Goal: Task Accomplishment & Management: Manage account settings

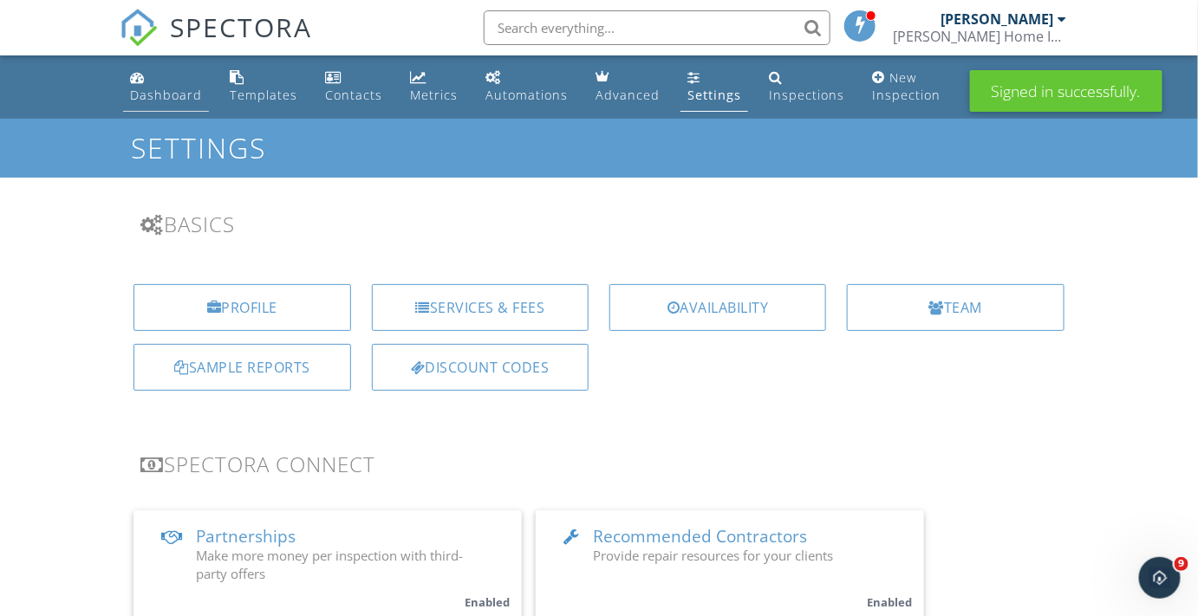
click at [159, 94] on div "Dashboard" at bounding box center [166, 95] width 72 height 16
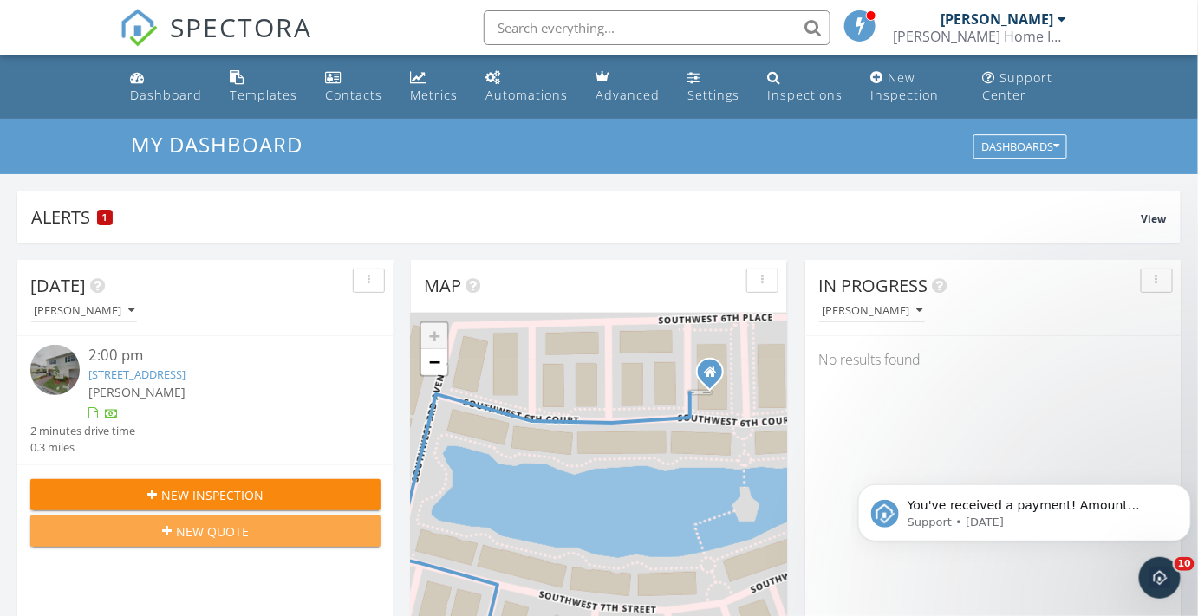
click at [205, 532] on span "New Quote" at bounding box center [212, 532] width 73 height 18
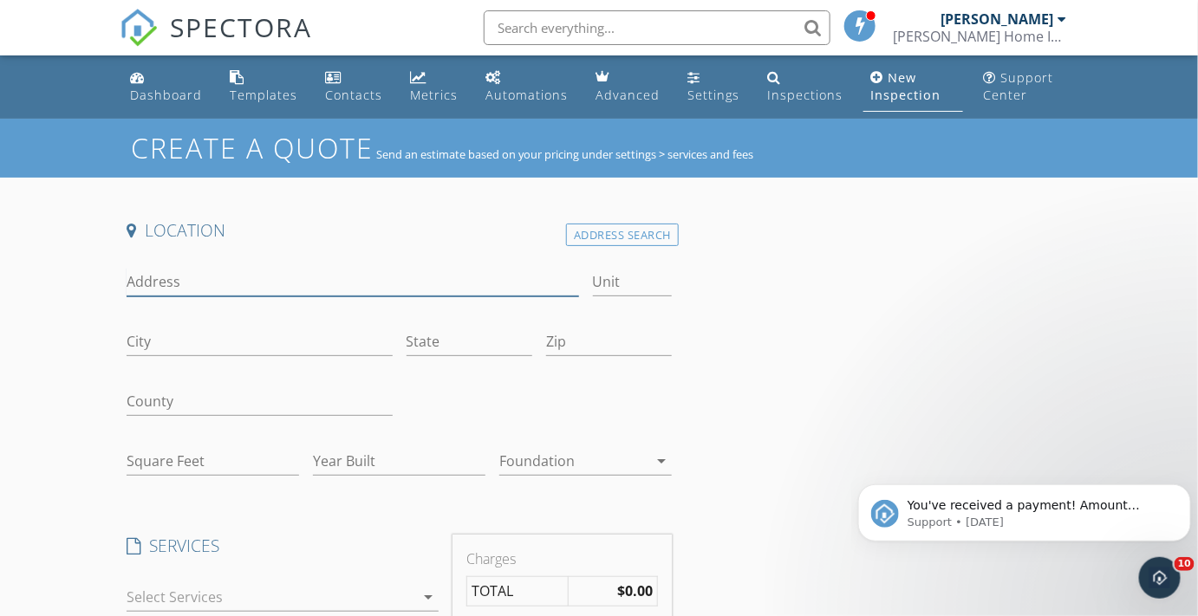
click at [166, 276] on input "Address" at bounding box center [352, 282] width 451 height 29
type input "4249 Heather Circle E"
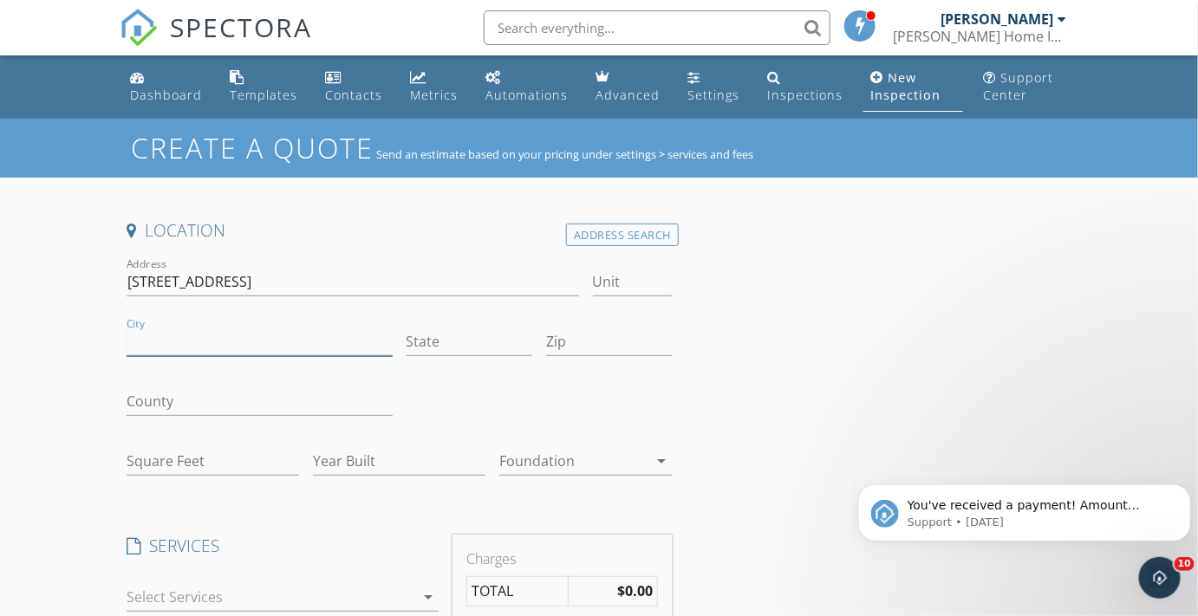
click at [164, 334] on input "City" at bounding box center [259, 342] width 265 height 29
type input "Palm Beach Gardens"
type input "FL"
type input "33410"
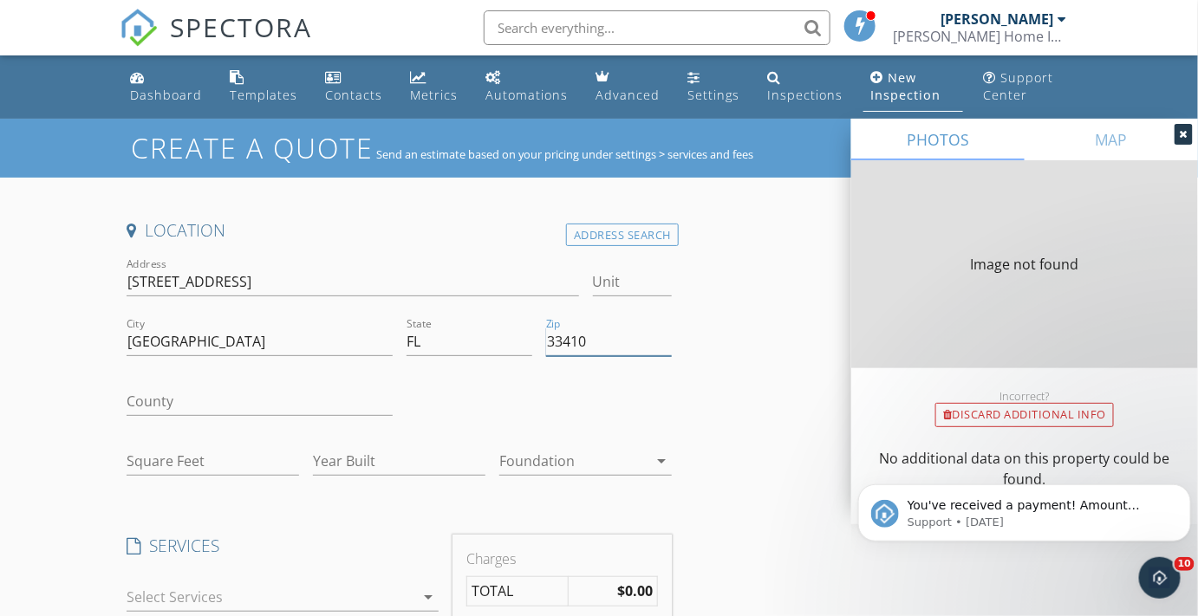
type input "1654"
type input "1967"
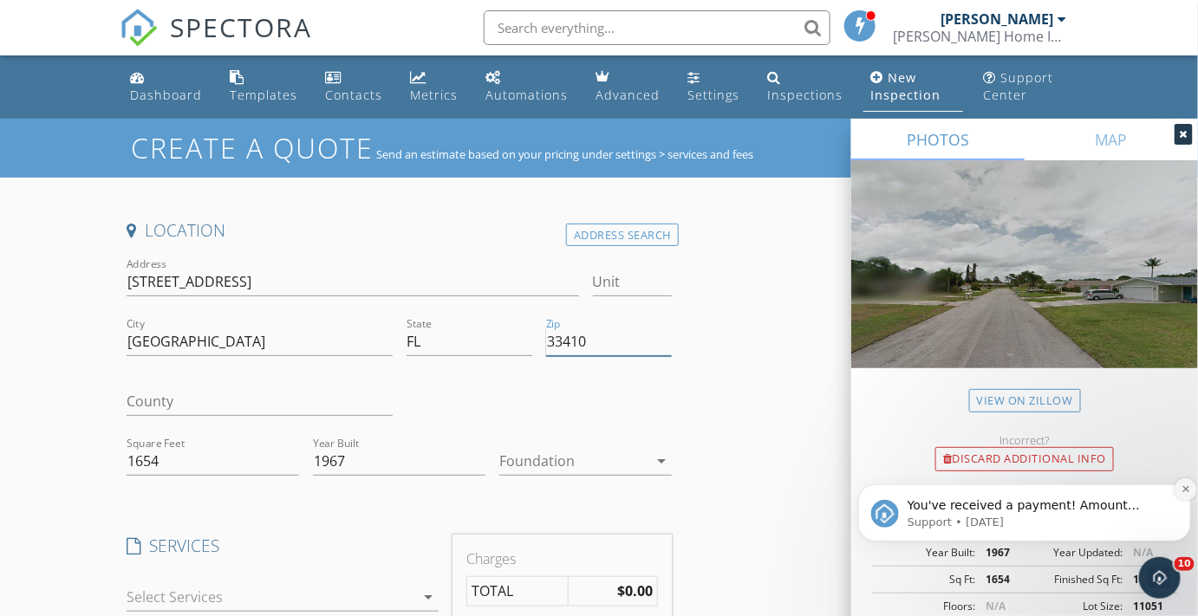
type input "33410"
click at [1183, 489] on icon "Dismiss notification" at bounding box center [1185, 489] width 10 height 10
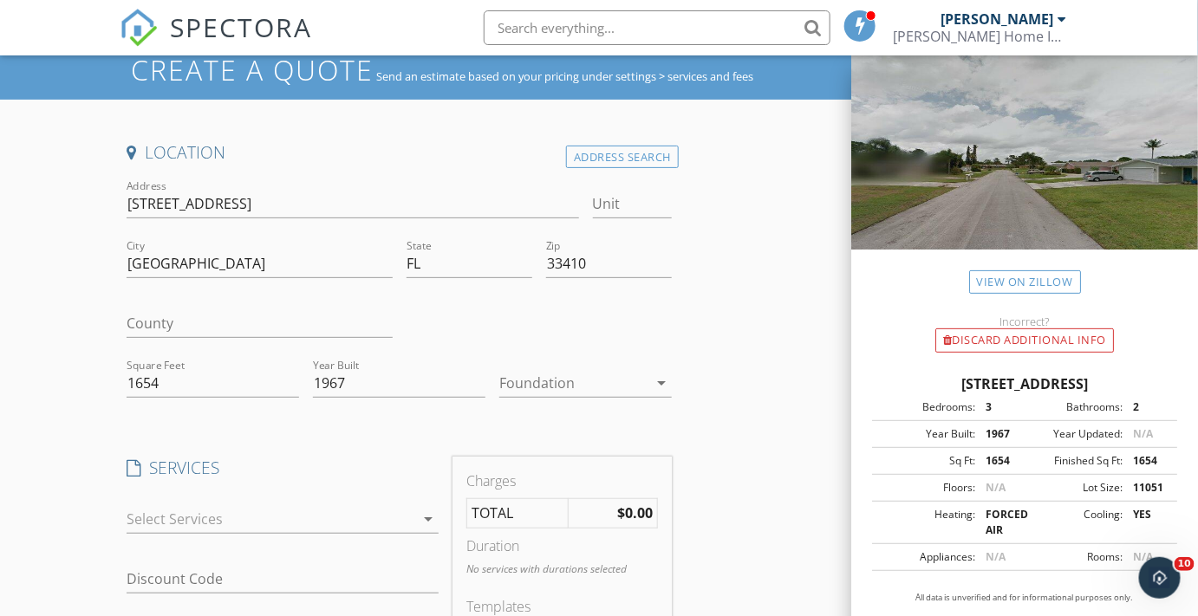
scroll to position [78, 0]
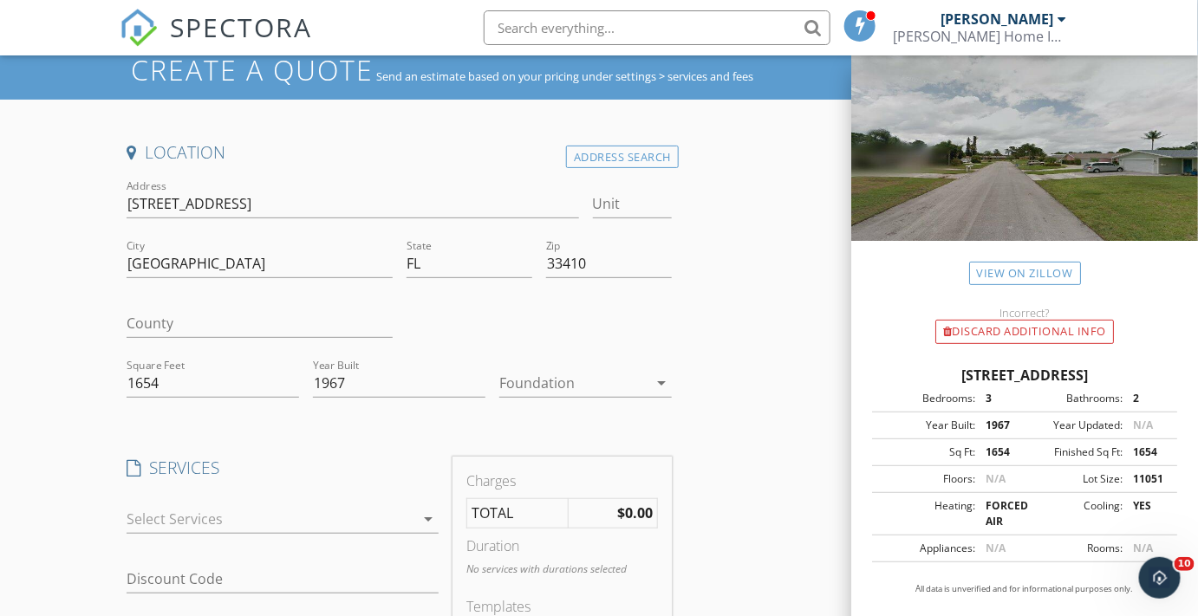
drag, startPoint x: 888, startPoint y: 357, endPoint x: 1114, endPoint y: 379, distance: 227.2
click at [1114, 379] on div "4249 Heather Circle E, Palm Beach Gardens FL 33410" at bounding box center [1024, 375] width 305 height 21
copy div "4249 Heather Circle E, Palm Beach Gardens FL 33410"
click at [191, 315] on input "County" at bounding box center [259, 323] width 265 height 29
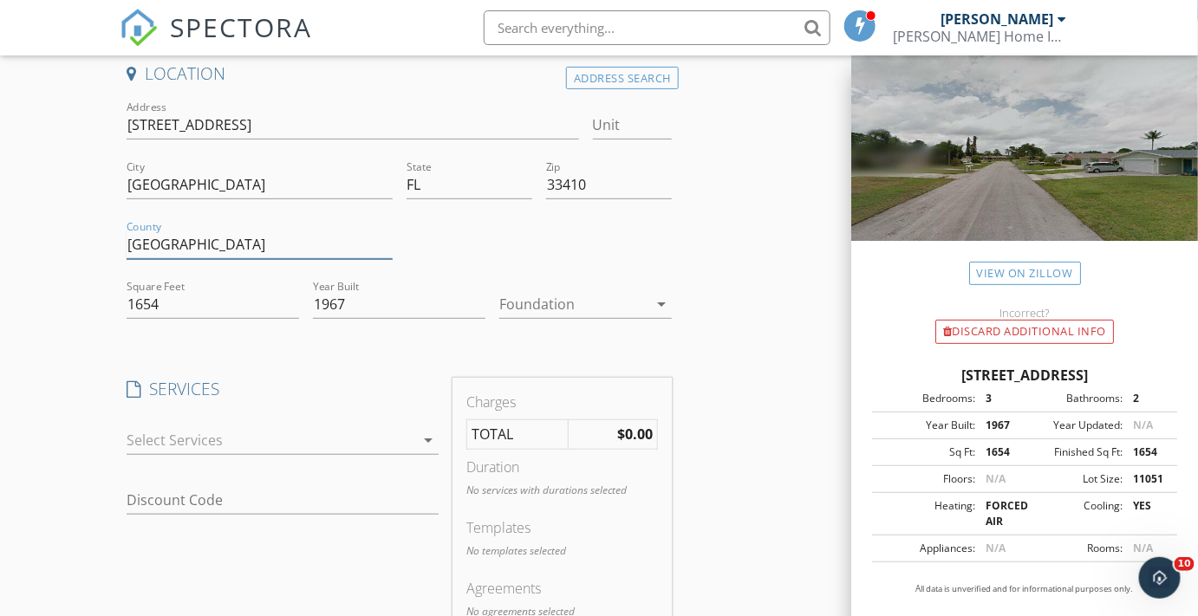
scroll to position [236, 0]
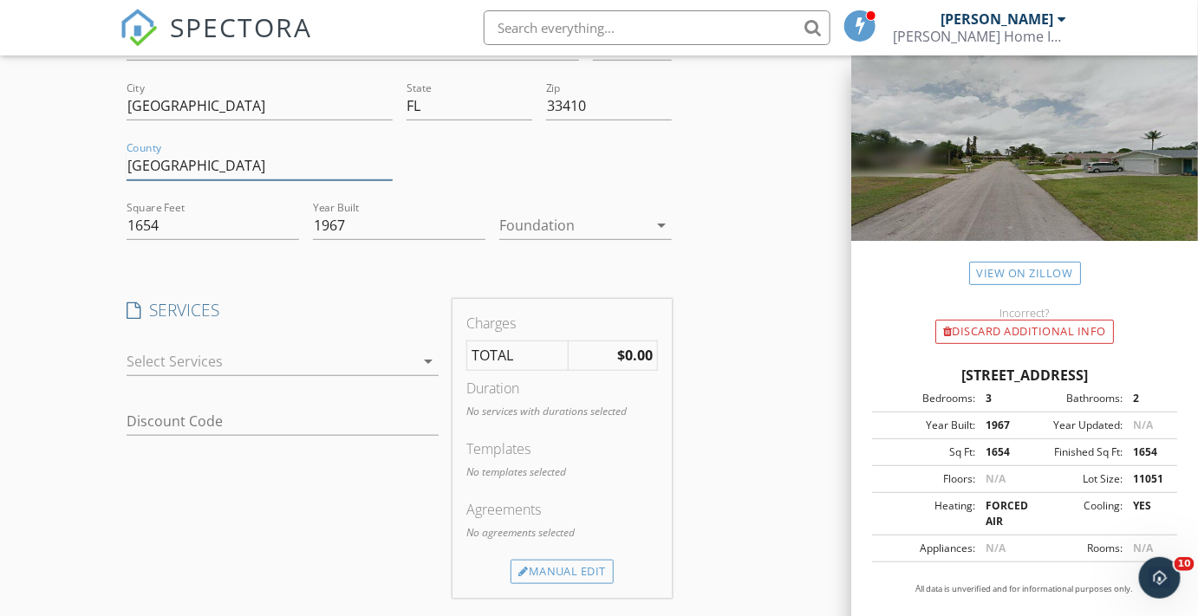
type input "Palm Beach Gardens"
click at [433, 359] on icon "arrow_drop_down" at bounding box center [428, 361] width 21 height 21
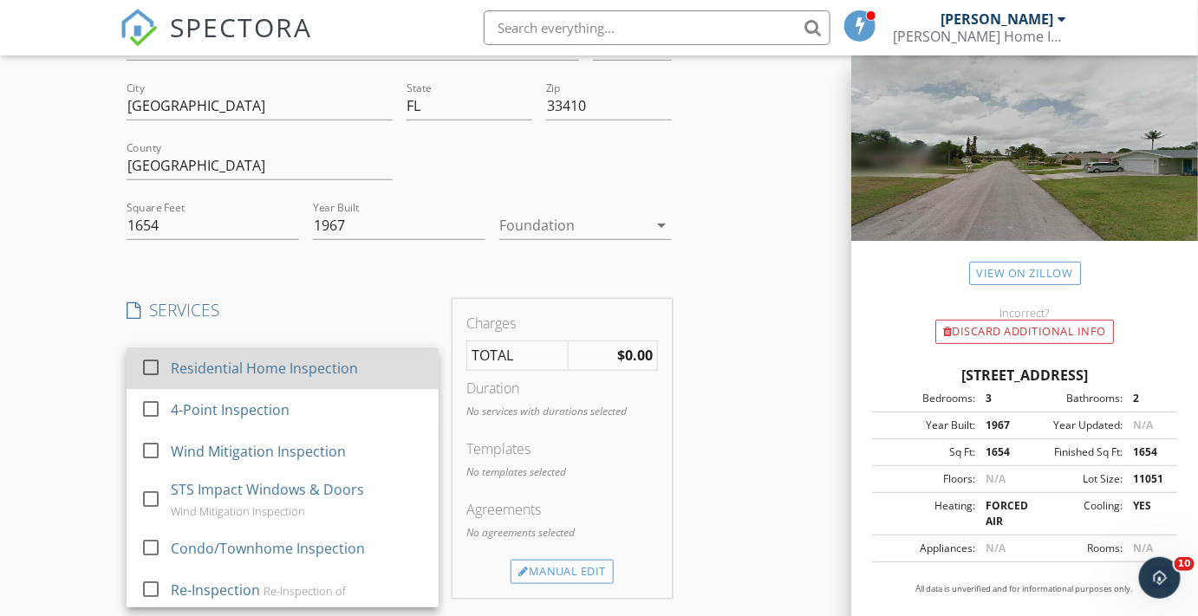
click at [154, 367] on div at bounding box center [150, 366] width 29 height 29
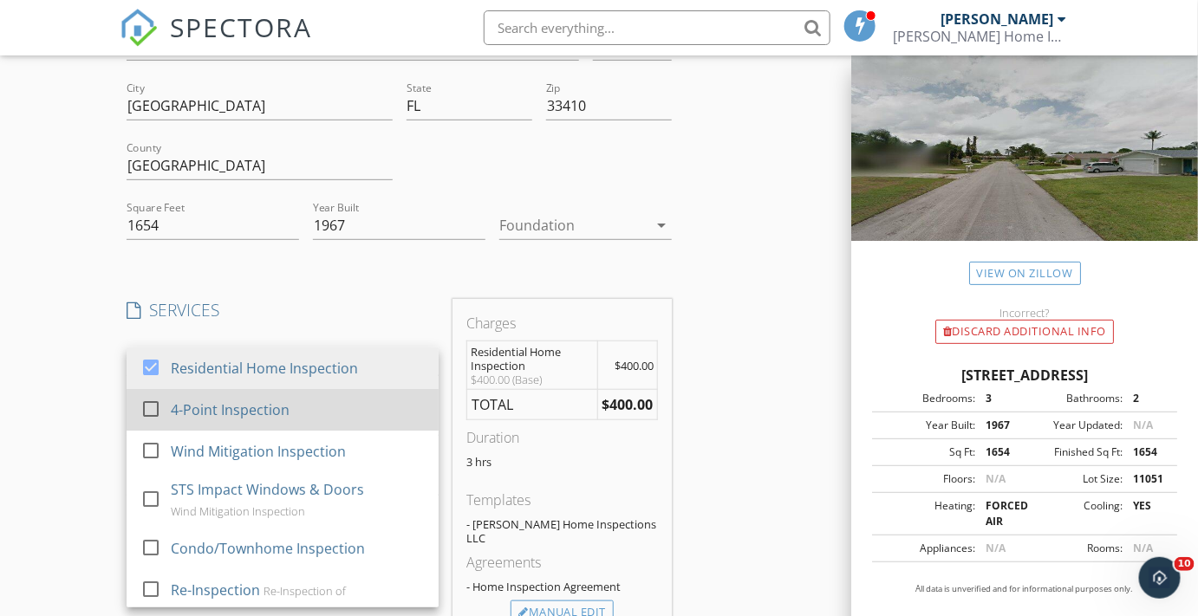
click at [147, 406] on div at bounding box center [150, 407] width 29 height 29
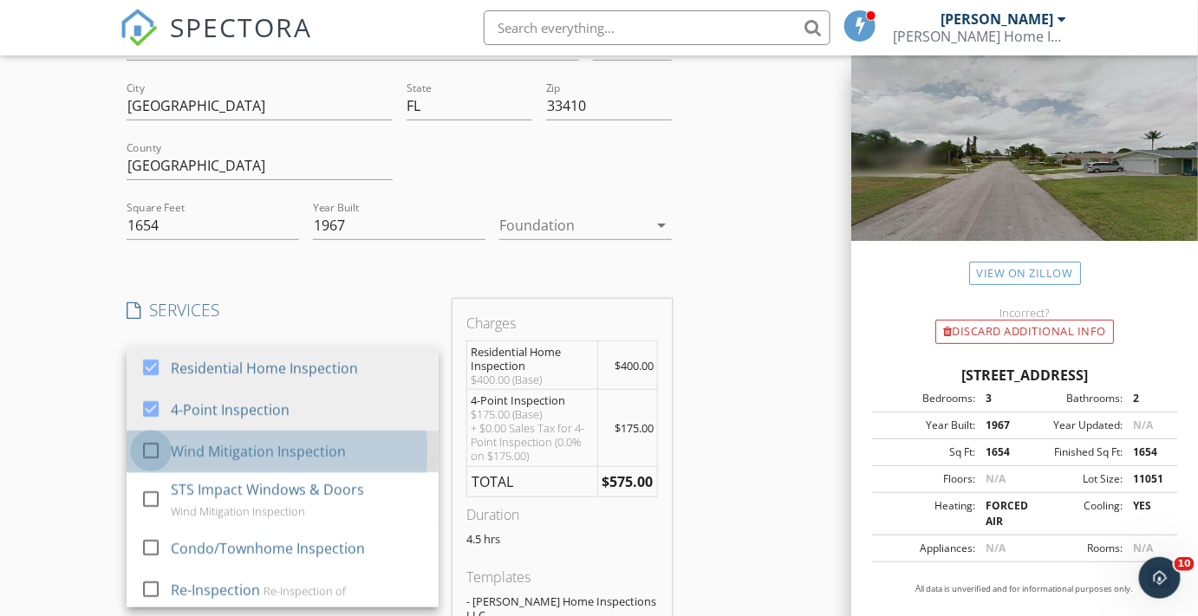
click at [147, 449] on div at bounding box center [150, 449] width 29 height 29
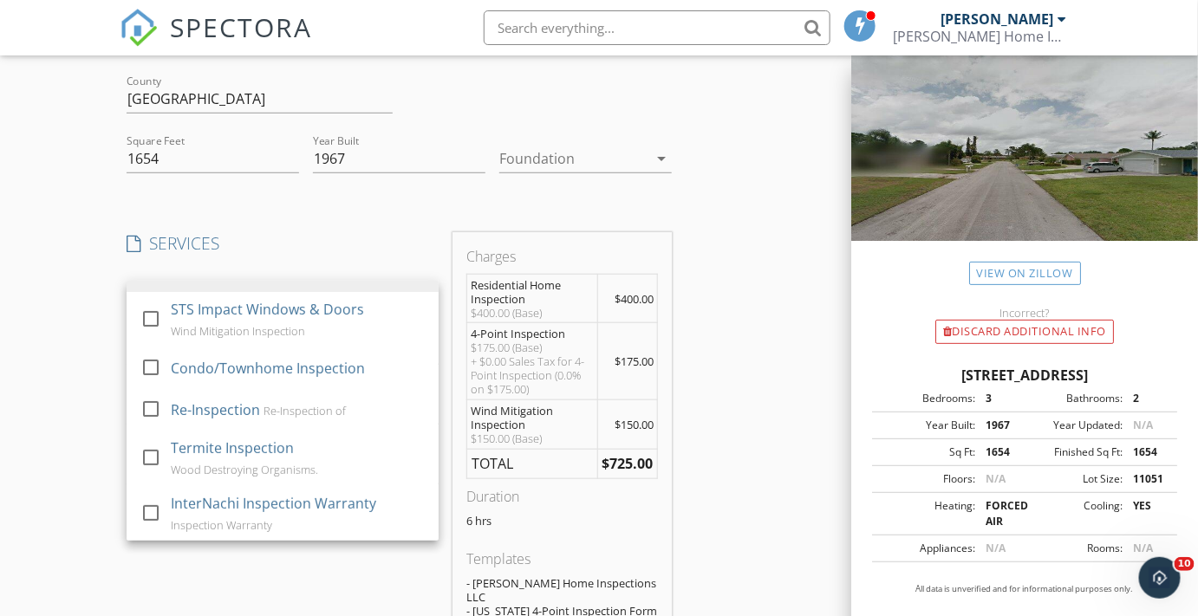
scroll to position [393, 0]
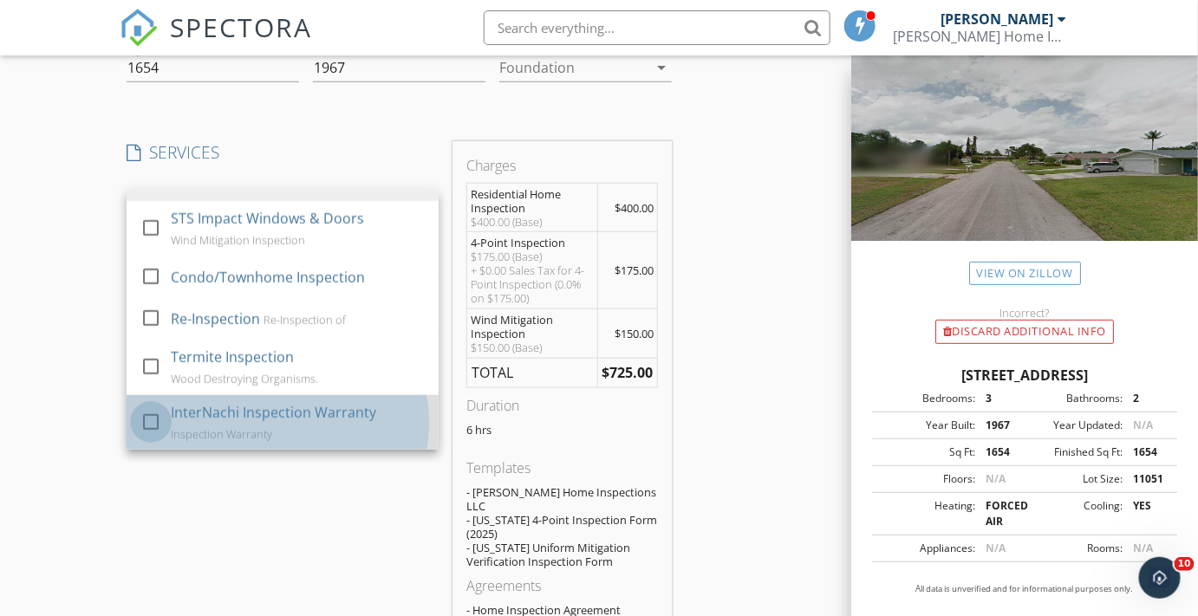
click at [147, 418] on div at bounding box center [150, 420] width 29 height 29
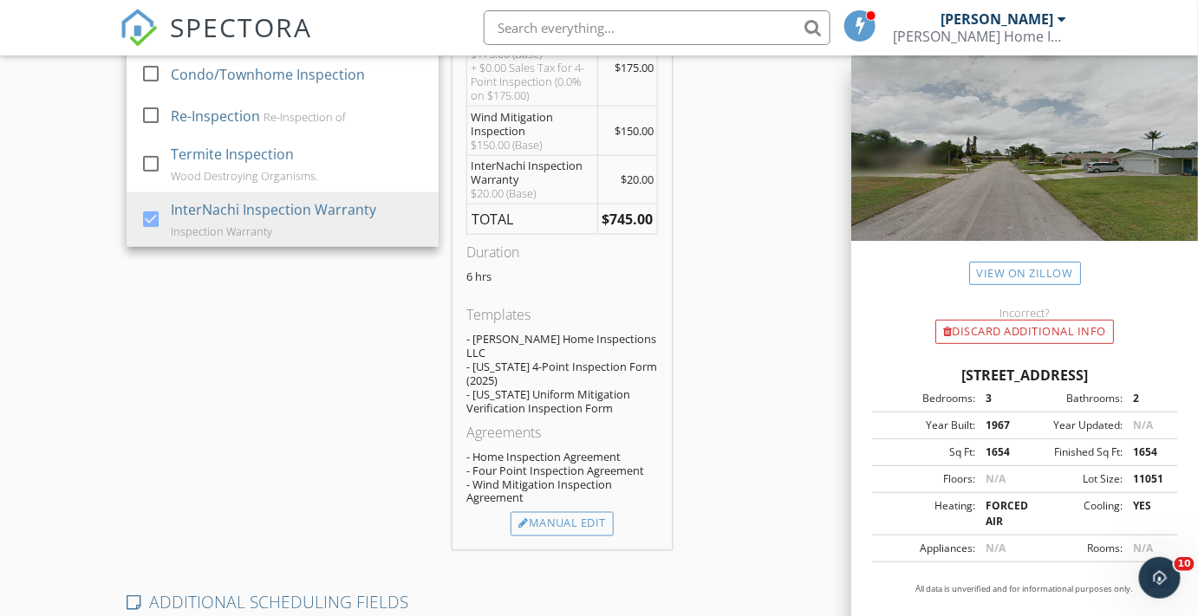
scroll to position [630, 0]
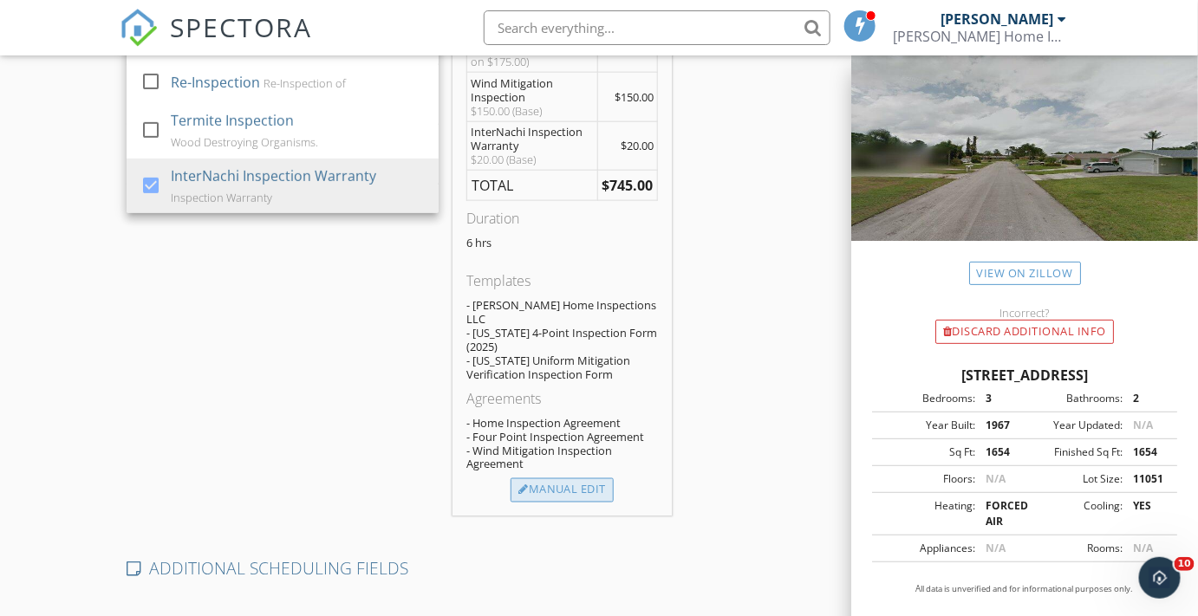
click at [594, 480] on div "Manual Edit" at bounding box center [561, 490] width 103 height 24
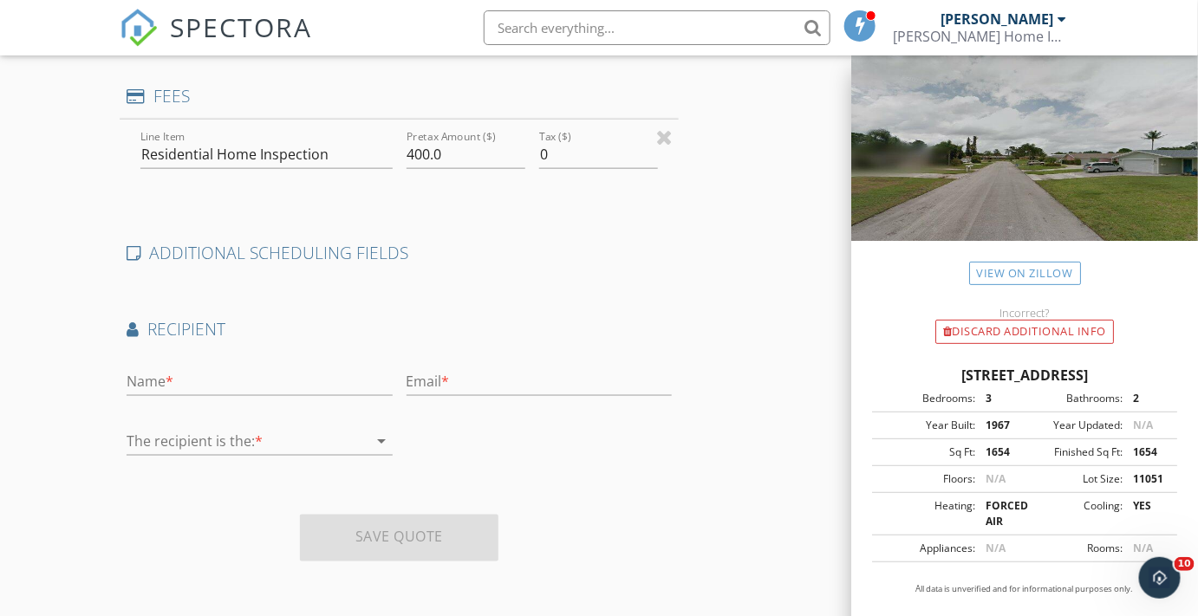
type input "0"
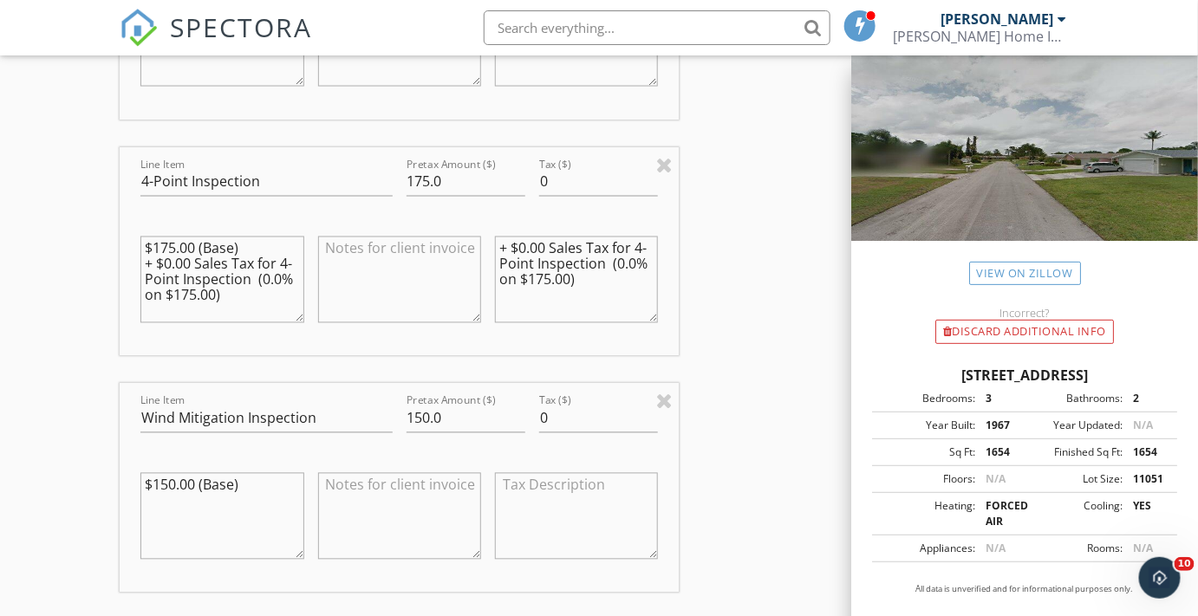
scroll to position [940, 0]
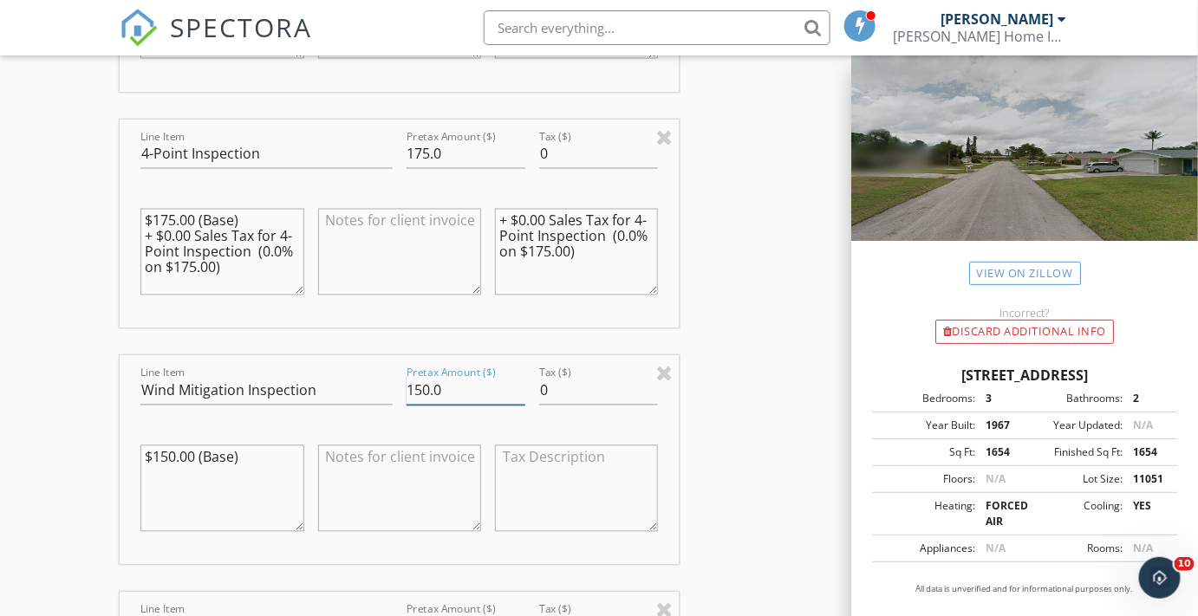
drag, startPoint x: 449, startPoint y: 388, endPoint x: 371, endPoint y: 401, distance: 79.1
click at [371, 401] on div "Line Item Wind Mitigation Inspection Pretax Amount ($) 150.0 Tax ($) 0 $150.00 …" at bounding box center [399, 460] width 559 height 209
type input "0.0"
click at [348, 461] on textarea at bounding box center [399, 488] width 163 height 87
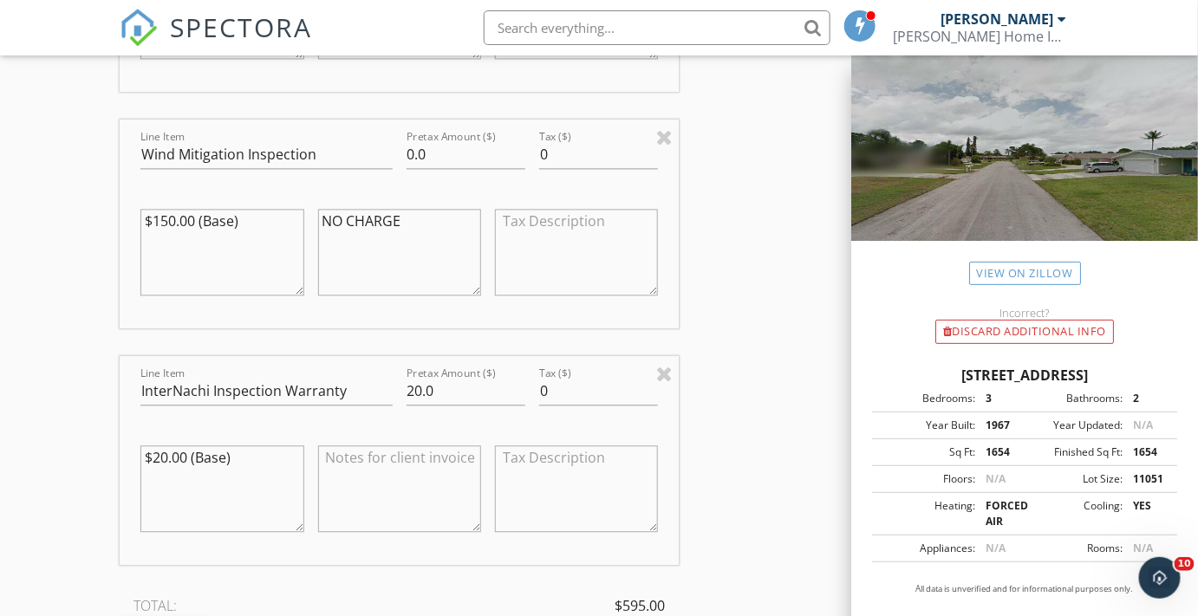
scroll to position [1176, 0]
type textarea "NO CHARGE"
drag, startPoint x: 406, startPoint y: 392, endPoint x: 373, endPoint y: 396, distance: 34.1
click at [373, 396] on div "Line Item InterNachi Inspection Warranty Pretax Amount ($) 20.0 Tax ($) 0 $20.0…" at bounding box center [399, 461] width 559 height 209
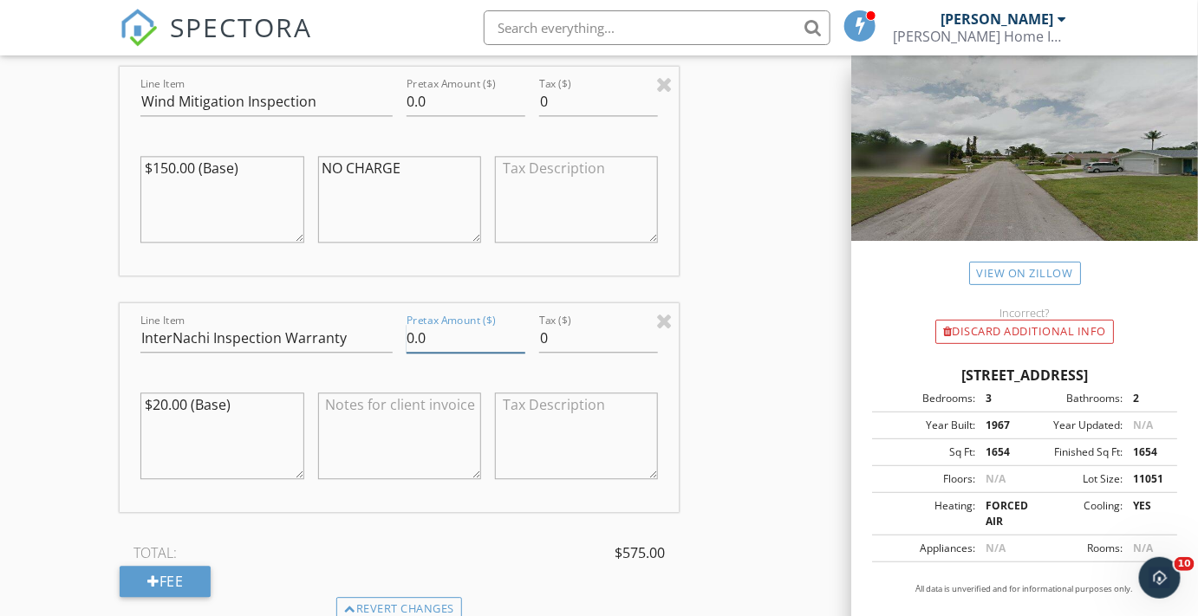
scroll to position [1255, 0]
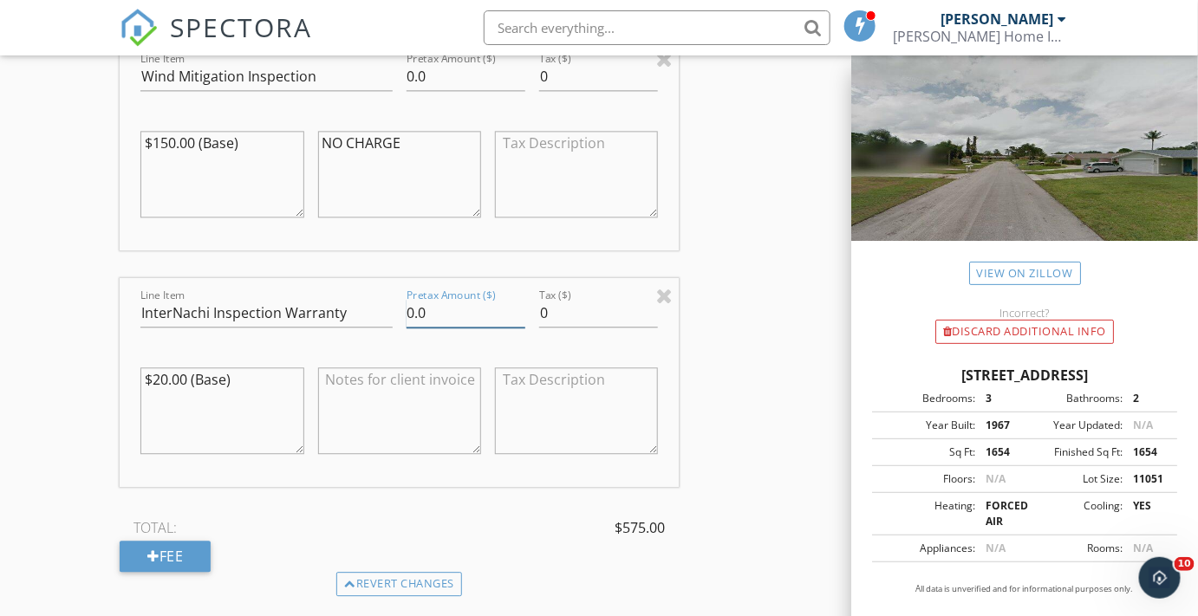
type input "0.0"
click at [384, 381] on textarea at bounding box center [399, 410] width 163 height 87
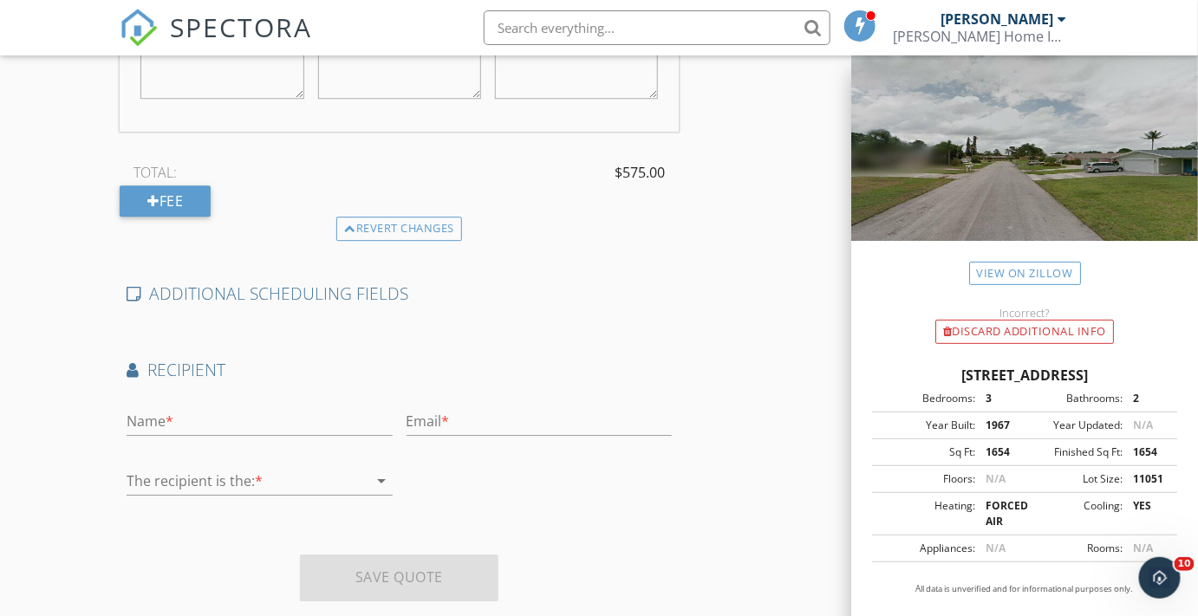
scroll to position [1646, 0]
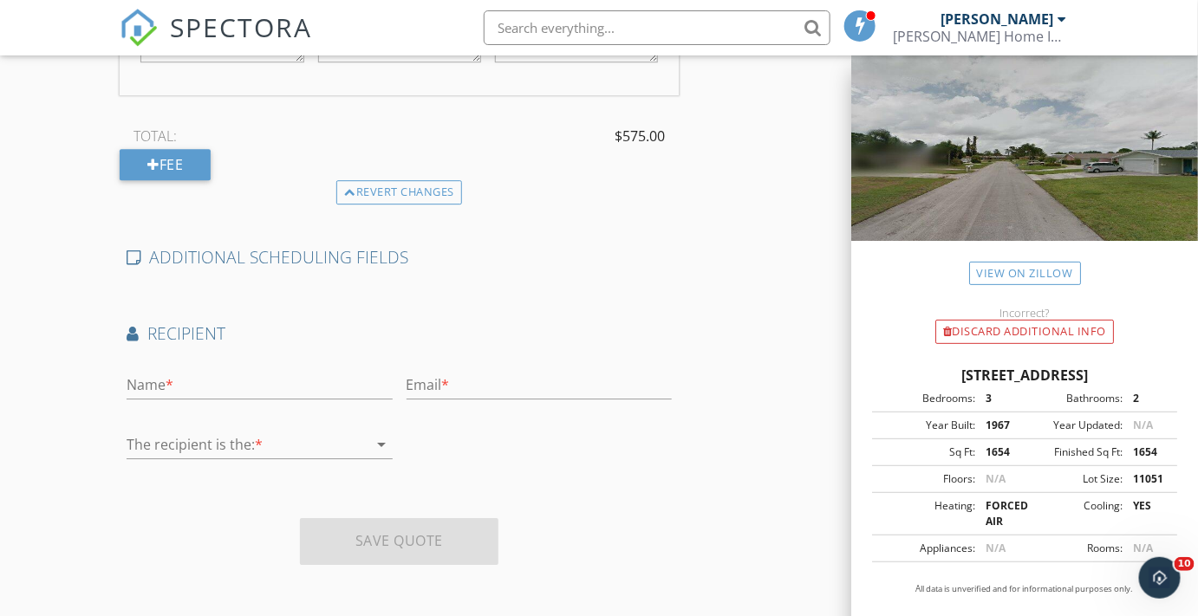
type textarea "NO CHARGE"
click at [166, 391] on input "text" at bounding box center [259, 385] width 265 height 29
type input "Jason Rash"
click at [240, 263] on h4 "ADDITIONAL SCHEDULING FIELDS" at bounding box center [399, 257] width 545 height 23
click at [230, 253] on h4 "ADDITIONAL SCHEDULING FIELDS" at bounding box center [399, 257] width 545 height 23
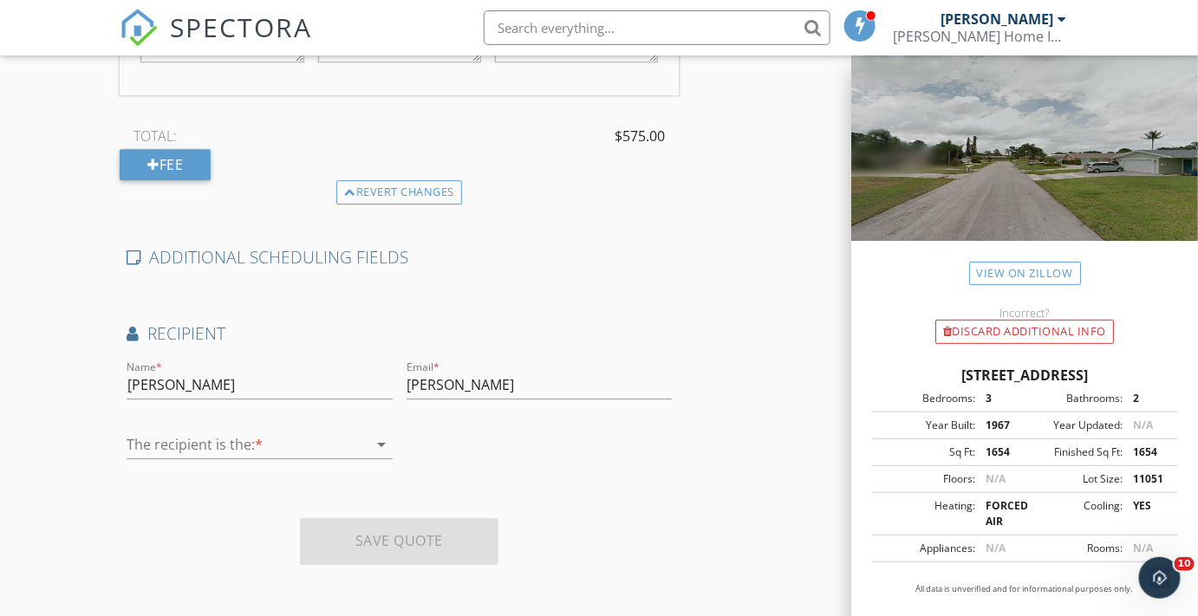
click at [138, 257] on icon at bounding box center [134, 258] width 14 height 16
click at [197, 255] on h4 "ADDITIONAL SCHEDULING FIELDS" at bounding box center [399, 257] width 545 height 23
click at [172, 324] on h4 "Recipient" at bounding box center [399, 333] width 545 height 23
click at [445, 383] on input "jas" at bounding box center [538, 385] width 265 height 29
type input "jrash@frankel-realty.com"
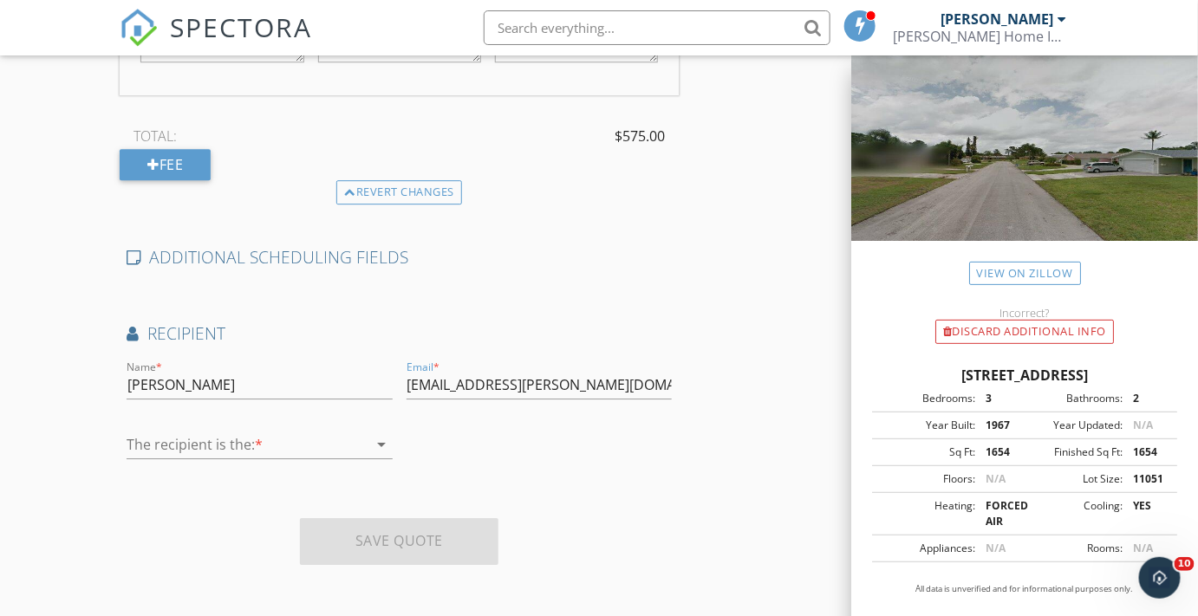
click at [378, 439] on icon "arrow_drop_down" at bounding box center [382, 444] width 21 height 21
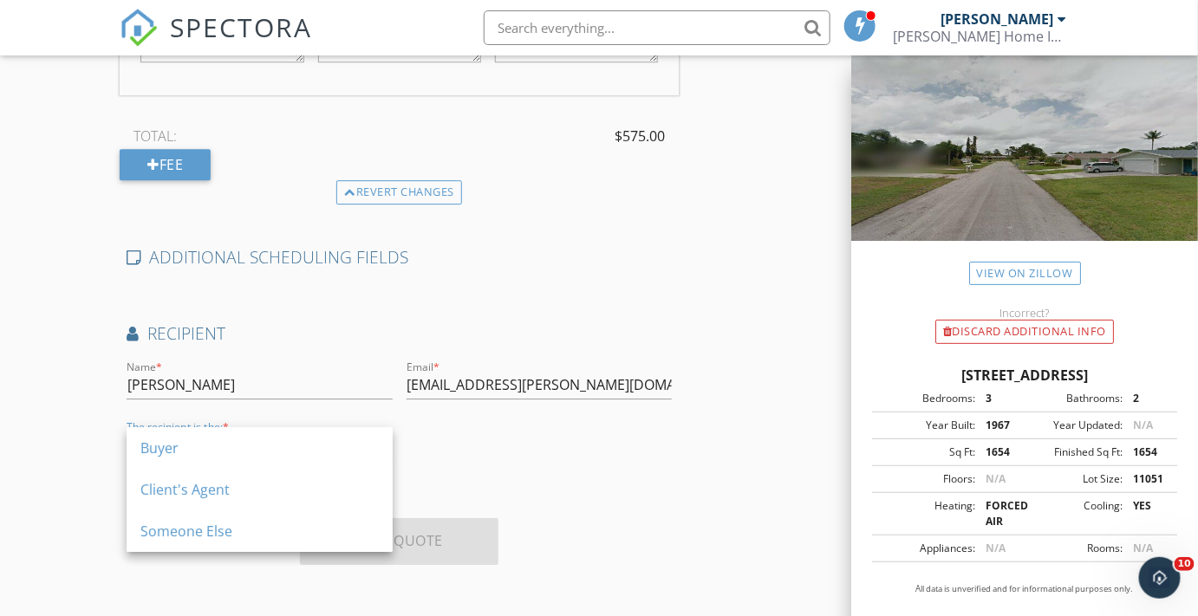
click at [171, 497] on div "Client's Agent" at bounding box center [259, 489] width 238 height 21
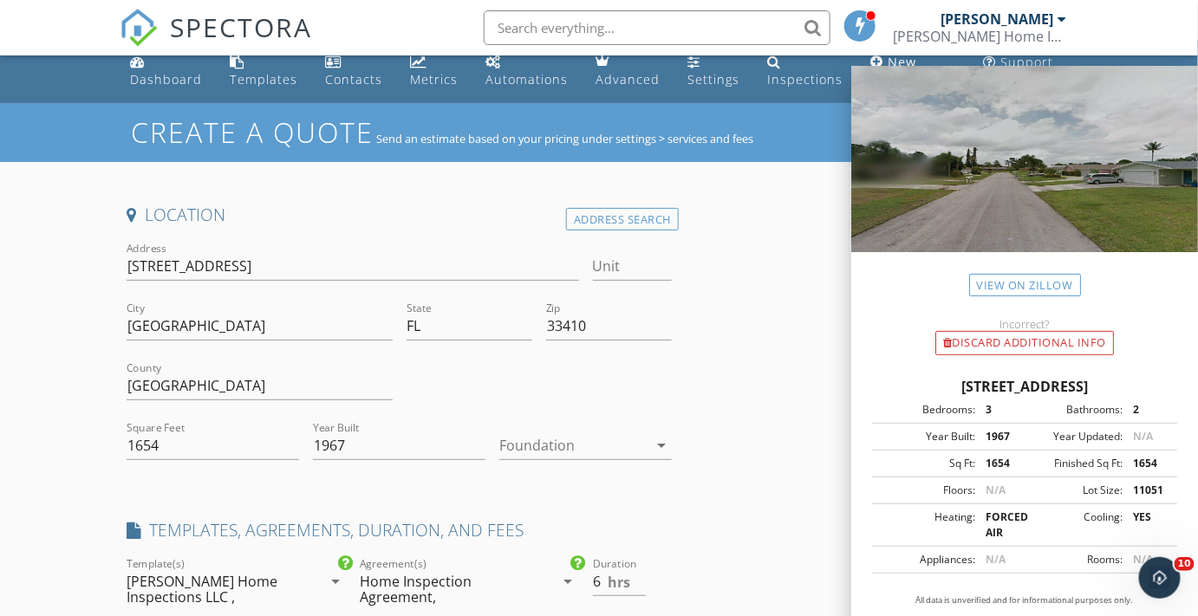
scroll to position [0, 0]
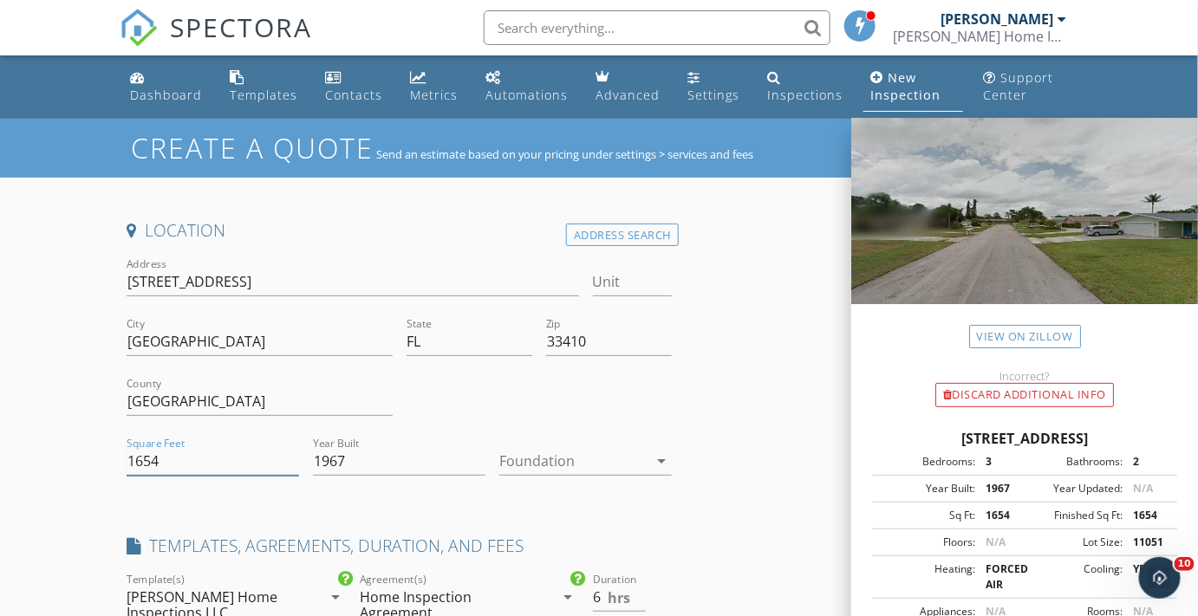
drag, startPoint x: 154, startPoint y: 463, endPoint x: 108, endPoint y: 463, distance: 45.9
type input "2134"
type input "6.5"
type input "2134"
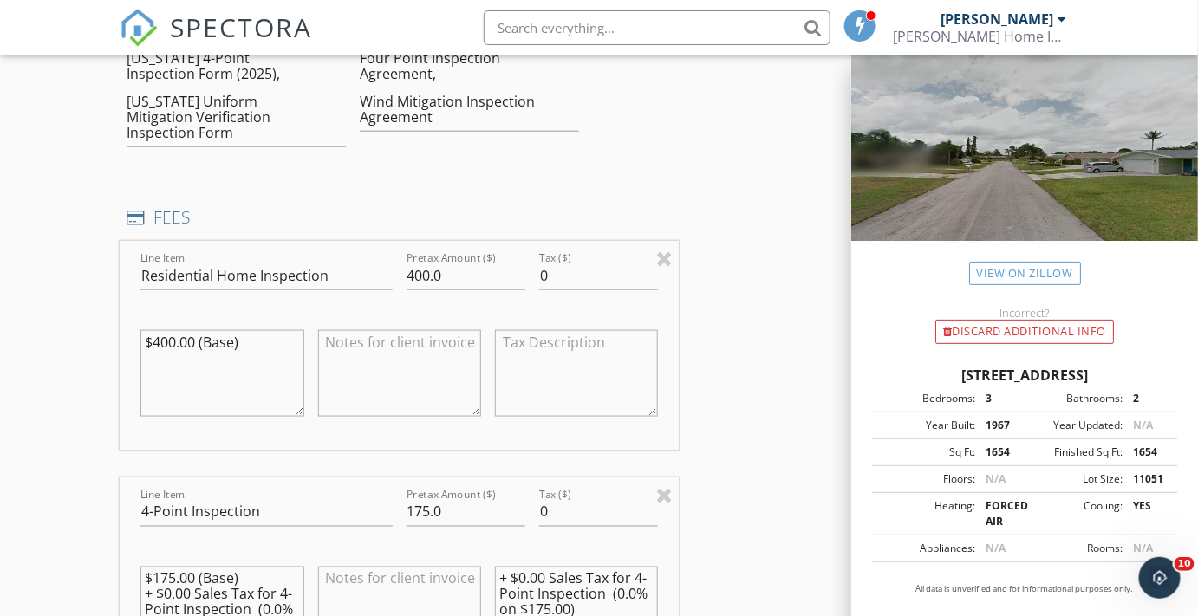
scroll to position [315, 0]
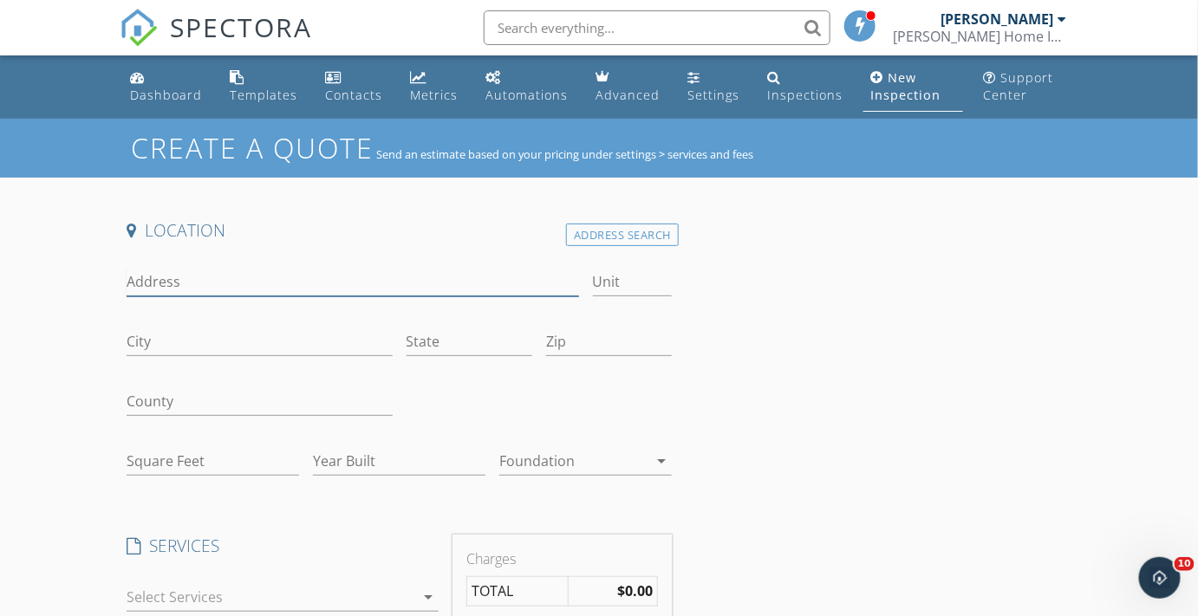
click at [189, 283] on input "Address" at bounding box center [352, 282] width 451 height 29
type input "4249 Heather Circle E"
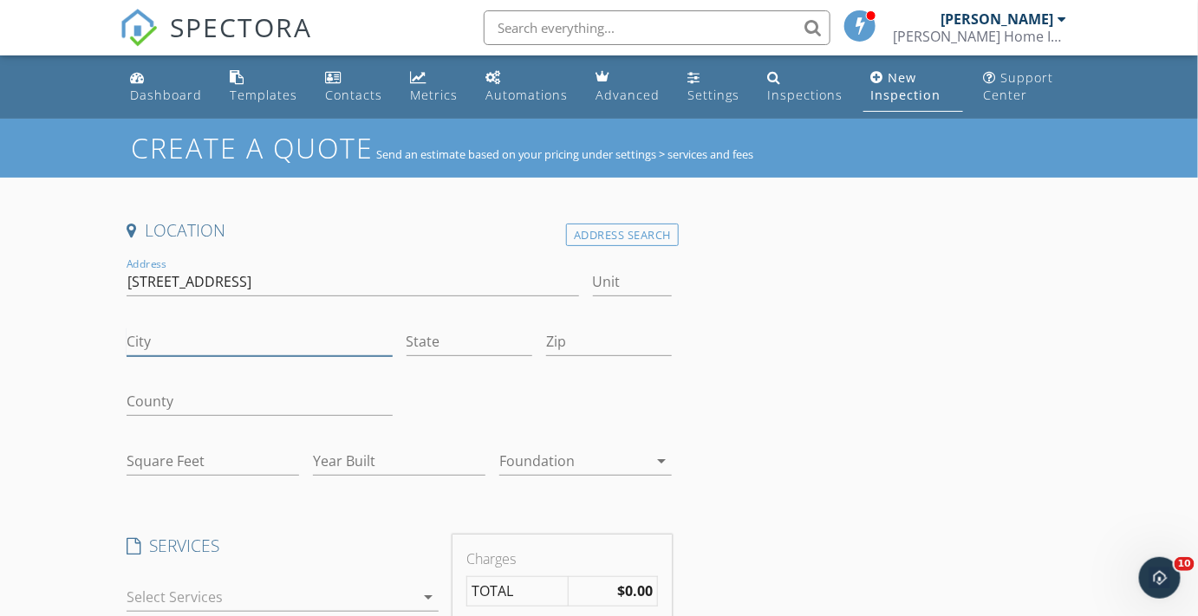
type input "Palm Beach Gardens"
type input "FL"
type input "33410"
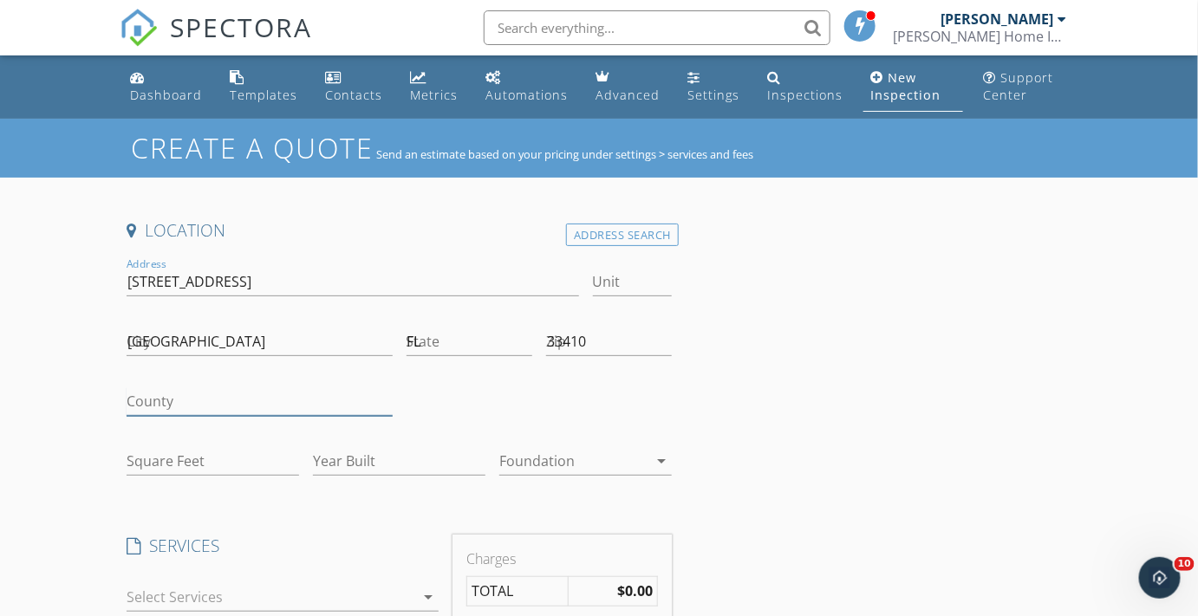
type input "Palm Beach Gardens"
type input "2134"
type input "1967"
type input "Jason Rash"
type input "jrash@frankel-realty.com"
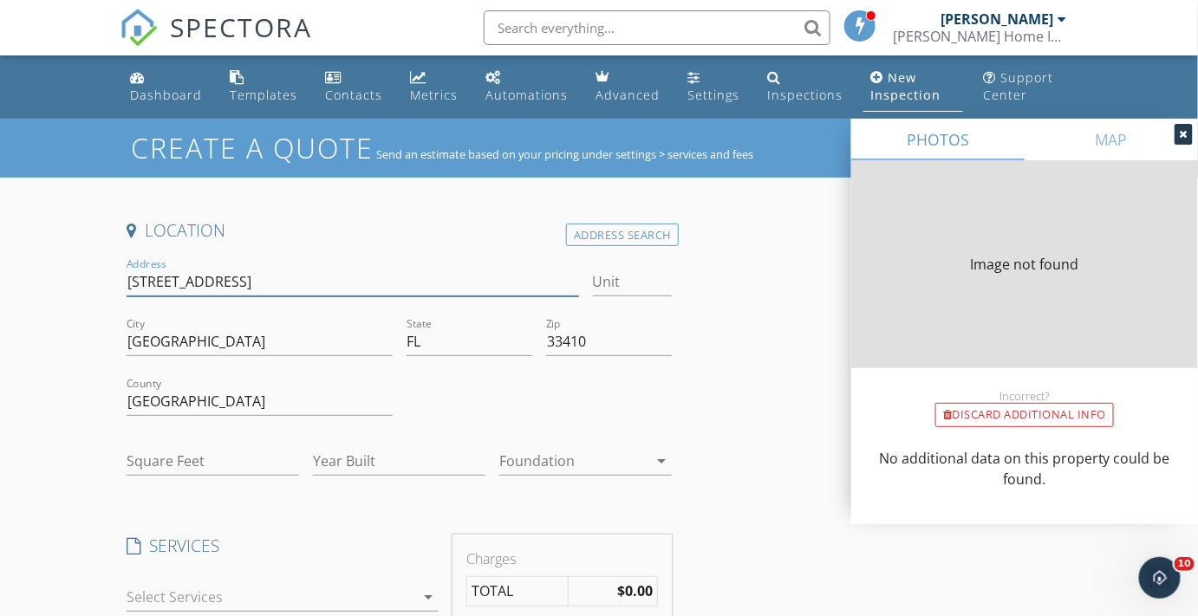
type input "1654"
type input "1967"
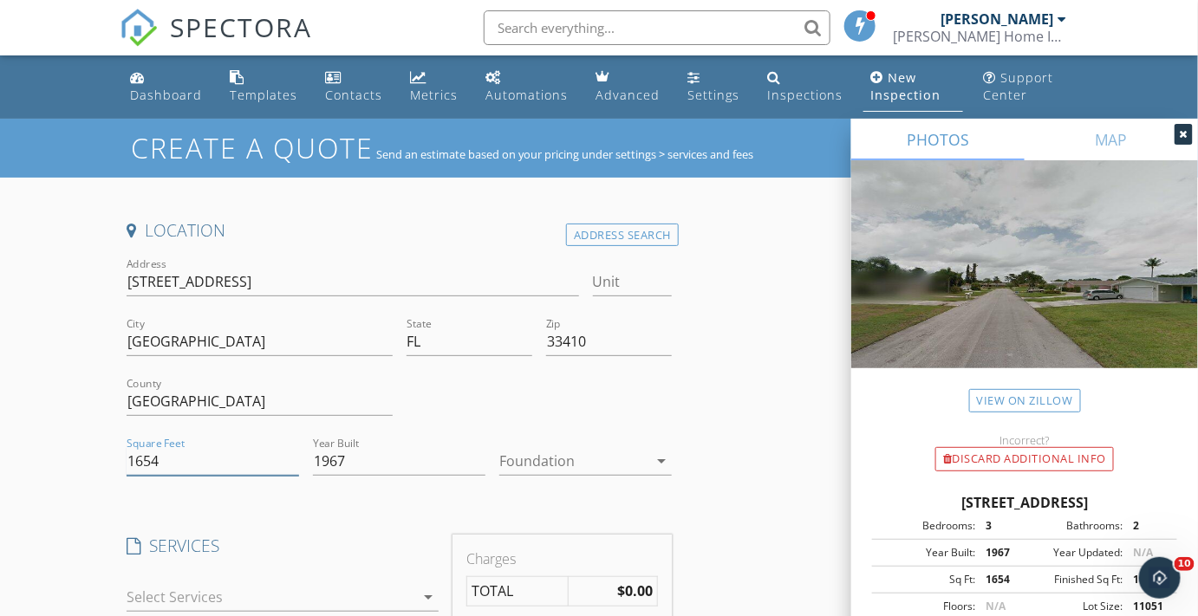
drag, startPoint x: 170, startPoint y: 455, endPoint x: 126, endPoint y: 460, distance: 44.5
click at [126, 460] on div "Square Feet 1654" at bounding box center [213, 463] width 186 height 60
type input "2134"
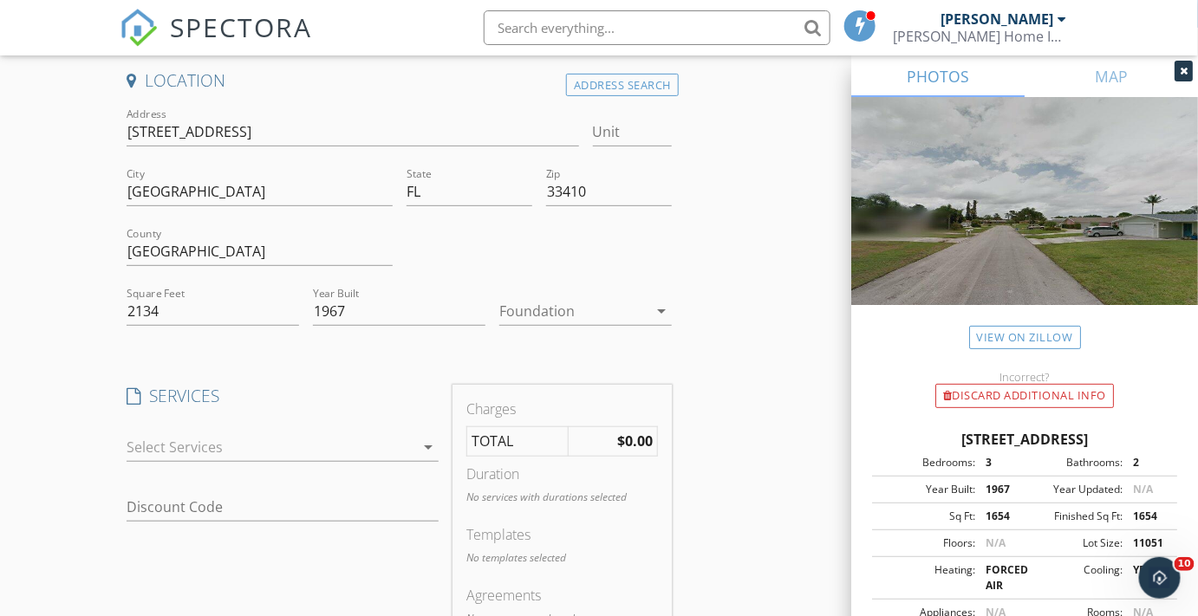
scroll to position [157, 0]
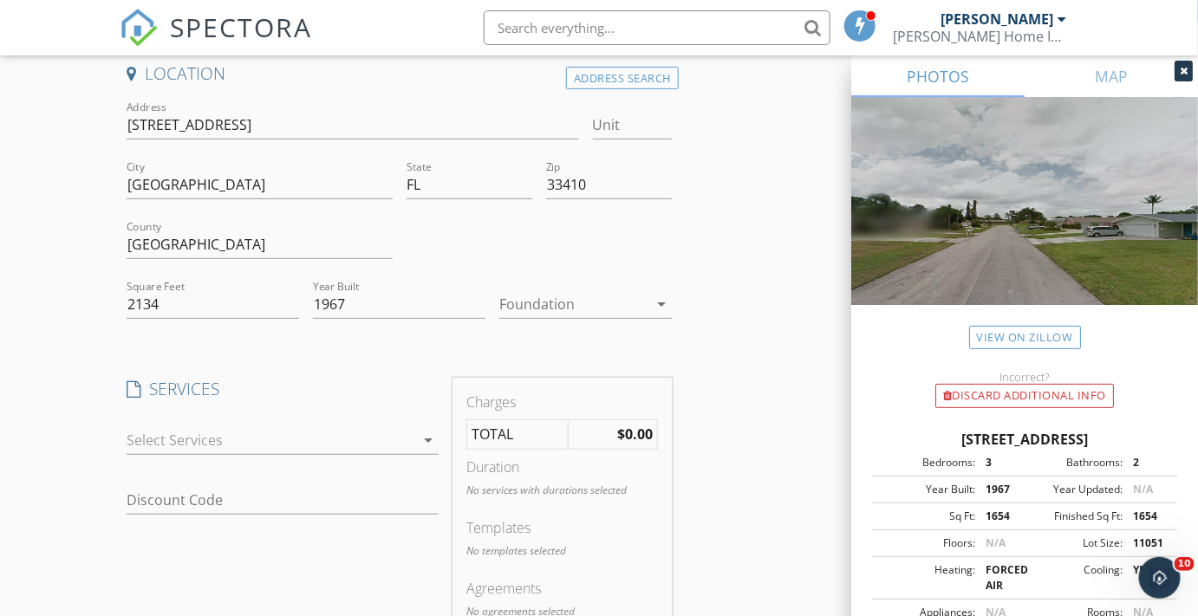
click at [293, 342] on div "Location Address Search Address 4249 Heather Circle E Unit City Palm Beach Gard…" at bounding box center [399, 556] width 559 height 989
click at [425, 438] on icon "arrow_drop_down" at bounding box center [428, 440] width 21 height 21
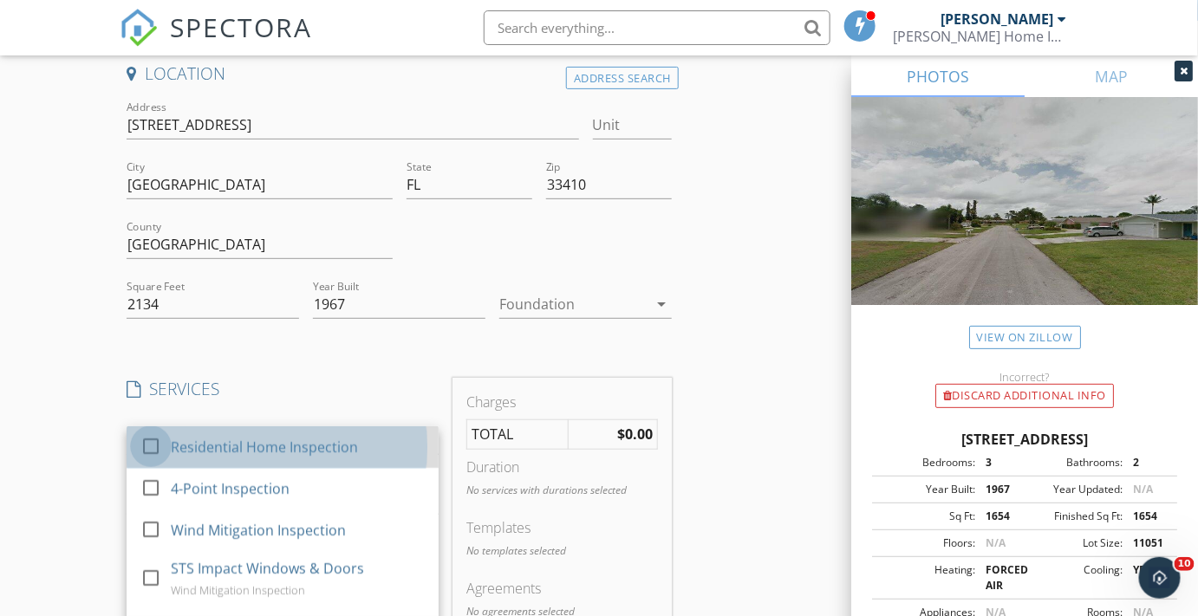
click at [155, 439] on div at bounding box center [150, 445] width 29 height 29
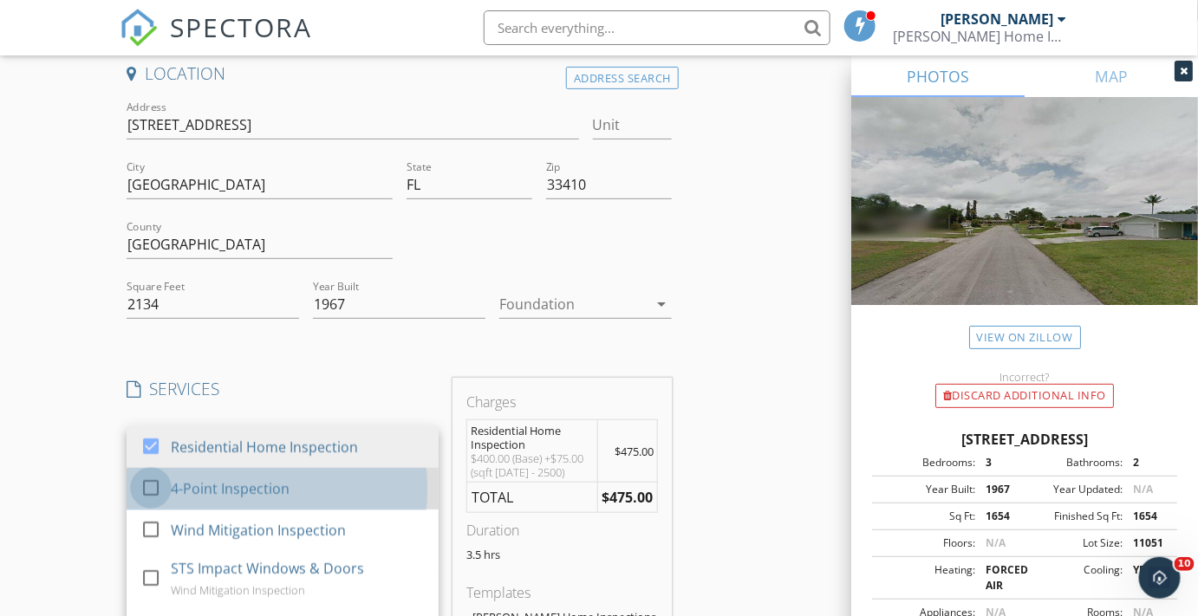
click at [155, 482] on div at bounding box center [150, 486] width 29 height 29
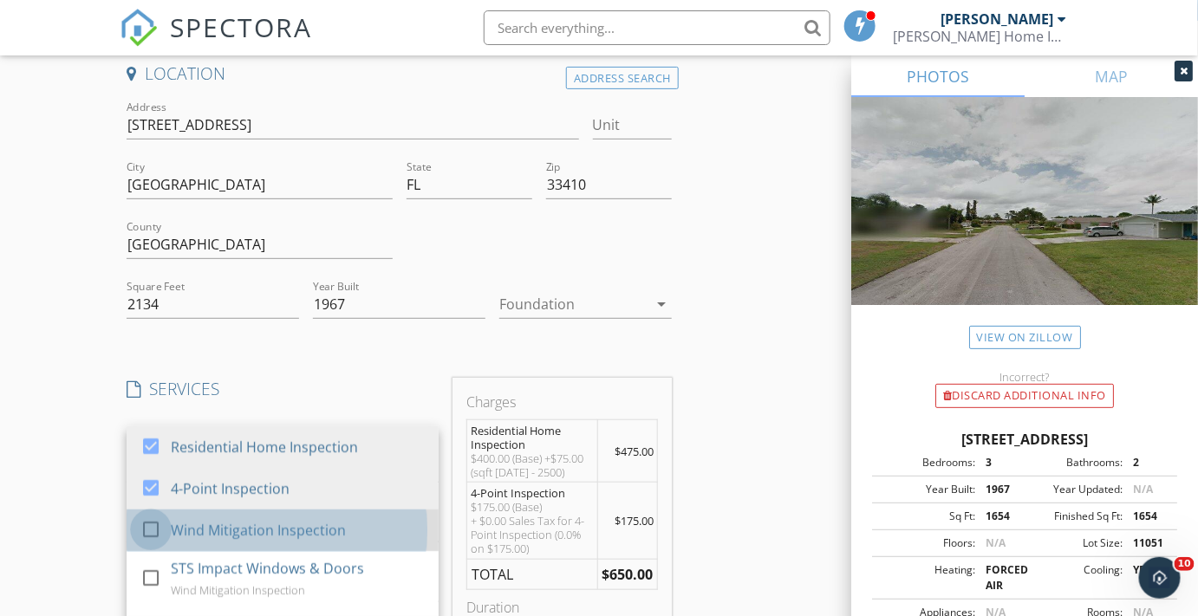
click at [158, 530] on div at bounding box center [150, 528] width 29 height 29
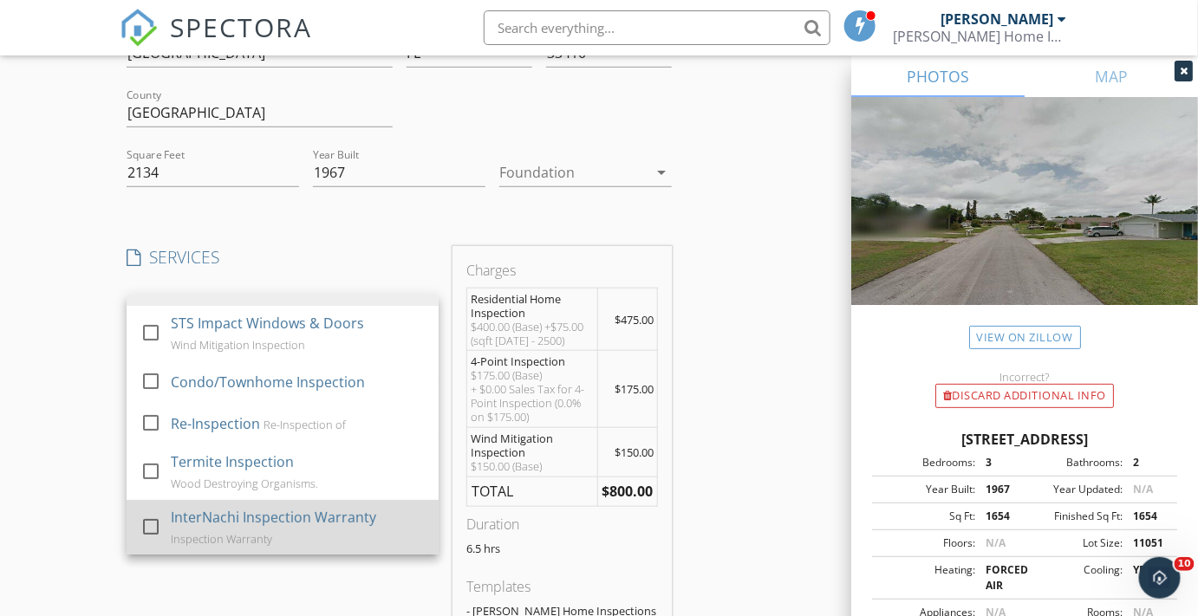
scroll to position [315, 0]
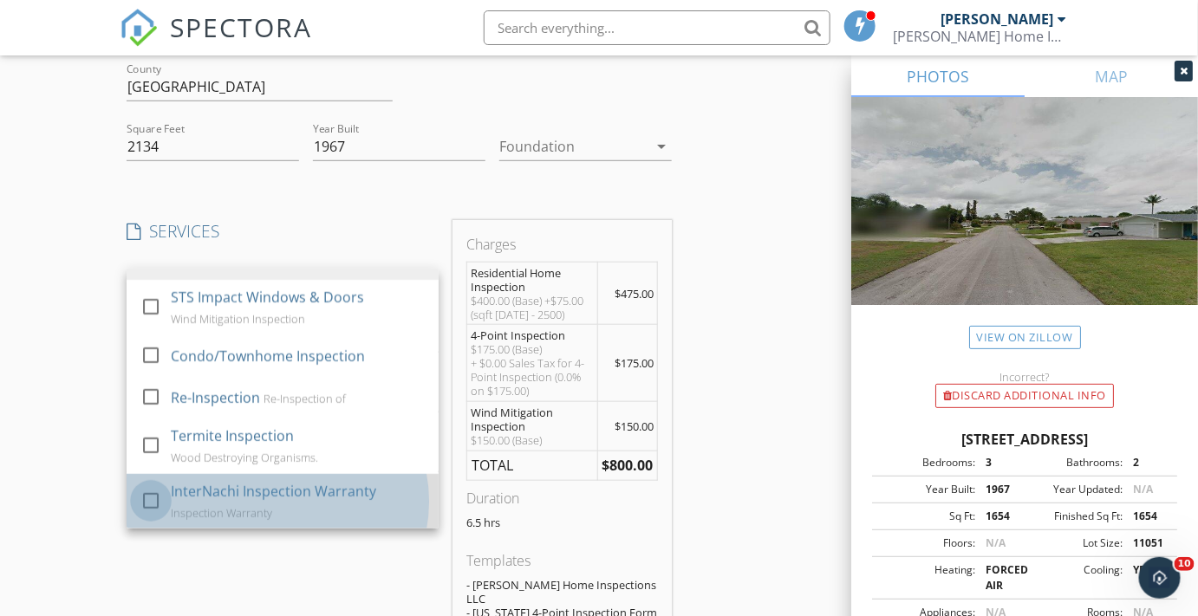
click at [159, 494] on div at bounding box center [150, 499] width 29 height 29
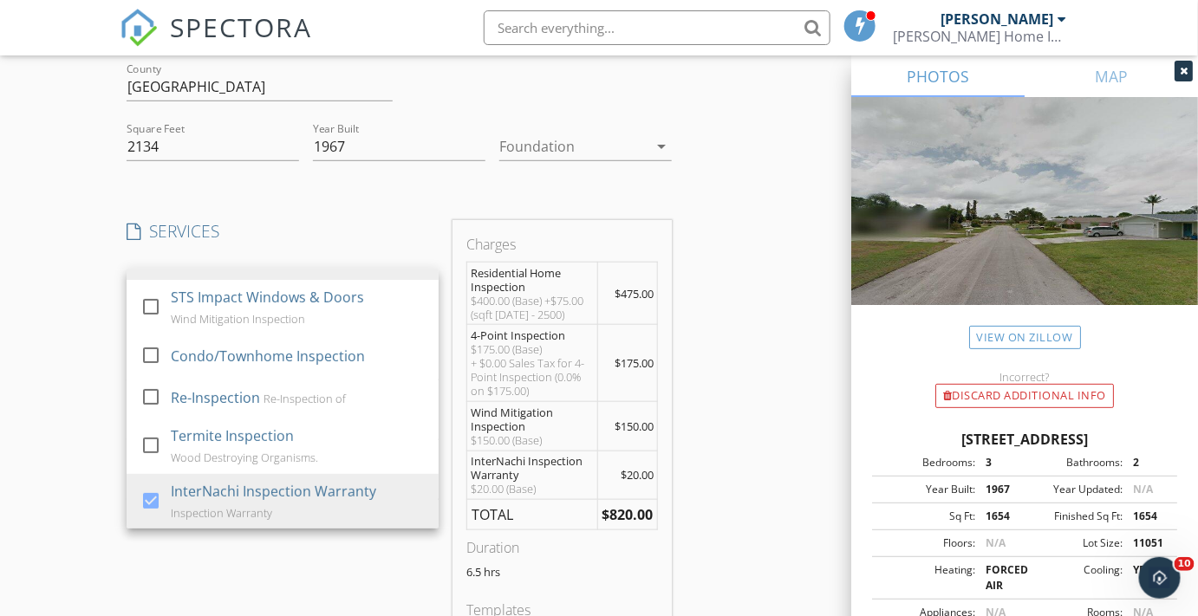
click at [746, 415] on div "Location Address Search Address 4249 Heather Circle E Unit City Palm Beach Gard…" at bounding box center [599, 562] width 958 height 1315
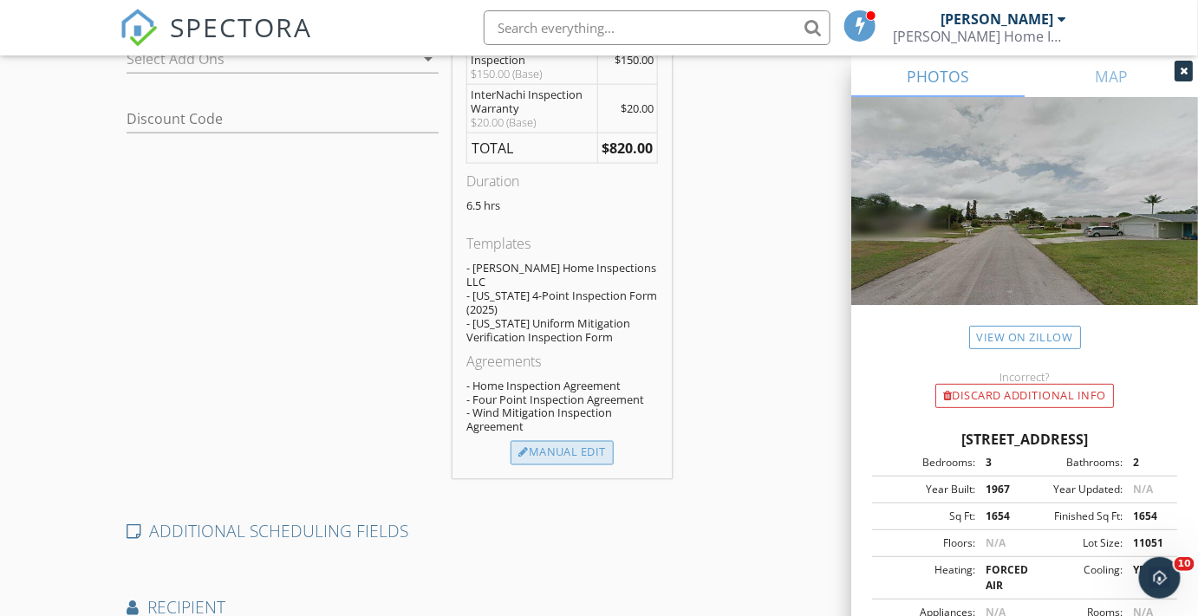
scroll to position [709, 0]
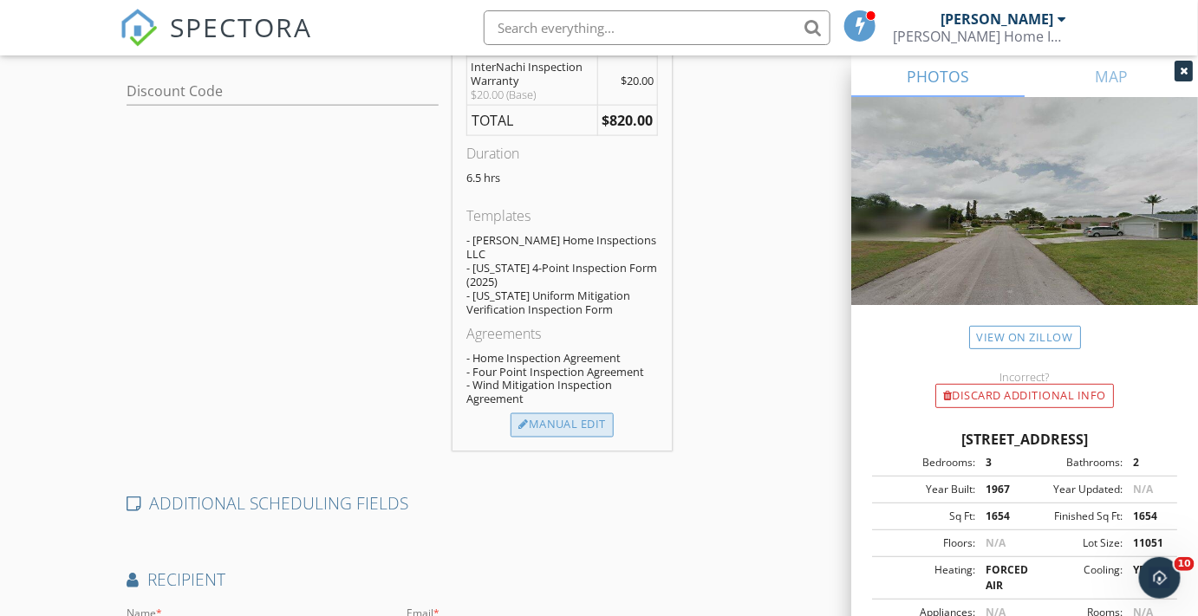
click at [556, 413] on div "Manual Edit" at bounding box center [561, 425] width 103 height 24
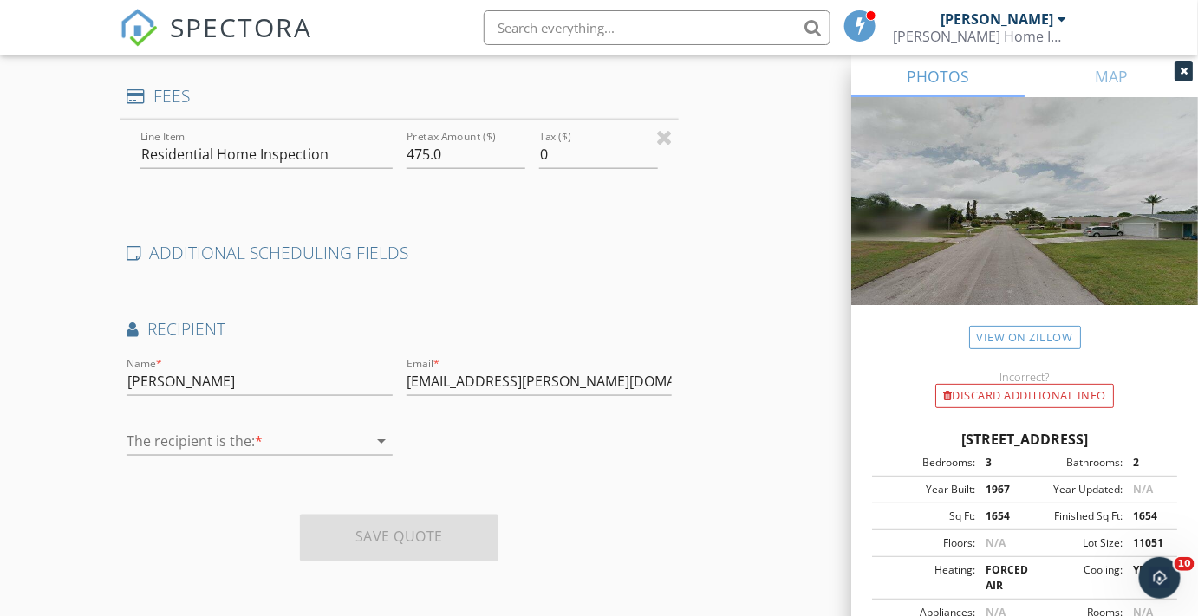
scroll to position [625, 0]
type input "0"
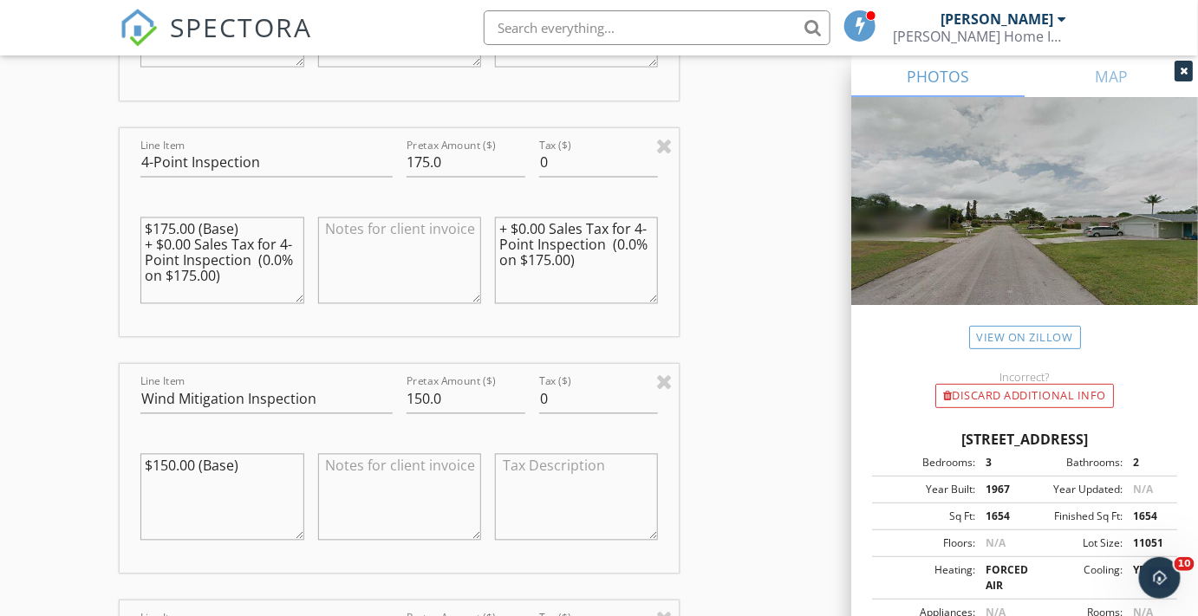
scroll to position [940, 0]
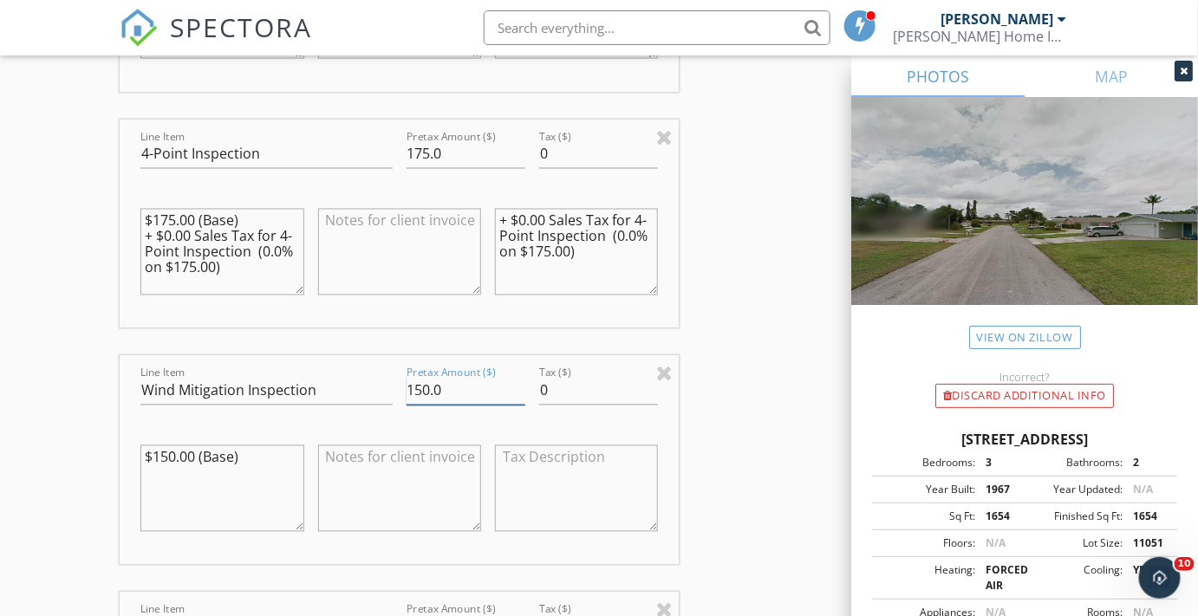
drag, startPoint x: 454, startPoint y: 392, endPoint x: 365, endPoint y: 393, distance: 89.3
click at [365, 393] on div "Line Item Wind Mitigation Inspection Pretax Amount ($) 150.0 Tax ($) 0 $150.00 …" at bounding box center [399, 460] width 559 height 209
type input "0.0"
click at [364, 459] on textarea at bounding box center [399, 488] width 163 height 87
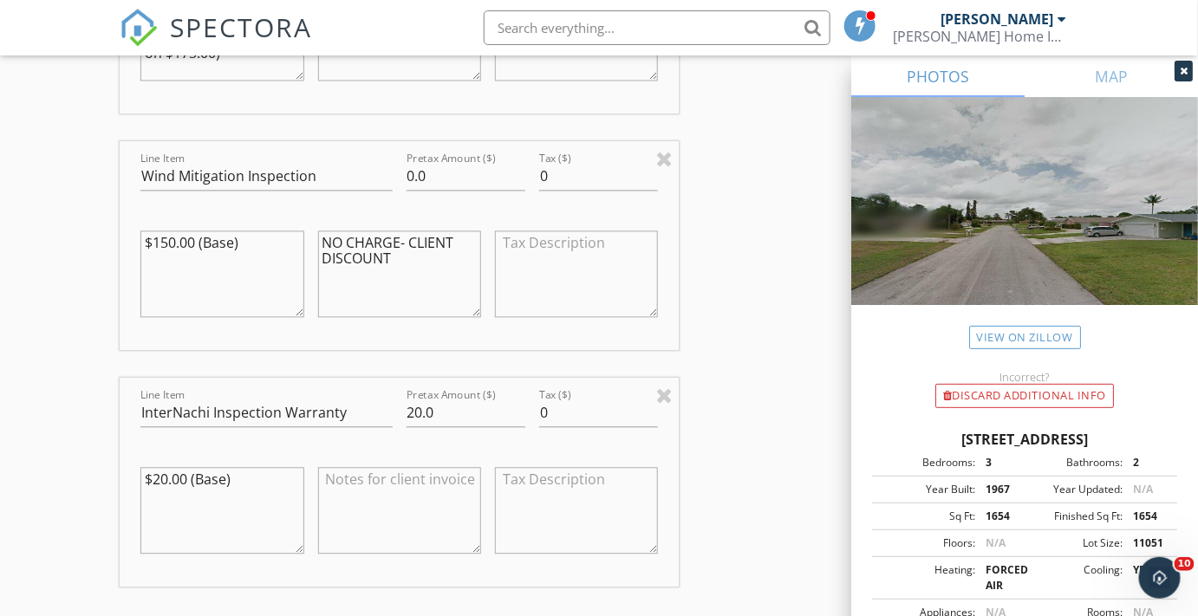
scroll to position [1176, 0]
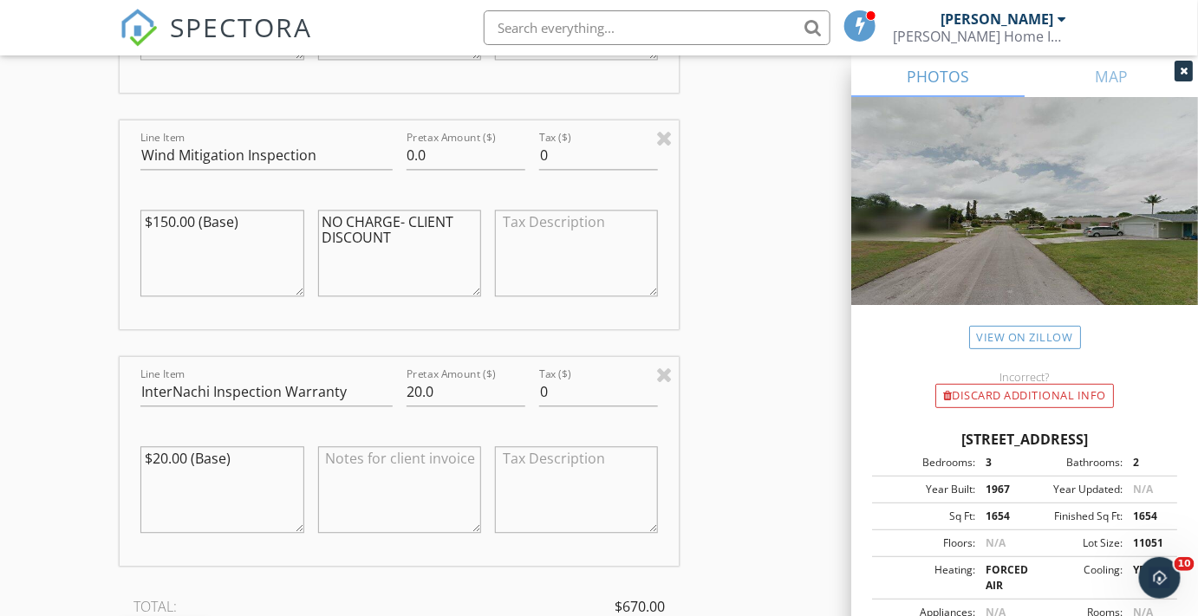
type textarea "NO CHARGE- CLIENT DISCOUNT"
drag, startPoint x: 451, startPoint y: 393, endPoint x: 367, endPoint y: 396, distance: 83.3
click at [367, 396] on div "Line Item InterNachi Inspection Warranty Pretax Amount ($) 20.0 Tax ($) 0 $20.0…" at bounding box center [399, 461] width 559 height 209
type input "0.0"
click at [348, 472] on textarea at bounding box center [399, 489] width 163 height 87
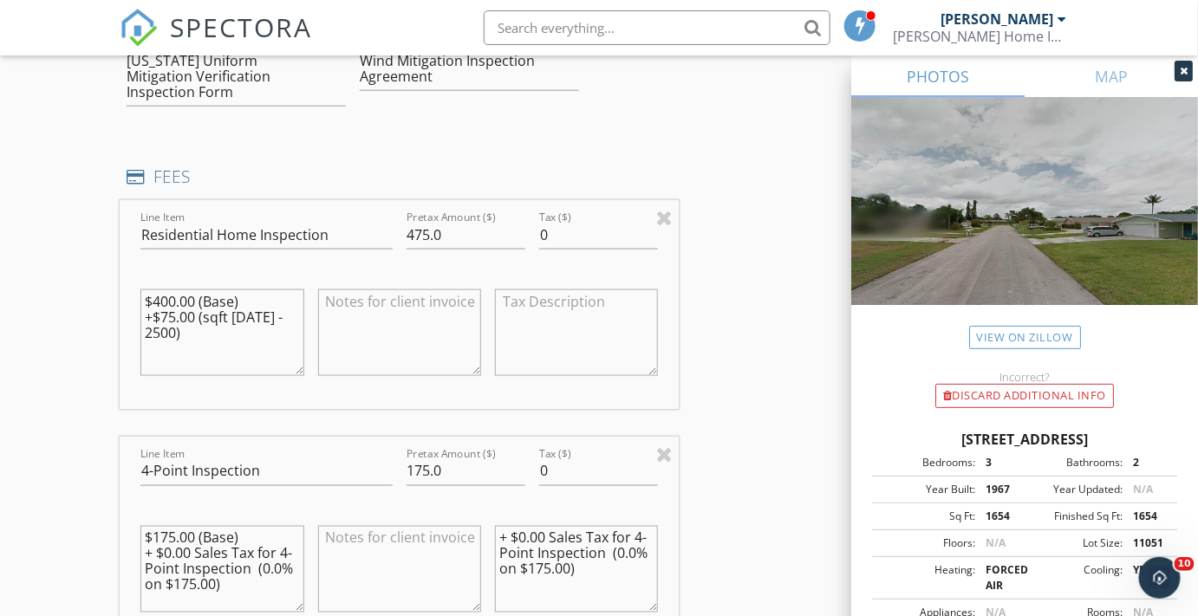
scroll to position [546, 0]
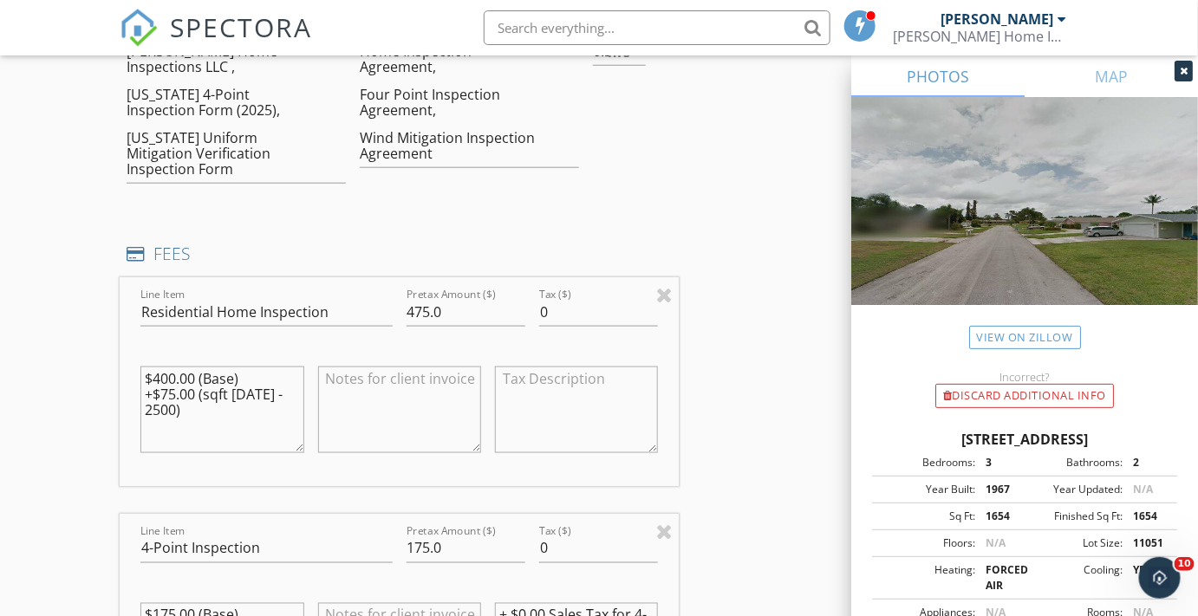
type textarea "NO CHARGE- CLIENT DISCOUNT"
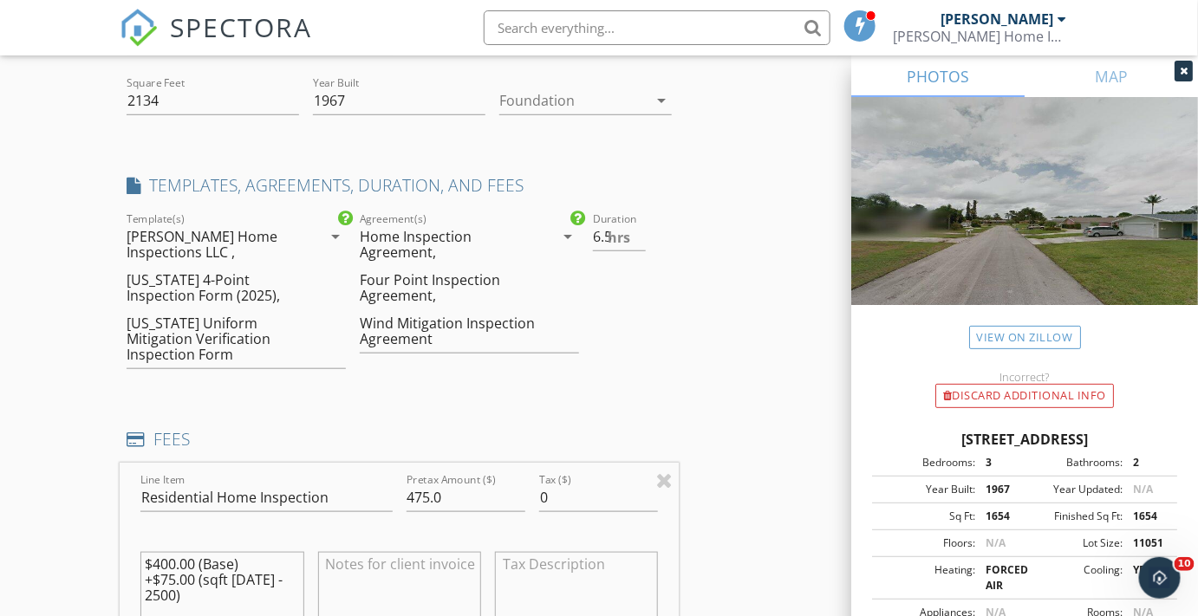
scroll to position [307, 0]
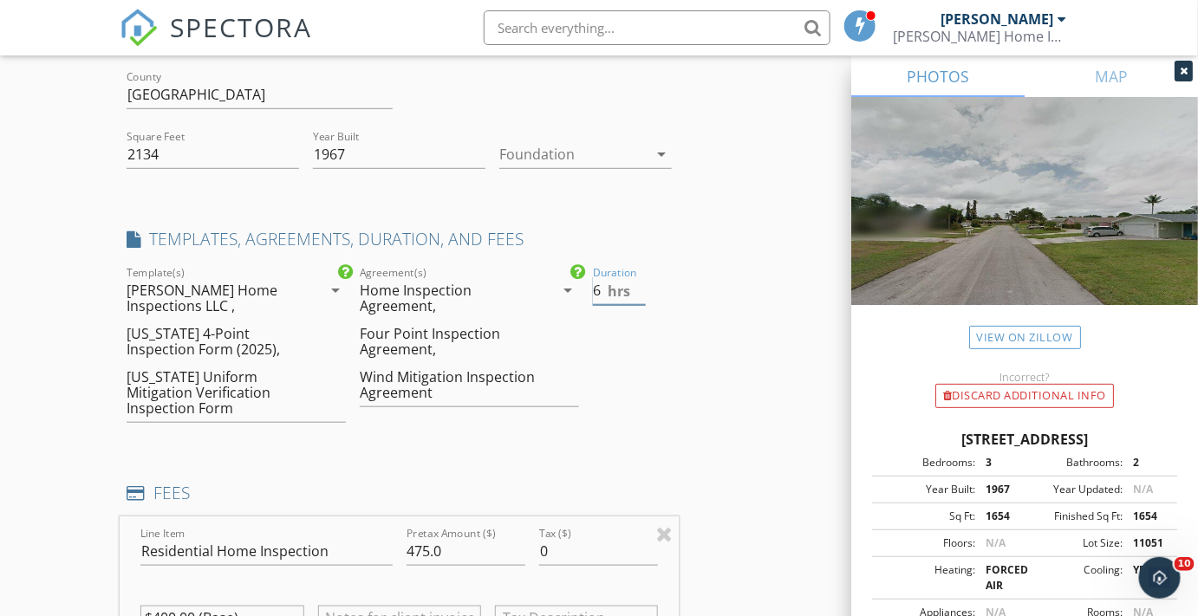
click at [637, 293] on input "6" at bounding box center [619, 290] width 53 height 29
click at [637, 292] on input "5.5" at bounding box center [619, 290] width 53 height 29
click at [637, 292] on input "5" at bounding box center [619, 290] width 53 height 29
click at [638, 292] on input "4.5" at bounding box center [619, 290] width 53 height 29
click at [638, 292] on input "4" at bounding box center [619, 290] width 53 height 29
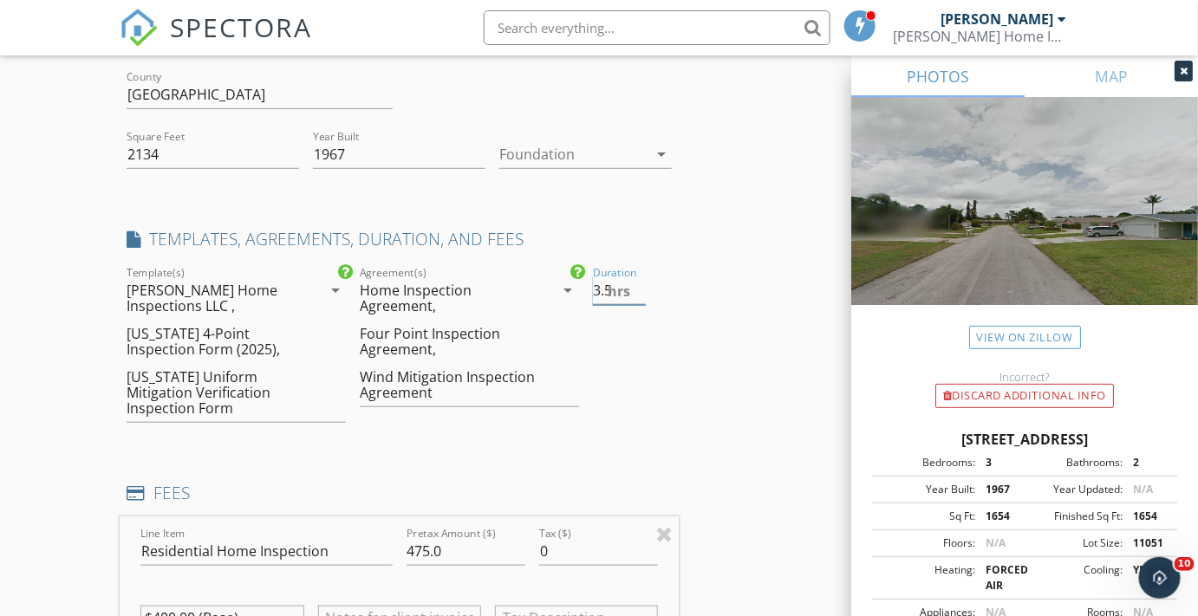
type input "3.5"
click at [638, 292] on input "3.5" at bounding box center [619, 290] width 53 height 29
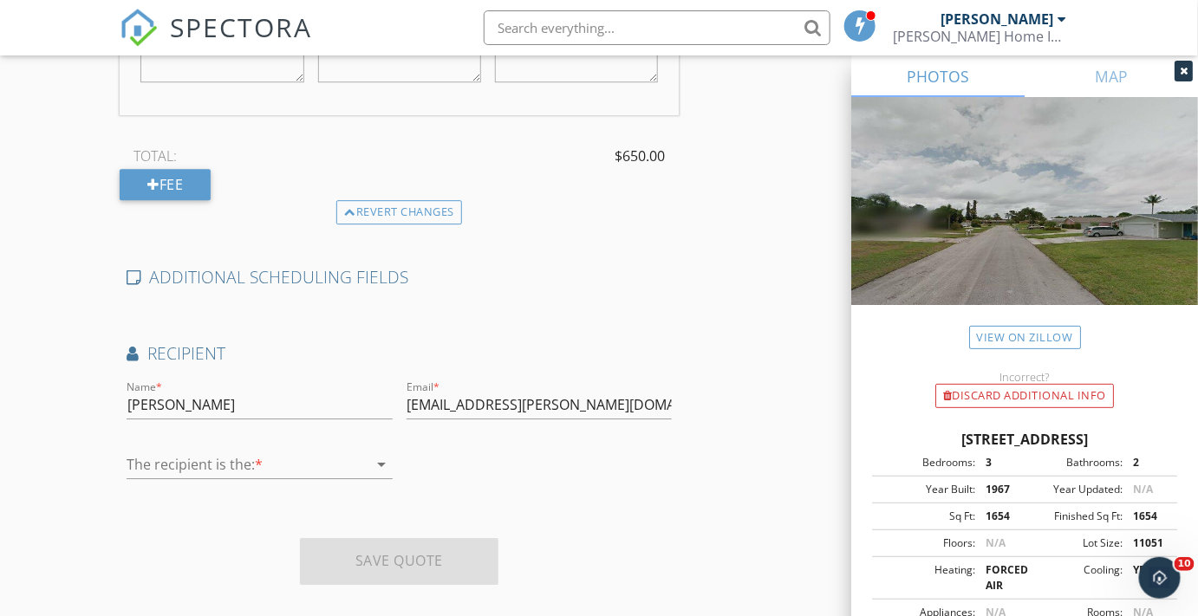
scroll to position [1646, 0]
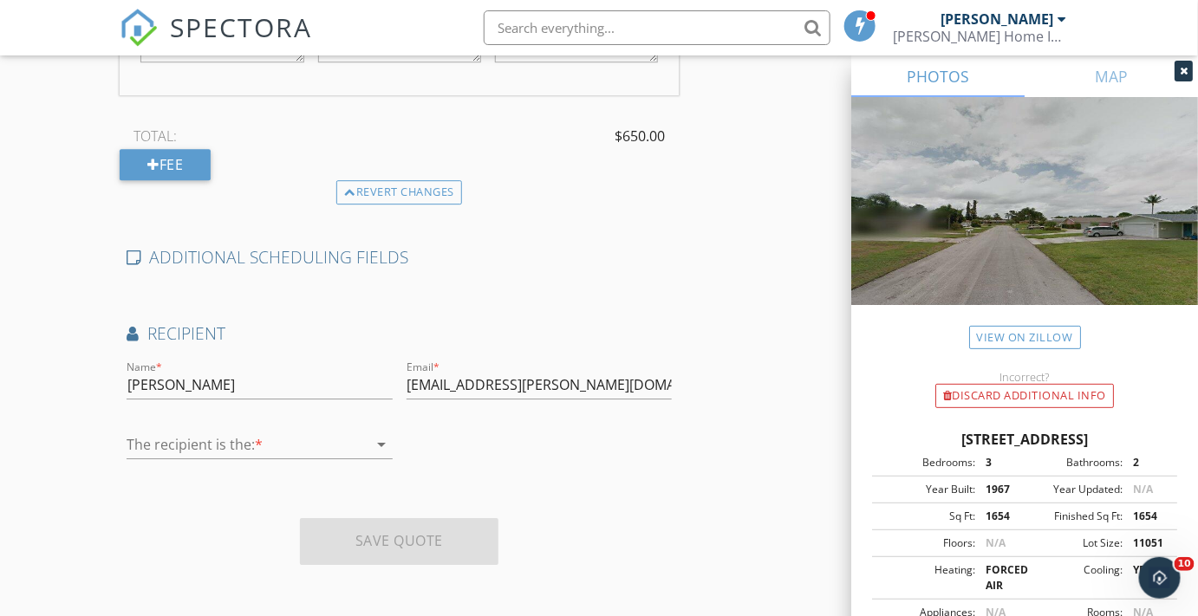
click at [381, 443] on icon "arrow_drop_down" at bounding box center [382, 444] width 21 height 21
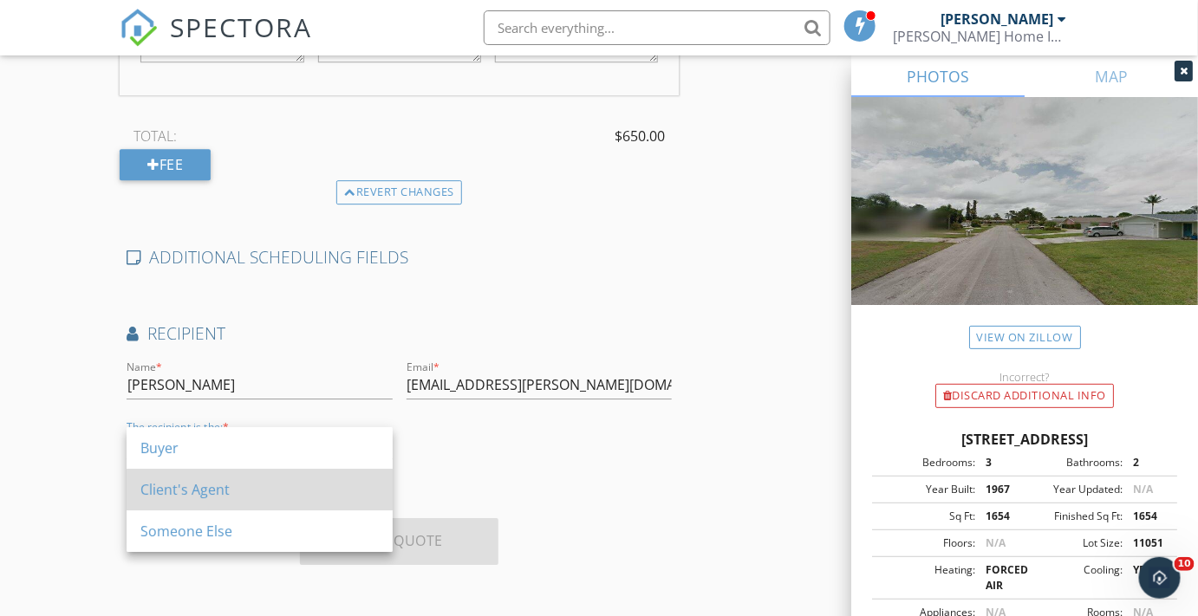
click at [182, 491] on div "Client's Agent" at bounding box center [259, 489] width 238 height 21
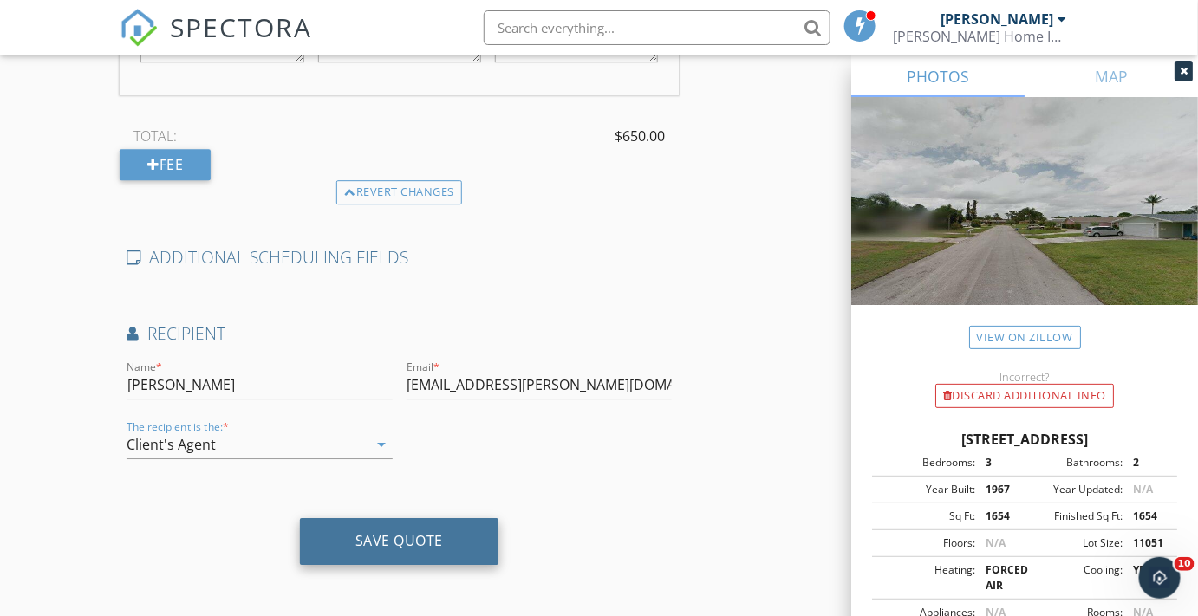
click at [404, 542] on div "Save Quote" at bounding box center [399, 540] width 88 height 17
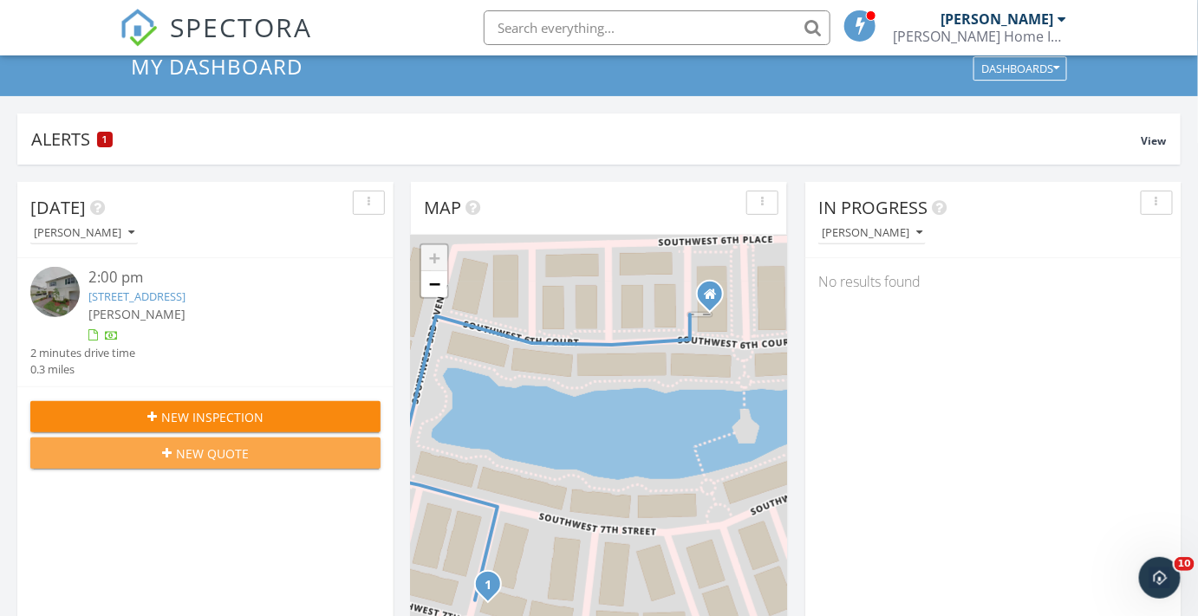
click at [205, 451] on span "New Quote" at bounding box center [212, 454] width 73 height 18
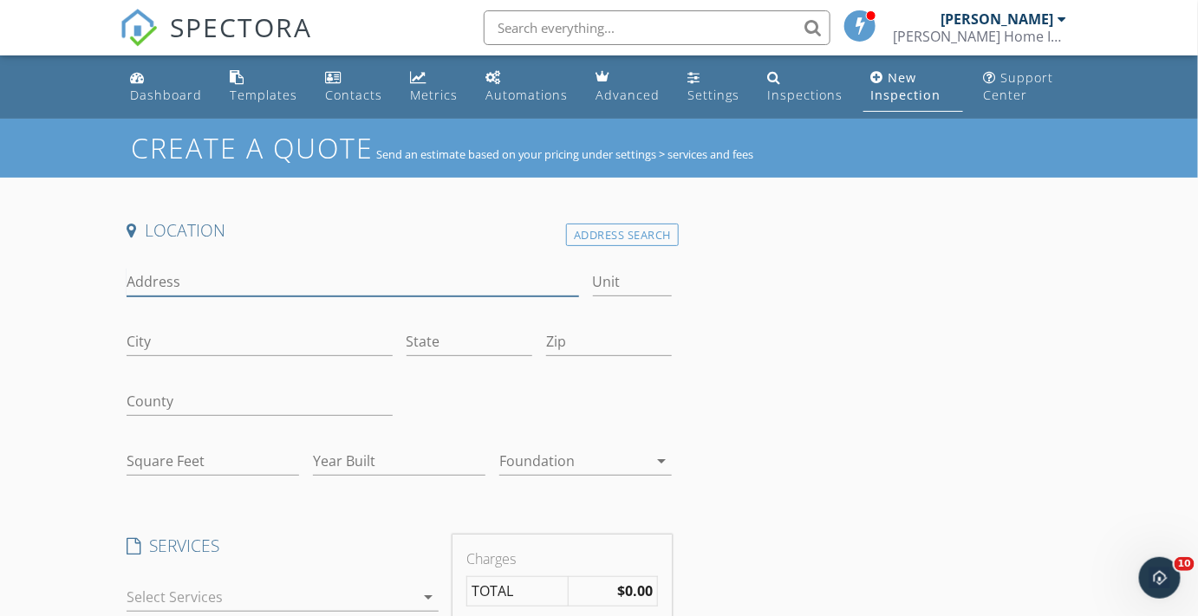
click at [192, 285] on input "Address" at bounding box center [352, 282] width 451 height 29
type input "[STREET_ADDRESS][PERSON_NAME]"
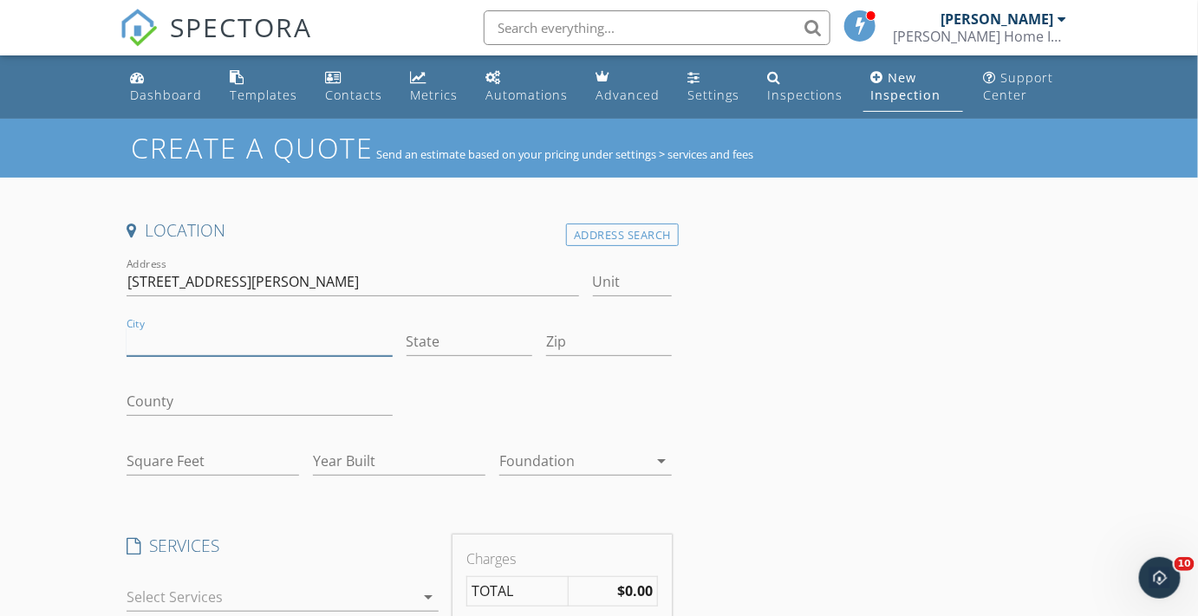
click at [161, 346] on input "City" at bounding box center [259, 342] width 265 height 29
type input "Margate"
type input "FL"
drag, startPoint x: 263, startPoint y: 277, endPoint x: 46, endPoint y: 292, distance: 217.1
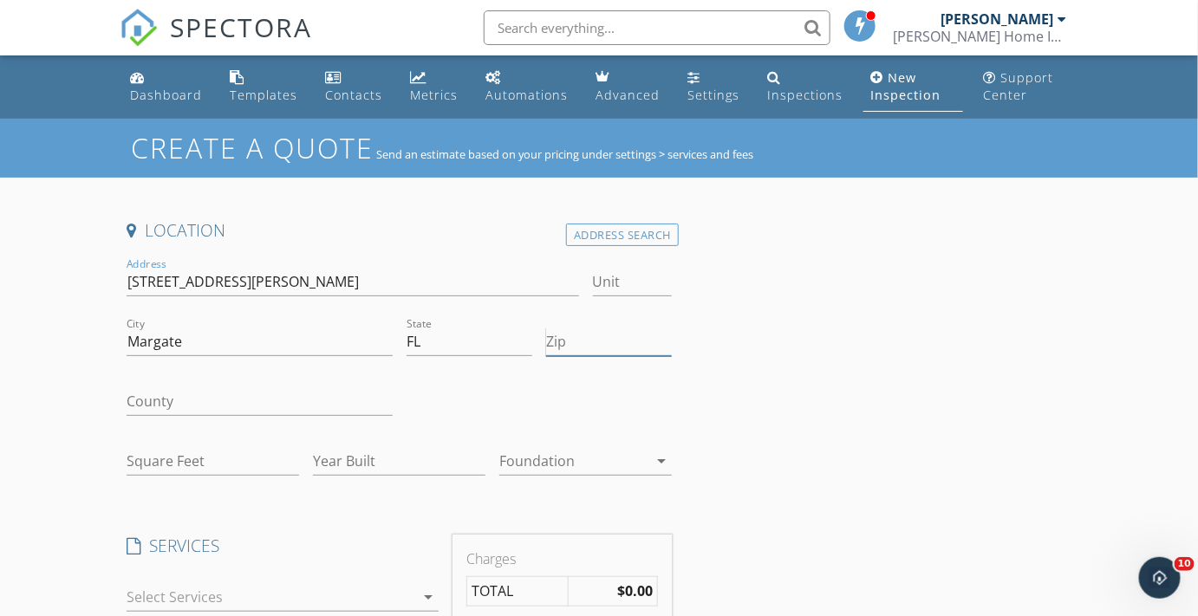
click at [587, 328] on input "Zip" at bounding box center [609, 342] width 126 height 29
type input "33063"
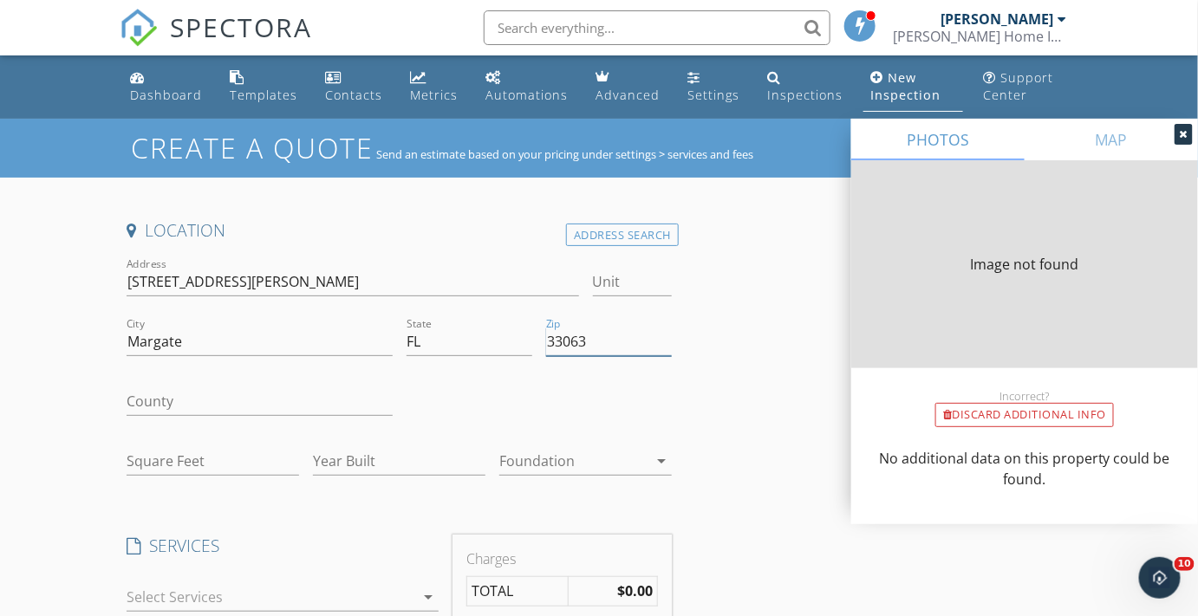
type input "1210"
type input "1992"
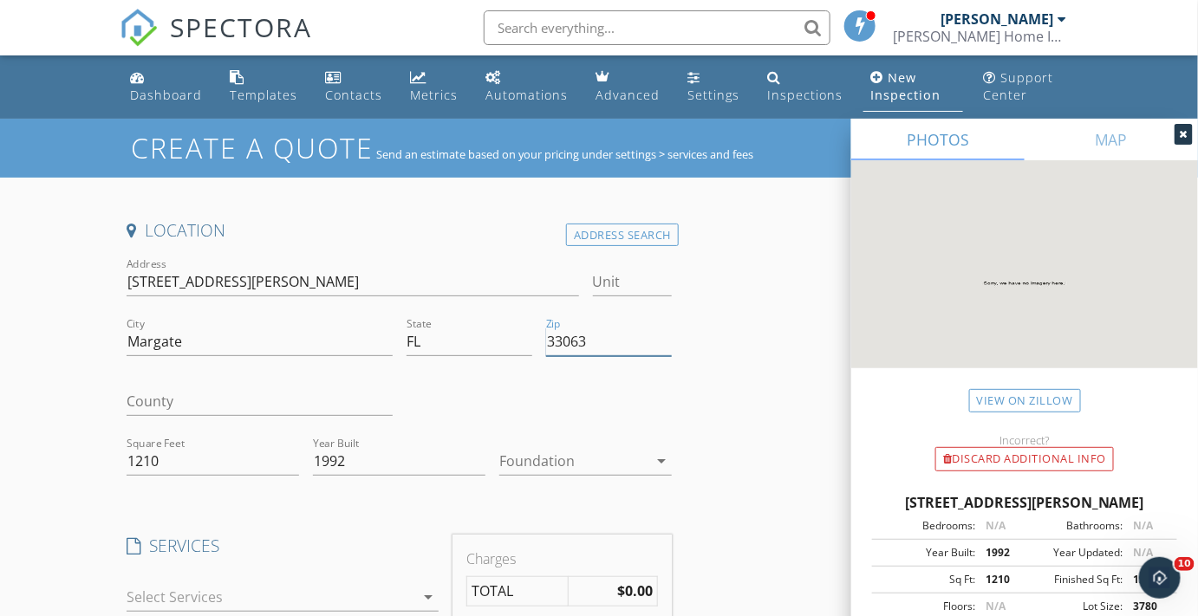
type input "33063"
click at [193, 407] on input "County" at bounding box center [259, 401] width 265 height 29
type input "Broward"
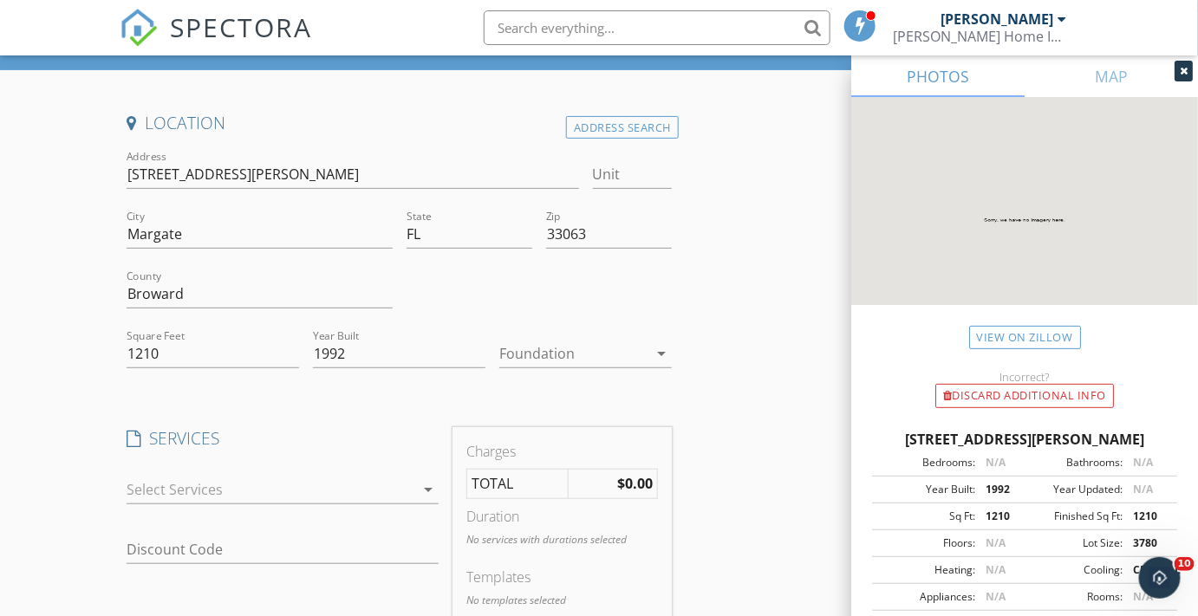
scroll to position [157, 0]
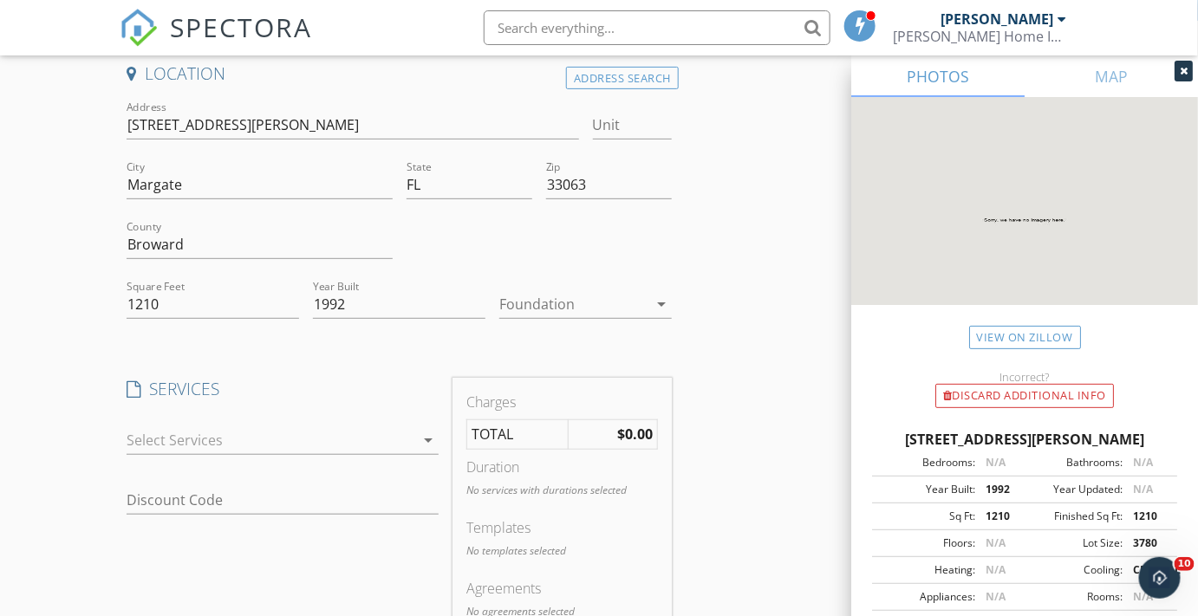
click at [428, 436] on icon "arrow_drop_down" at bounding box center [428, 440] width 21 height 21
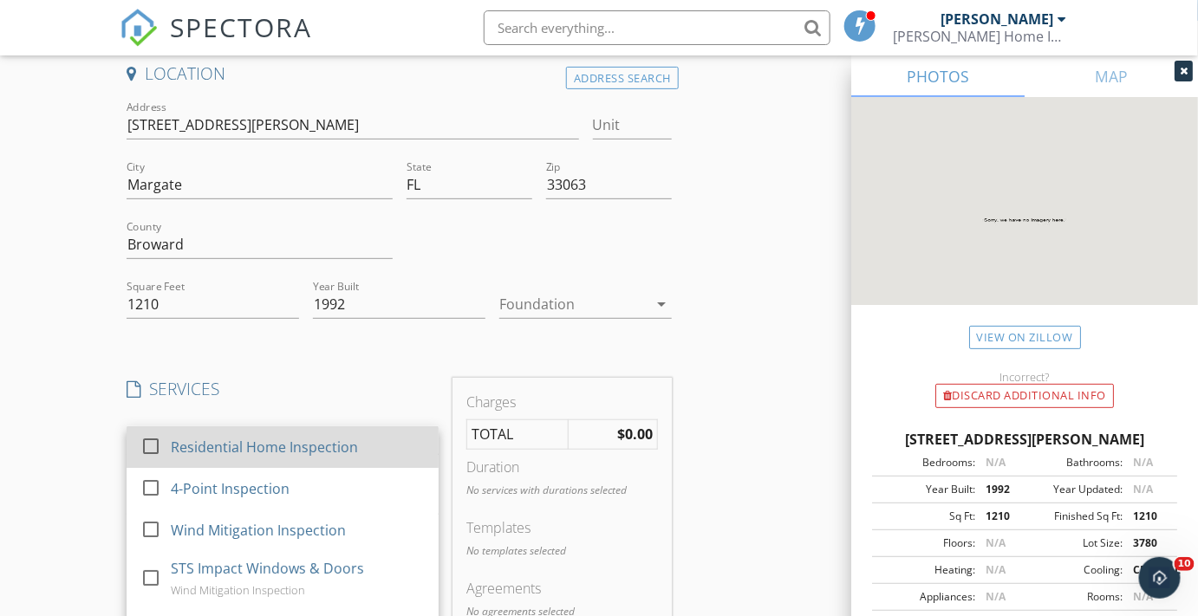
click at [153, 445] on div at bounding box center [150, 445] width 29 height 29
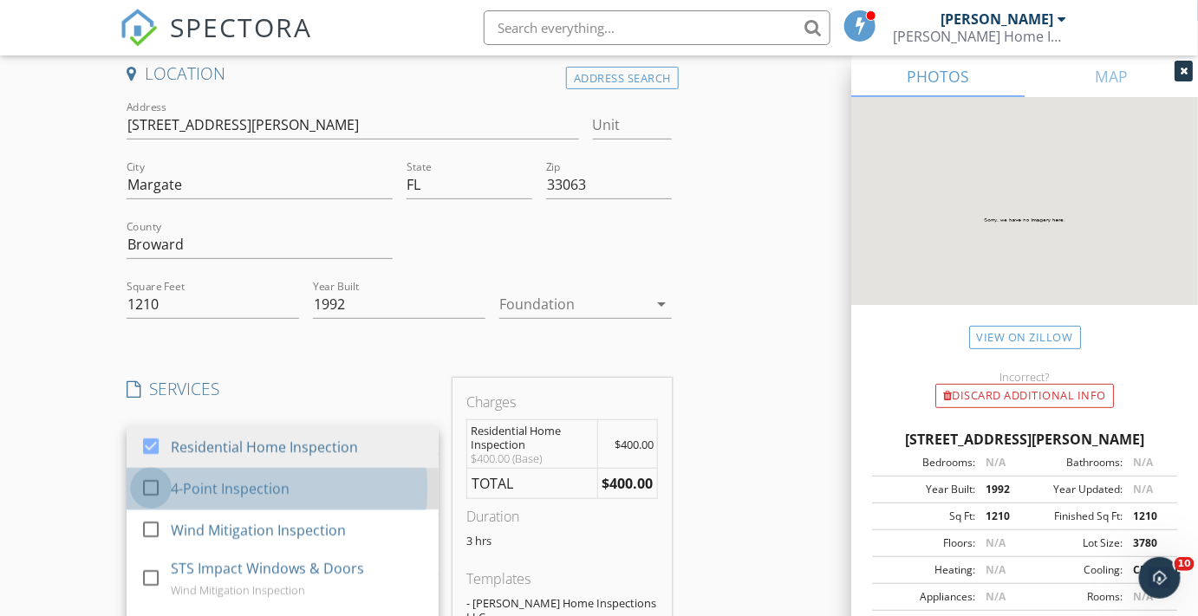
click at [146, 486] on div at bounding box center [150, 486] width 29 height 29
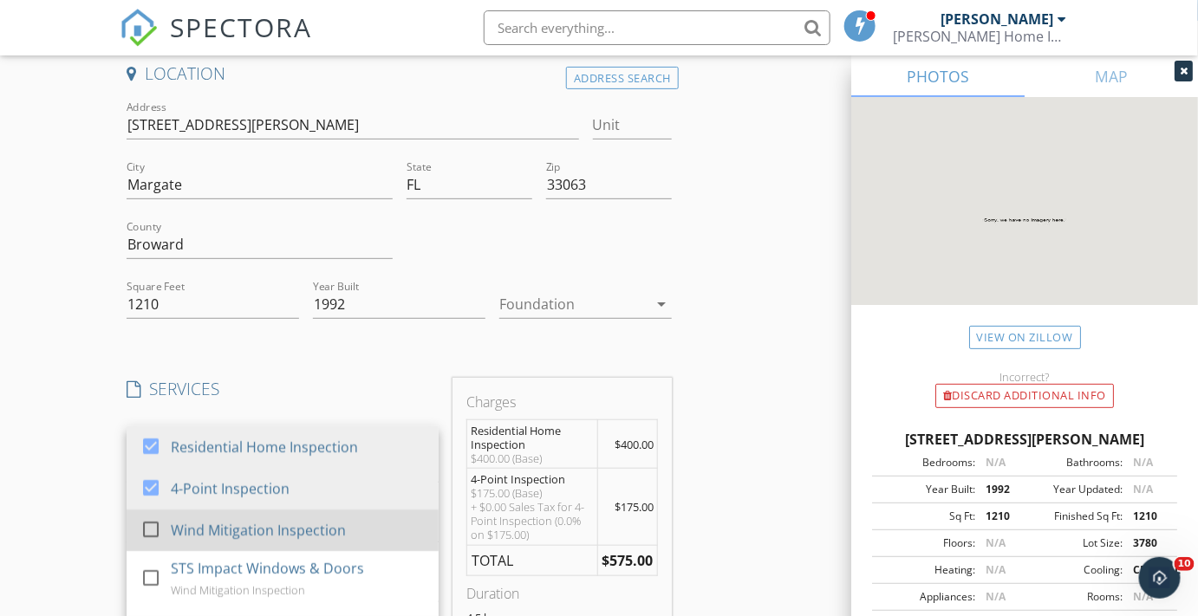
click at [150, 523] on div at bounding box center [150, 528] width 29 height 29
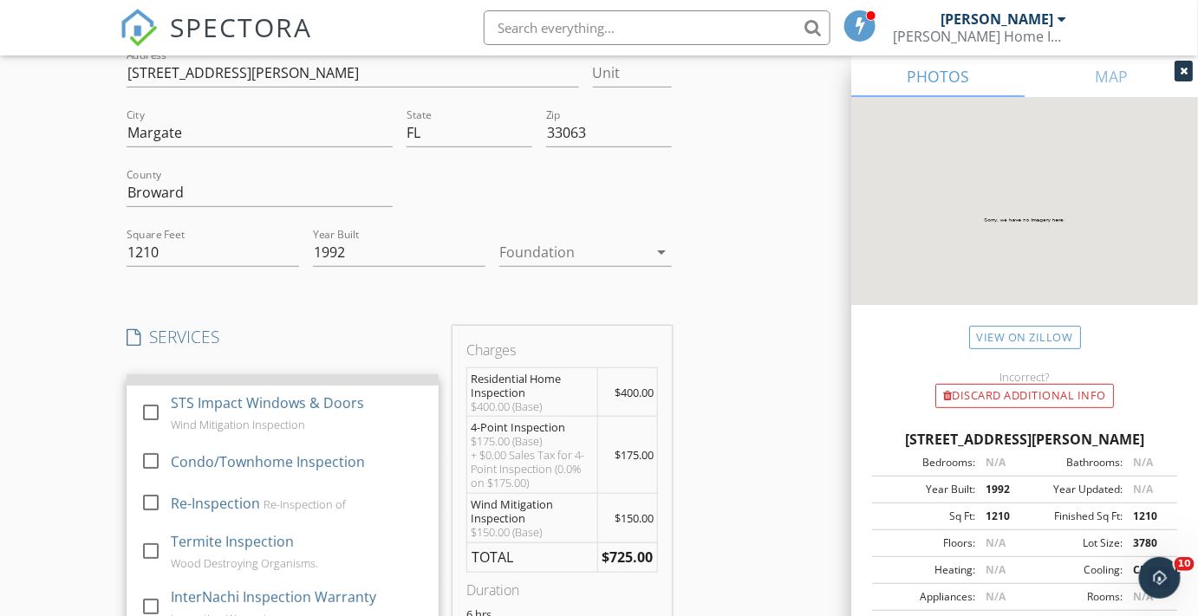
scroll to position [236, 0]
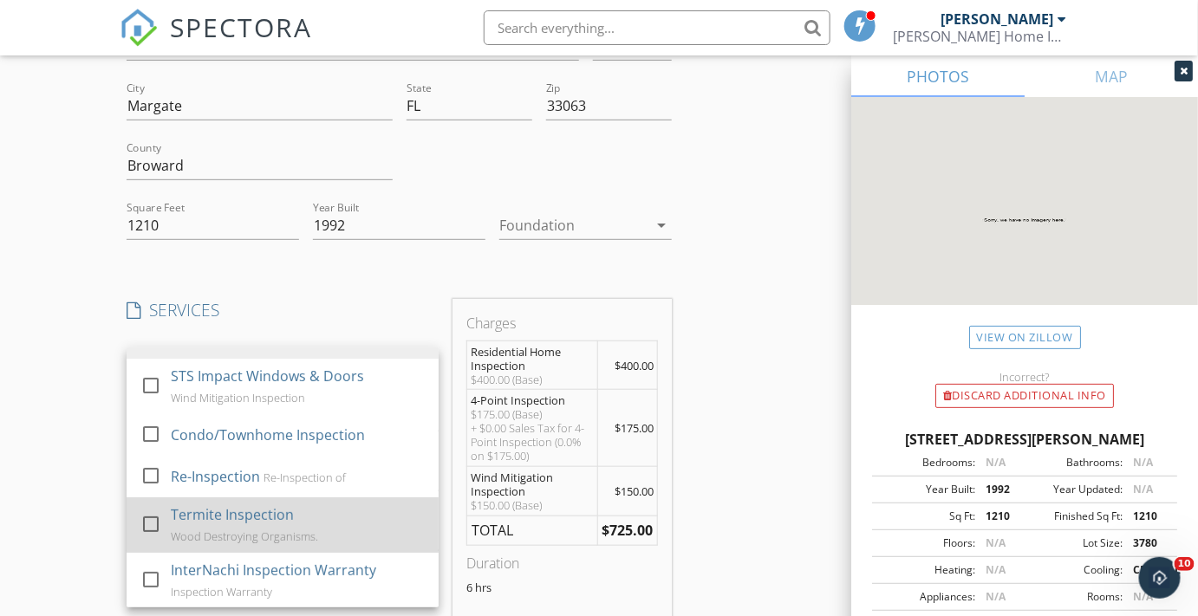
click at [168, 517] on div "check_box_outline_blank Termite Inspection Wood Destroying Organisms." at bounding box center [282, 524] width 284 height 55
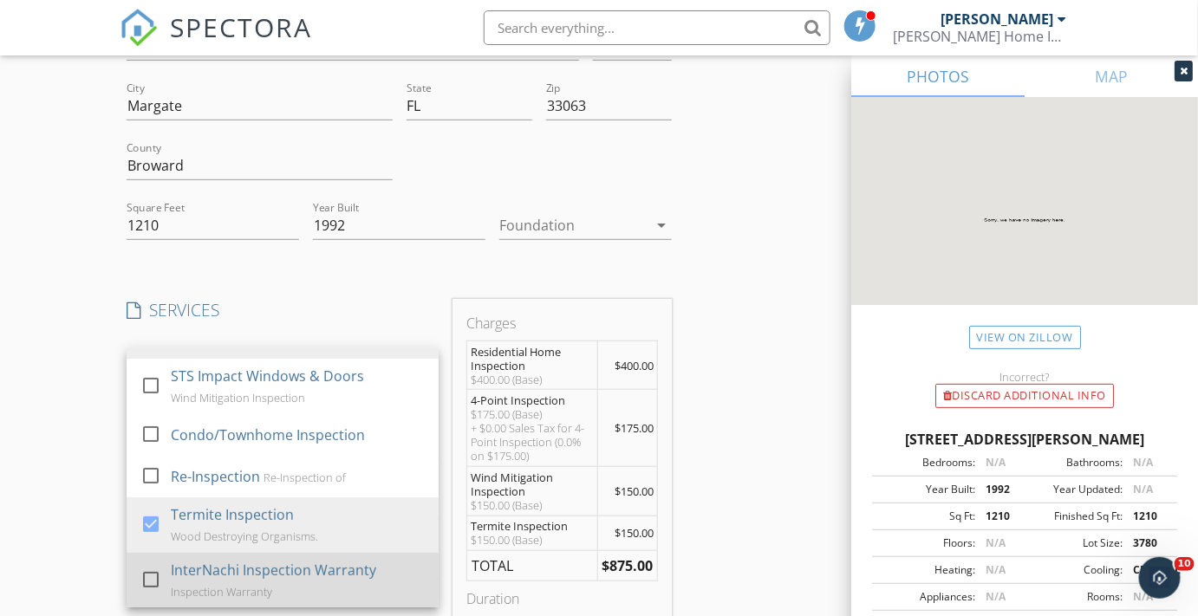
click at [151, 574] on div at bounding box center [150, 578] width 29 height 29
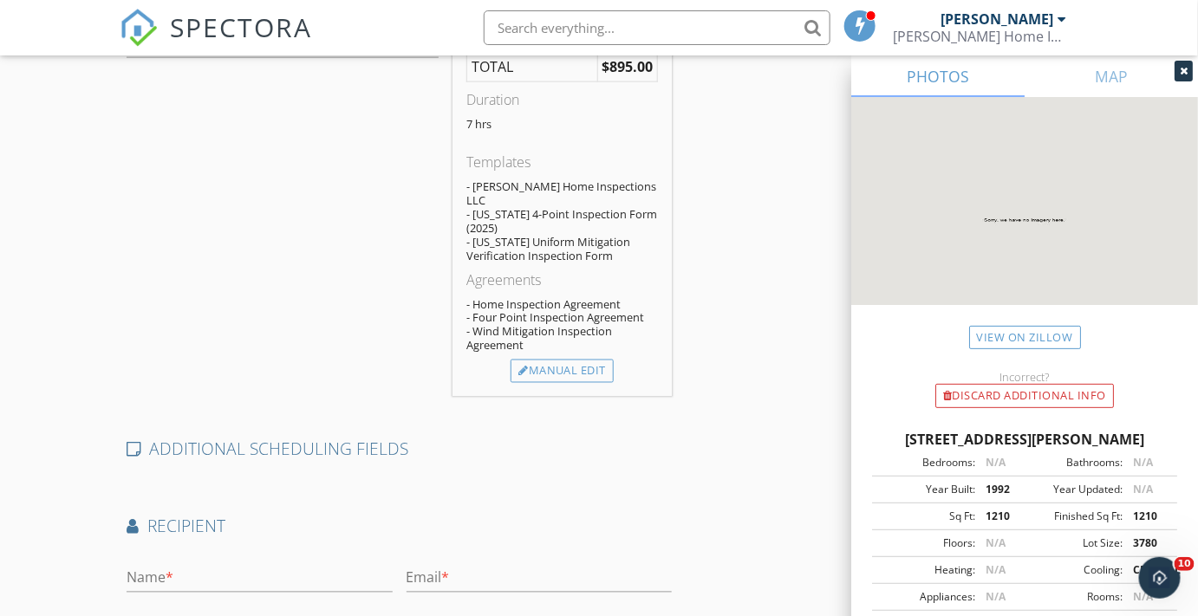
scroll to position [788, 0]
drag, startPoint x: 566, startPoint y: 353, endPoint x: 580, endPoint y: 352, distance: 13.9
click at [566, 356] on div "Manual Edit" at bounding box center [561, 368] width 103 height 24
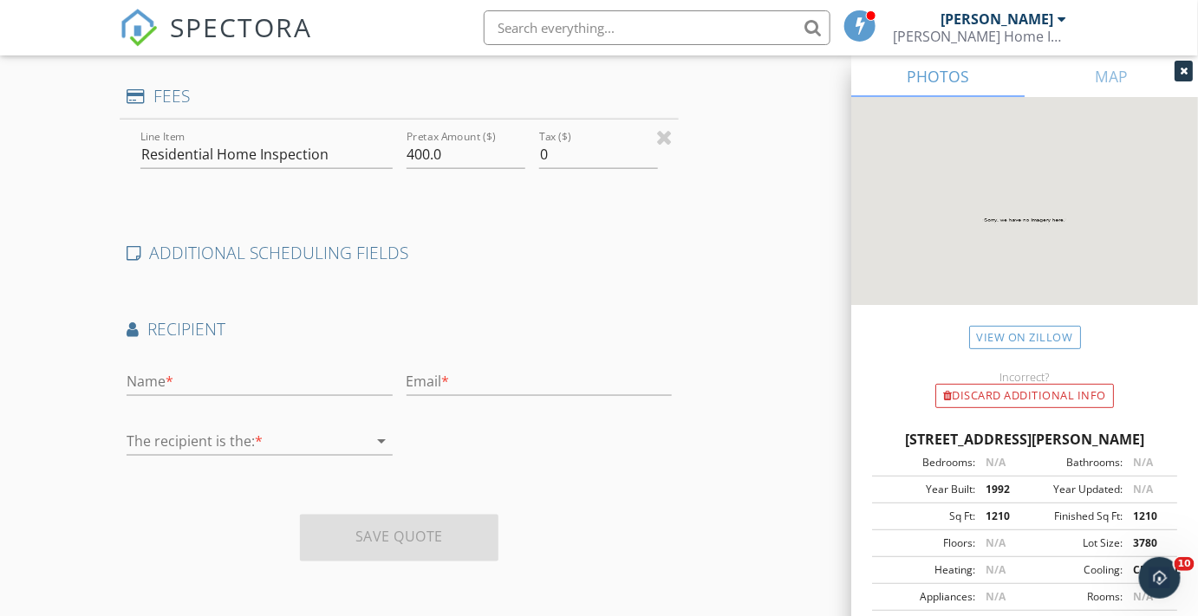
type input "0"
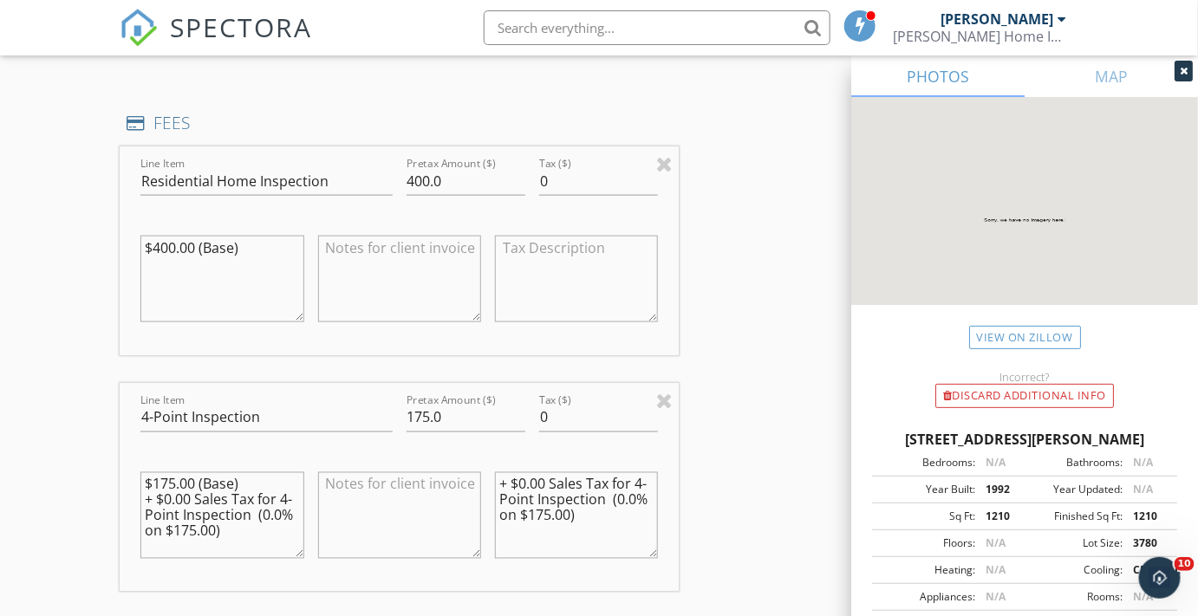
scroll to position [704, 0]
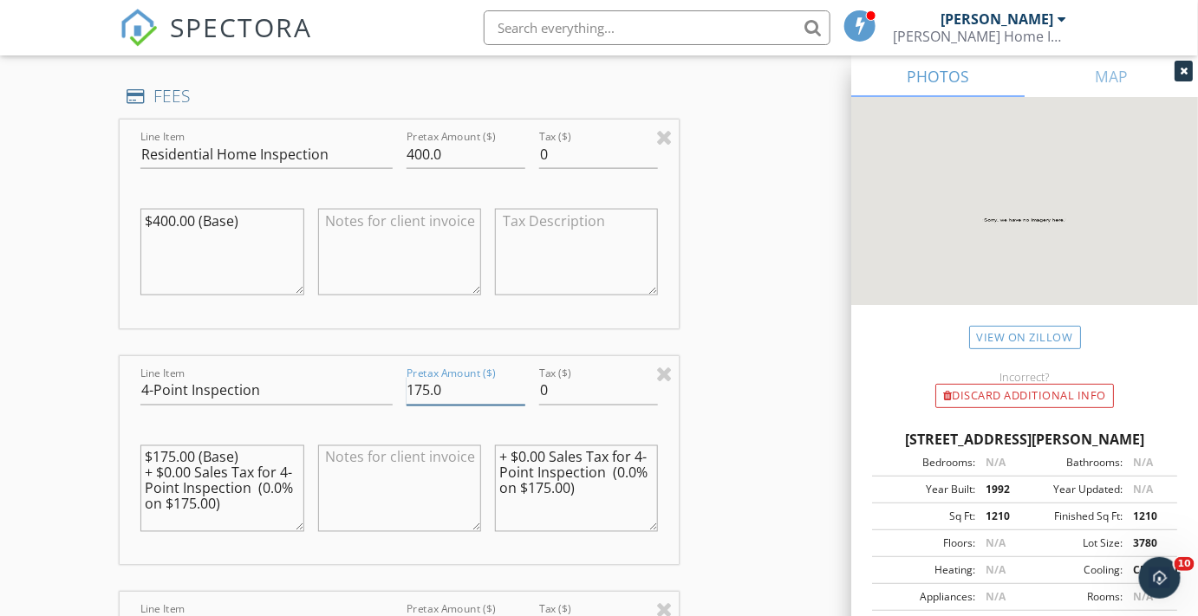
drag, startPoint x: 432, startPoint y: 397, endPoint x: 395, endPoint y: 401, distance: 36.7
click at [395, 401] on div "Line Item 4-Point Inspection Pretax Amount ($) 175.0 Tax ($) 0 $175.00 (Base) +…" at bounding box center [399, 460] width 559 height 209
type input "0.0"
click at [416, 500] on textarea at bounding box center [399, 488] width 163 height 87
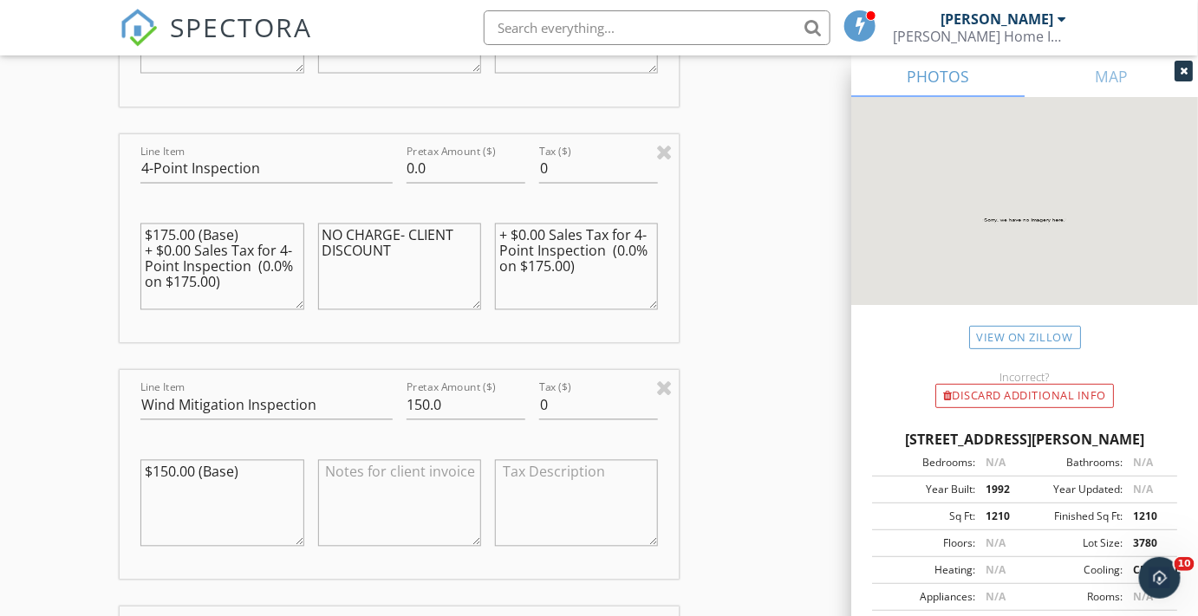
scroll to position [940, 0]
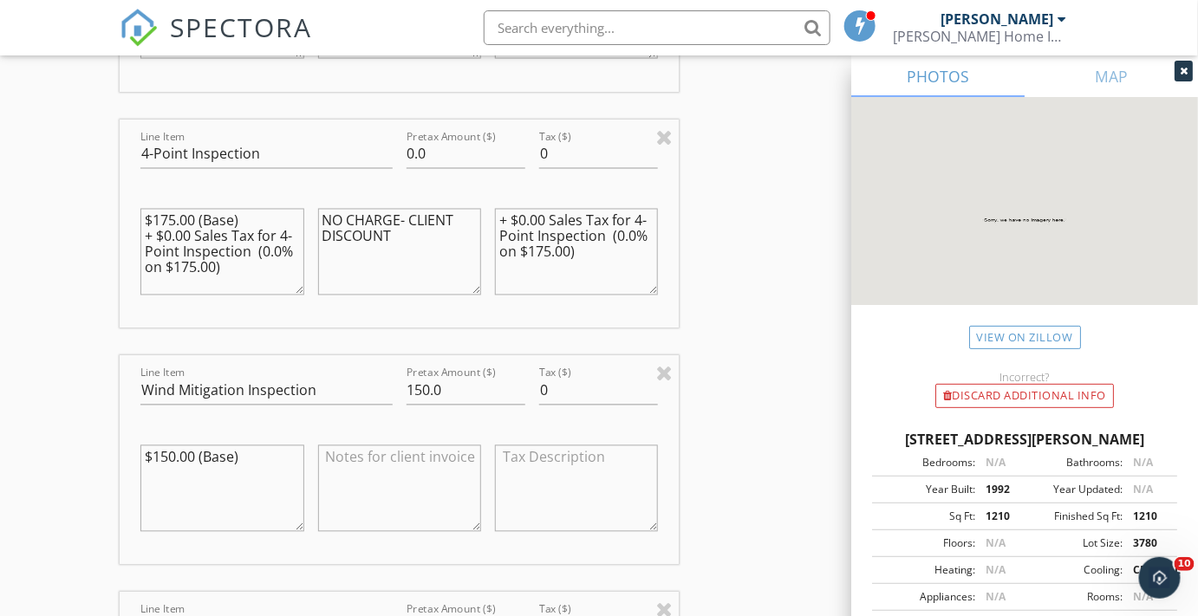
type textarea "NO CHARGE- CLIENT DISCOUNT"
drag, startPoint x: 454, startPoint y: 389, endPoint x: 381, endPoint y: 389, distance: 72.8
click at [381, 389] on div "Line Item Wind Mitigation Inspection Pretax Amount ($) 150.0 Tax ($) 0 $150.00 …" at bounding box center [399, 460] width 559 height 209
type input "0.0"
click at [360, 468] on textarea at bounding box center [399, 488] width 163 height 87
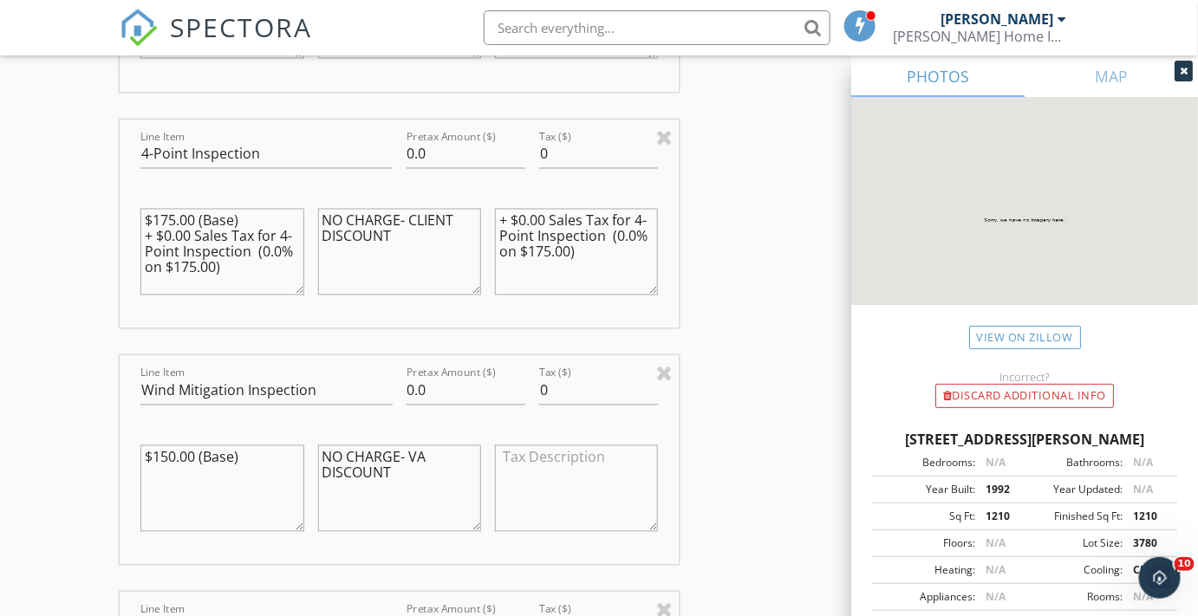
type textarea "NO CHARGE- VA DISCOUNT"
drag, startPoint x: 407, startPoint y: 219, endPoint x: 409, endPoint y: 260, distance: 40.8
click at [409, 260] on textarea "NO CHARGE- CLIENT DISCOUNT" at bounding box center [399, 252] width 163 height 87
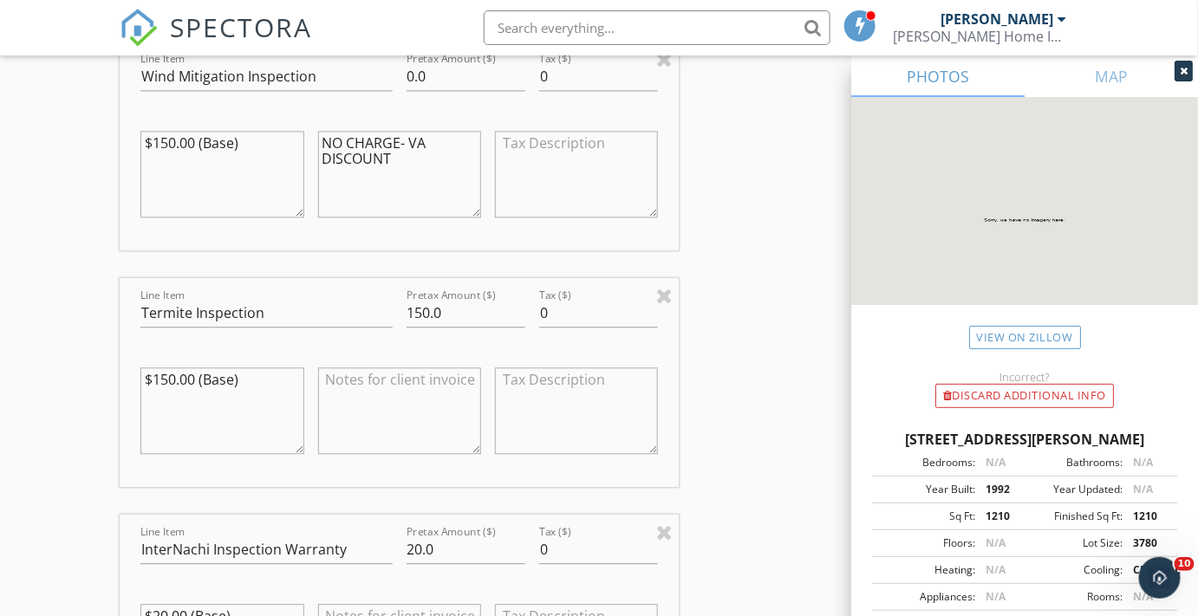
scroll to position [1255, 0]
type textarea "NO CHARGE- VA DISCOUNT"
drag, startPoint x: 382, startPoint y: 554, endPoint x: 373, endPoint y: 555, distance: 9.7
click at [373, 555] on div "Line Item InterNachi Inspection Warranty Pretax Amount ($) 20.0 Tax ($) 0 $20.0…" at bounding box center [399, 619] width 559 height 209
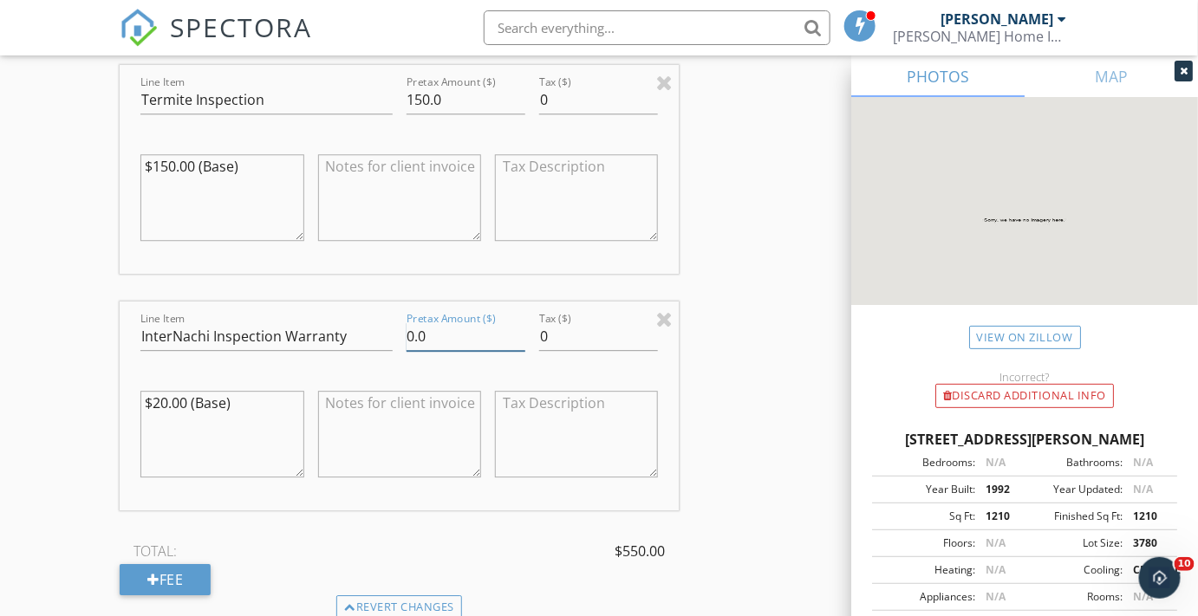
scroll to position [1491, 0]
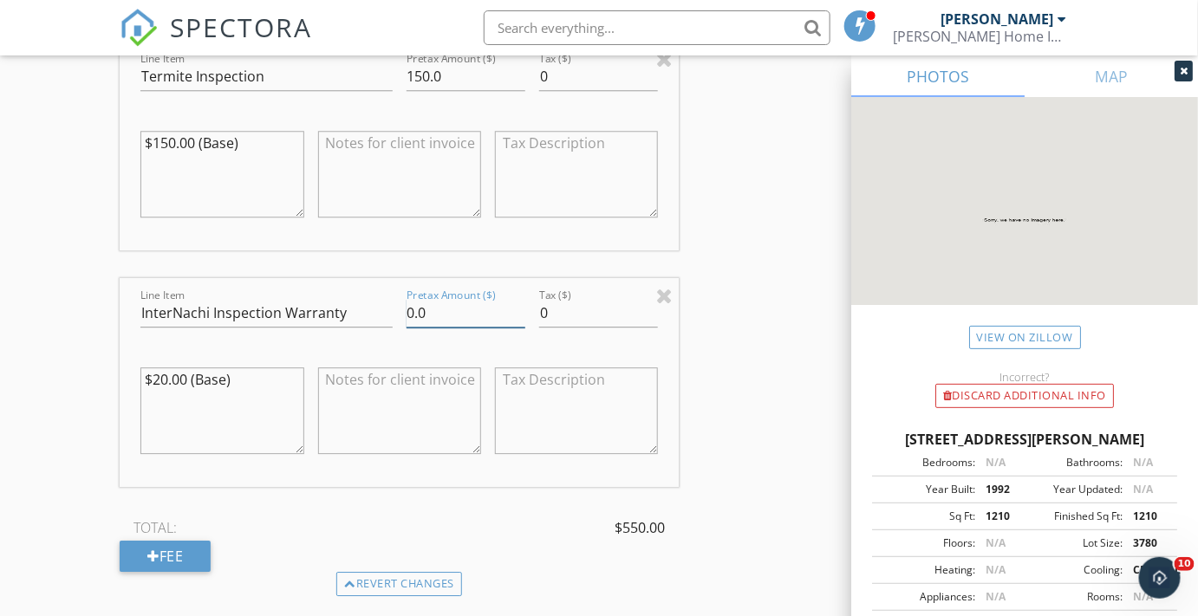
type input "0.0"
click at [357, 393] on textarea at bounding box center [399, 410] width 163 height 87
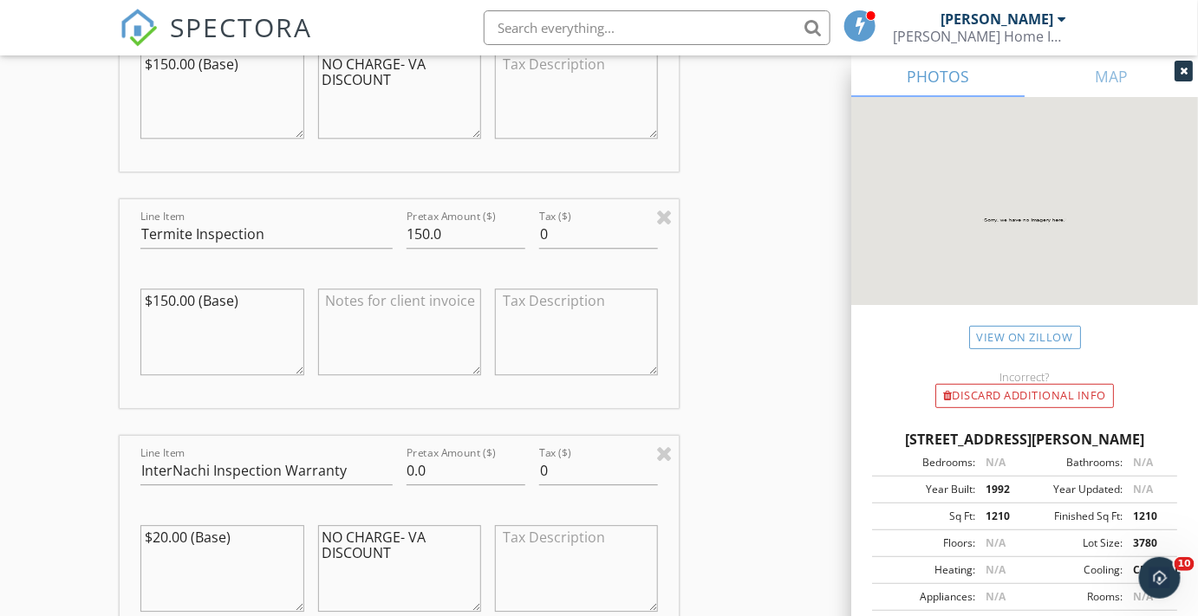
scroll to position [1255, 0]
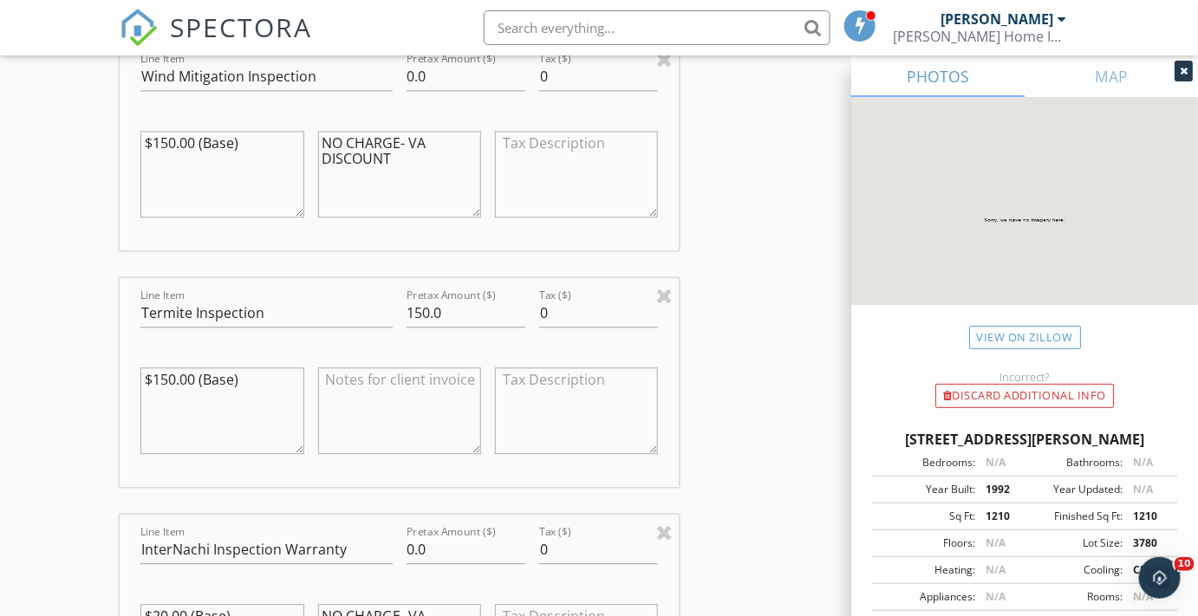
type textarea "NO CHARGE- VA DISCOUNT"
drag, startPoint x: 445, startPoint y: 313, endPoint x: 347, endPoint y: 317, distance: 98.9
click at [347, 317] on div "Line Item Termite Inspection Pretax Amount ($) 150.0 Tax ($) 0 $150.00 (Base)" at bounding box center [399, 382] width 559 height 209
type input "0.0"
click at [168, 373] on textarea "$150.00 (Base)" at bounding box center [221, 410] width 163 height 87
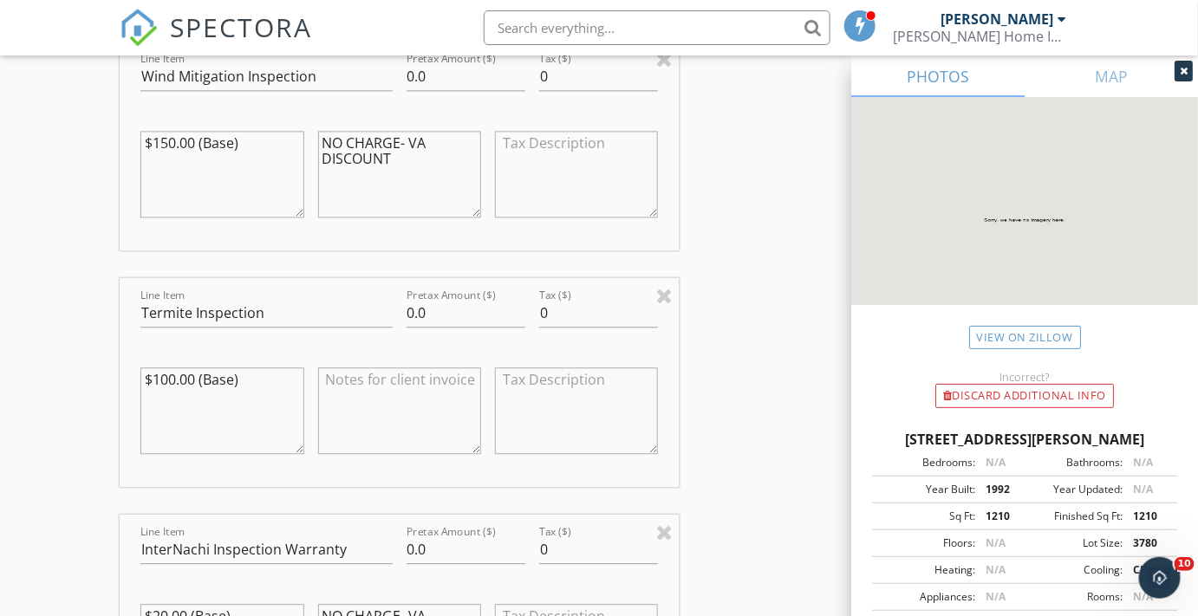
type textarea "$100.00 (Base)"
drag, startPoint x: 405, startPoint y: 321, endPoint x: 372, endPoint y: 323, distance: 33.0
click at [372, 323] on div "Line Item Termite Inspection Pretax Amount ($) 0.0 Tax ($) 0 $100.00 (Base)" at bounding box center [399, 382] width 559 height 209
type input "0"
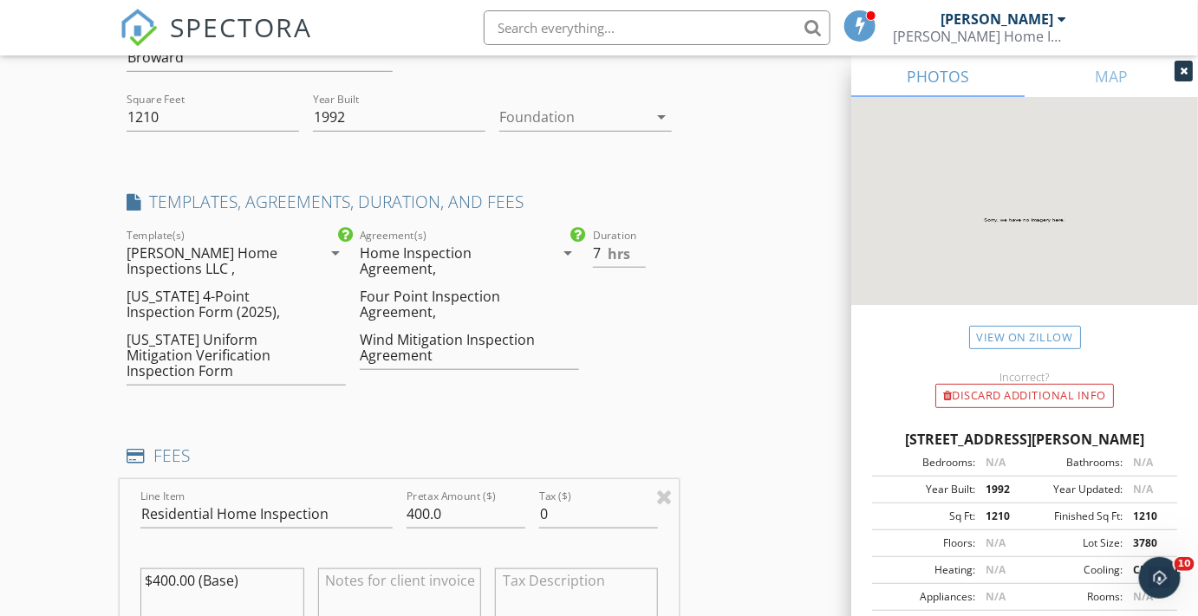
scroll to position [307, 0]
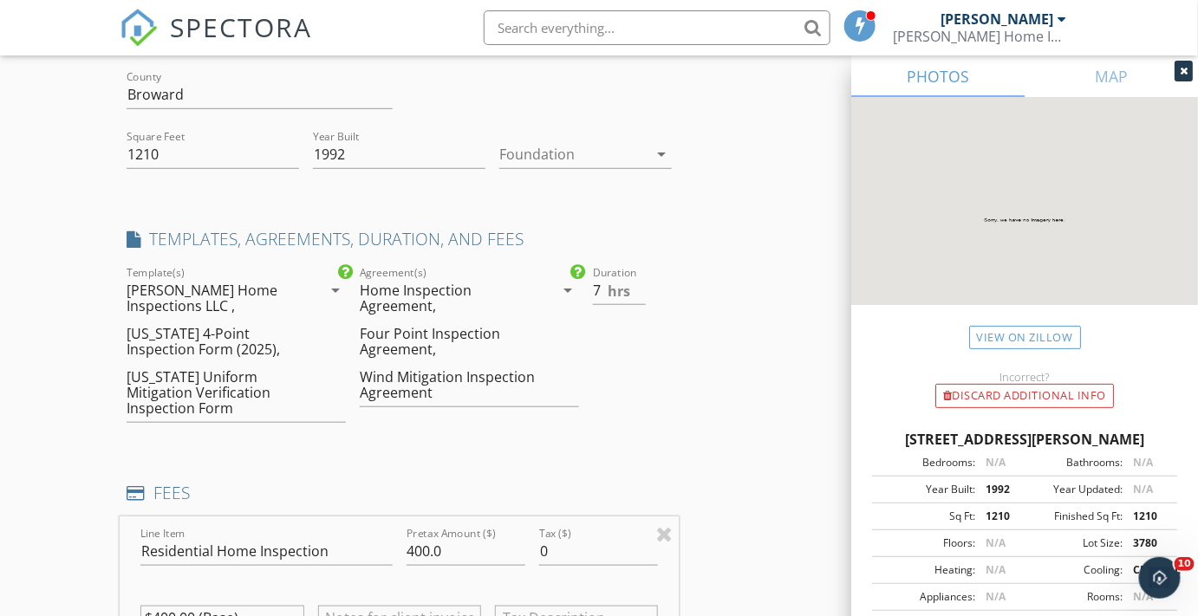
type input "100.00"
click at [638, 291] on input "6.5" at bounding box center [619, 290] width 53 height 29
click at [638, 290] on input "6" at bounding box center [619, 290] width 53 height 29
click at [638, 290] on input "5.5" at bounding box center [619, 290] width 53 height 29
click at [638, 290] on input "5" at bounding box center [619, 290] width 53 height 29
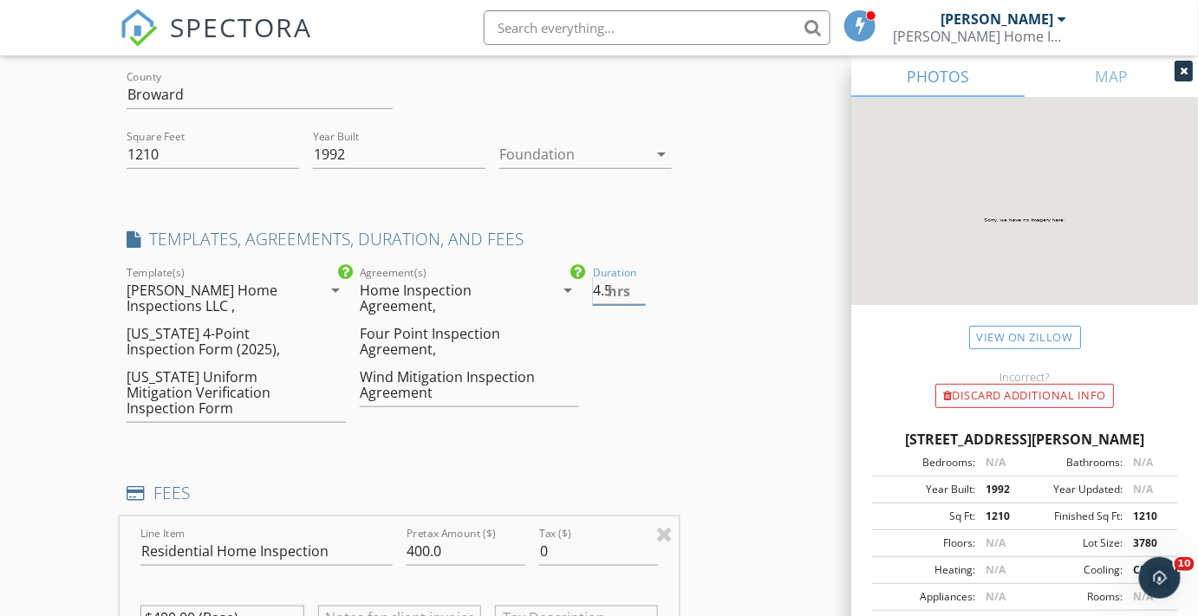
click at [638, 290] on input "4.5" at bounding box center [619, 290] width 53 height 29
click at [638, 290] on input "4" at bounding box center [619, 290] width 53 height 29
click at [638, 290] on input "3.5" at bounding box center [619, 290] width 53 height 29
type input "3"
click at [638, 290] on input "3" at bounding box center [619, 290] width 53 height 29
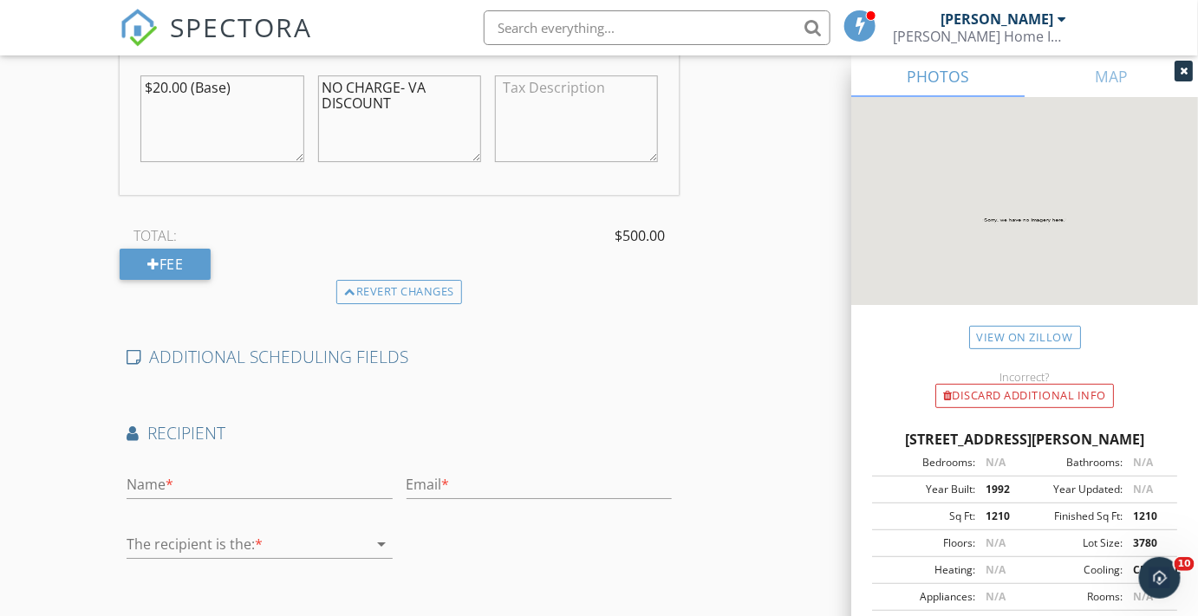
scroll to position [1883, 0]
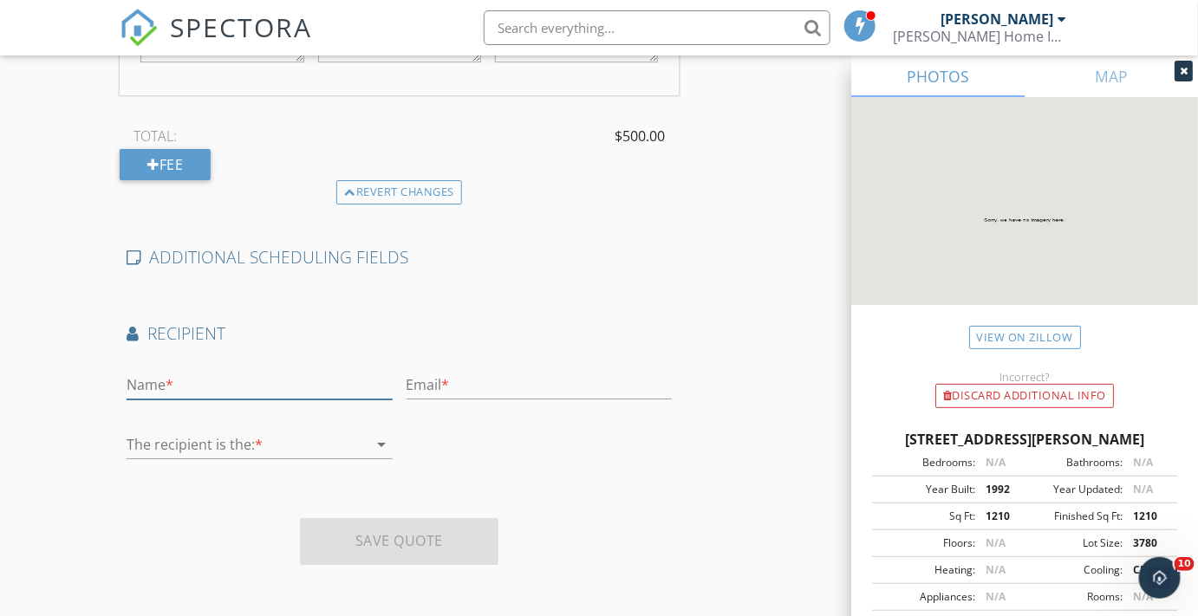
click at [164, 383] on input "text" at bounding box center [259, 385] width 265 height 29
type input "Peter Marcucilli"
type input "Pete@silverstargrp.com"
click at [380, 437] on icon "arrow_drop_down" at bounding box center [382, 444] width 21 height 21
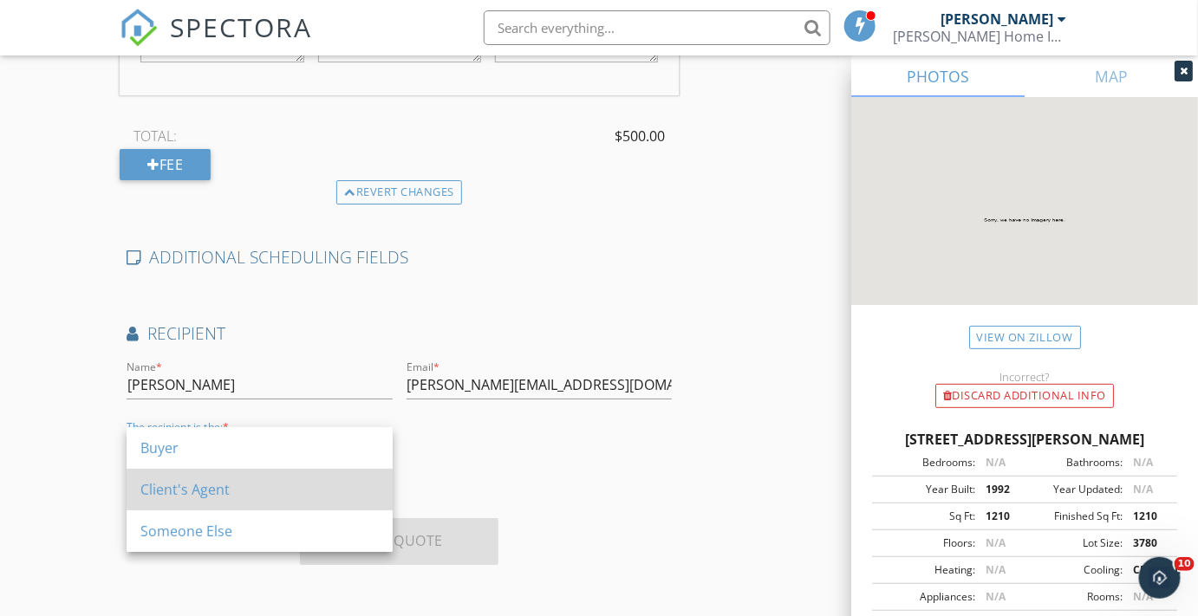
click at [173, 497] on div "Client's Agent" at bounding box center [259, 489] width 238 height 21
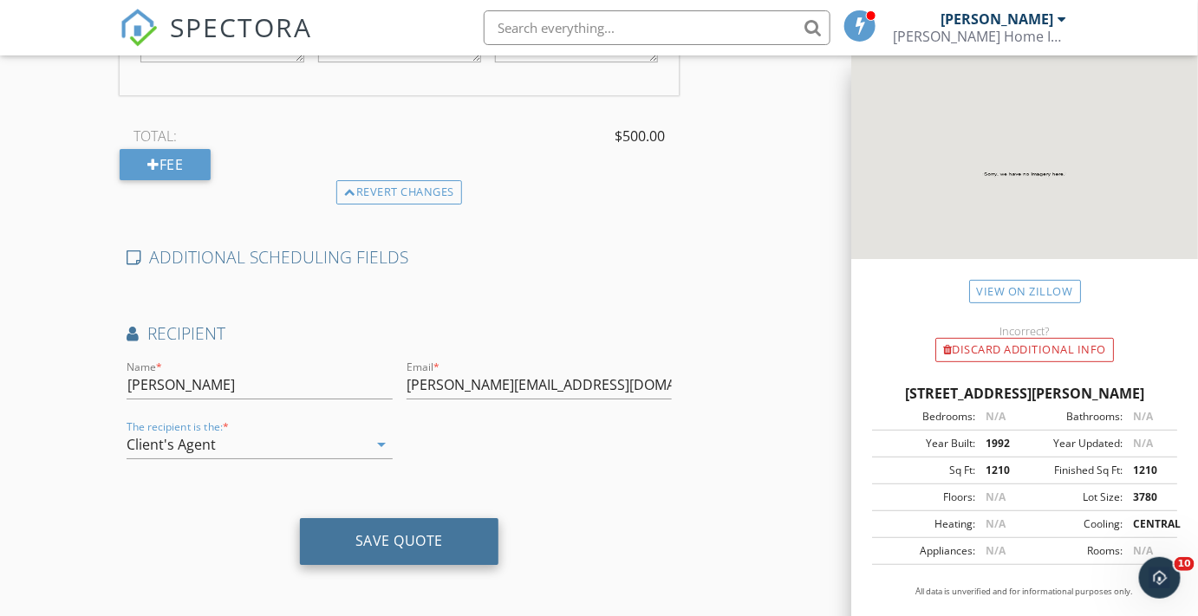
click at [390, 542] on div "Save Quote" at bounding box center [399, 540] width 88 height 17
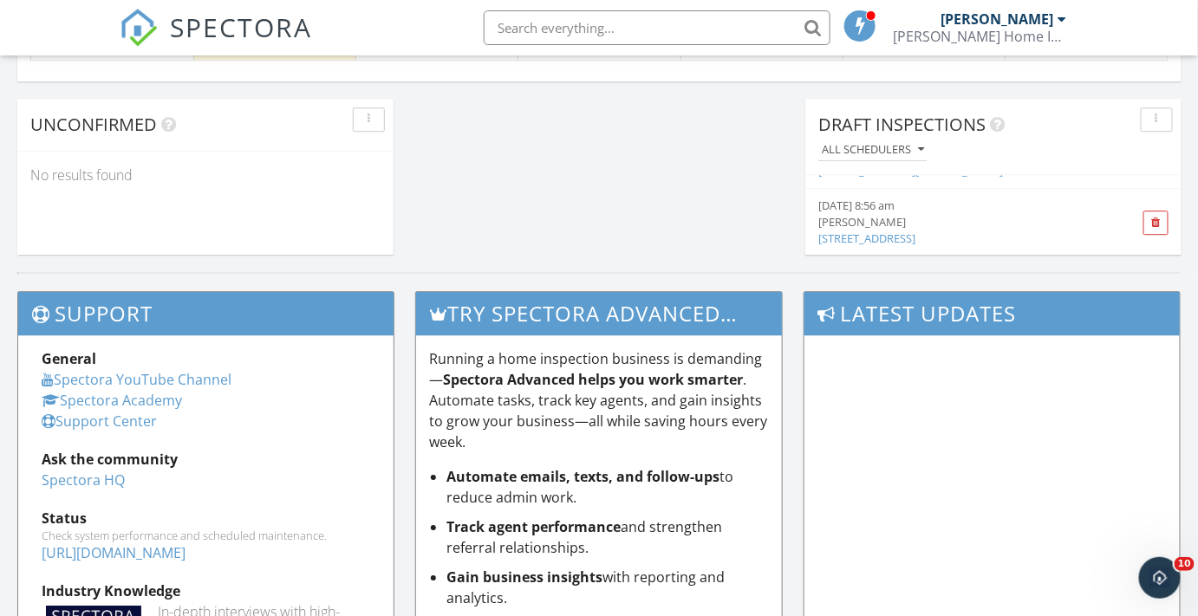
scroll to position [1575, 0]
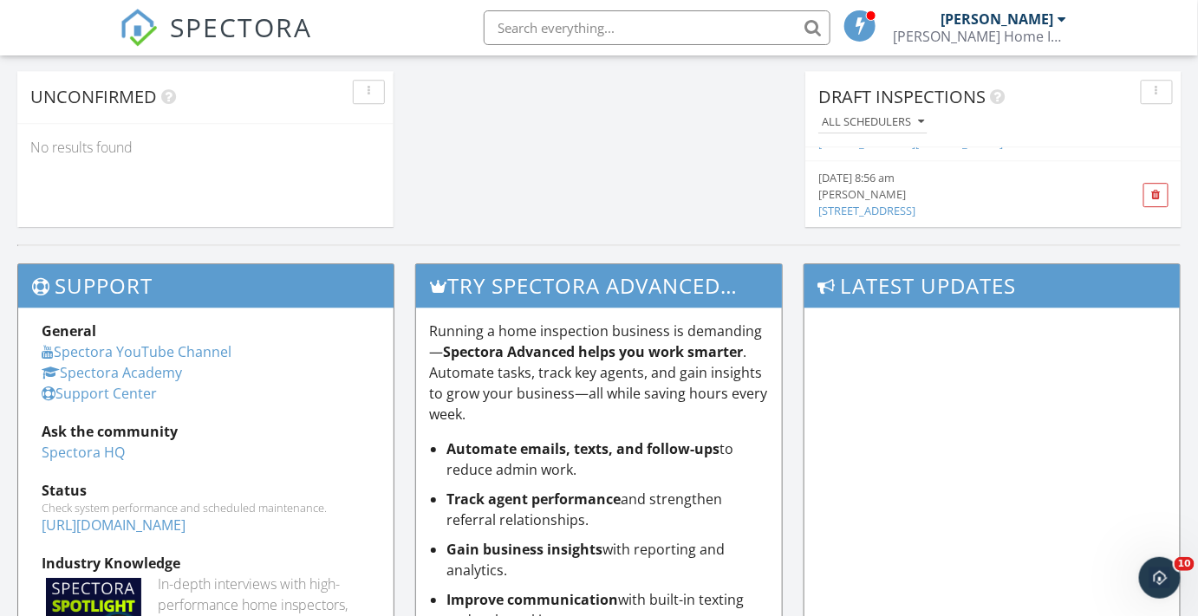
click at [867, 211] on link "[STREET_ADDRESS]" at bounding box center [866, 211] width 97 height 16
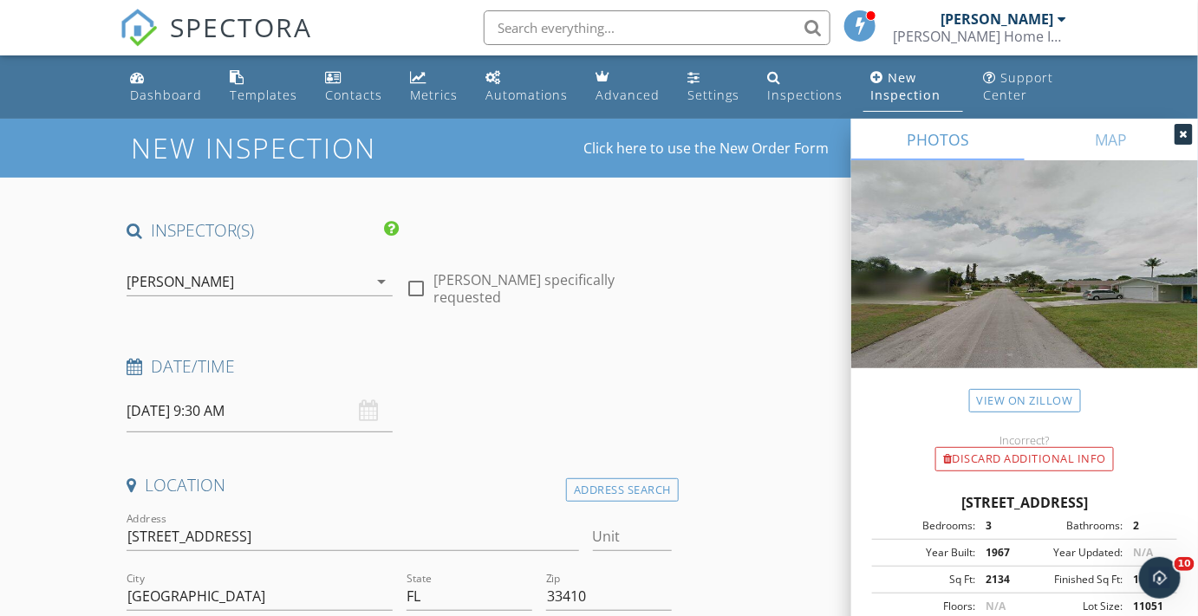
click at [226, 412] on input "[DATE] 9:30 AM" at bounding box center [259, 411] width 265 height 42
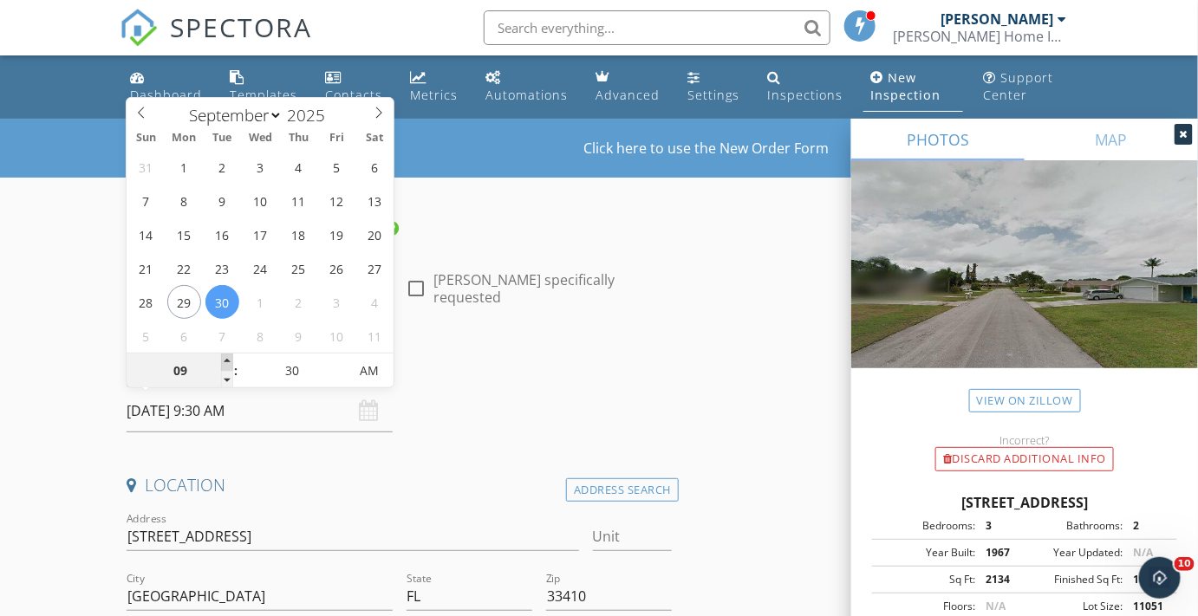
type input "10"
type input "[DATE] 10:30 AM"
click at [229, 364] on span at bounding box center [227, 362] width 12 height 17
type input "11"
type input "[DATE] 11:30 AM"
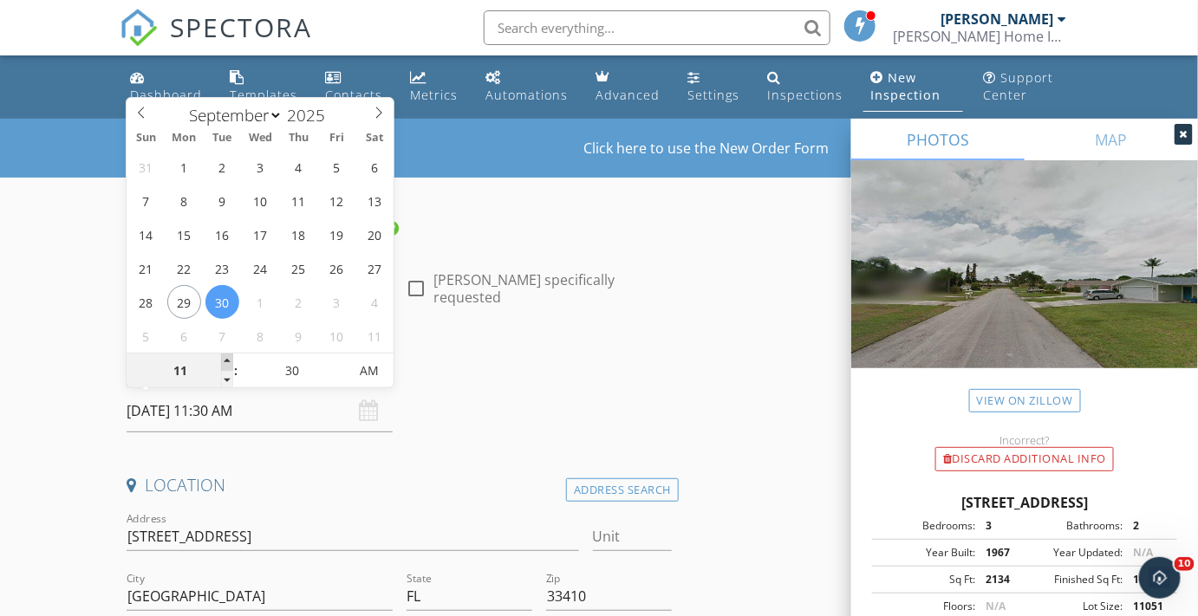
click at [229, 364] on span at bounding box center [227, 362] width 12 height 17
type input "25"
type input "[DATE] 11:25 AM"
click at [339, 378] on span at bounding box center [340, 379] width 12 height 17
type input "20"
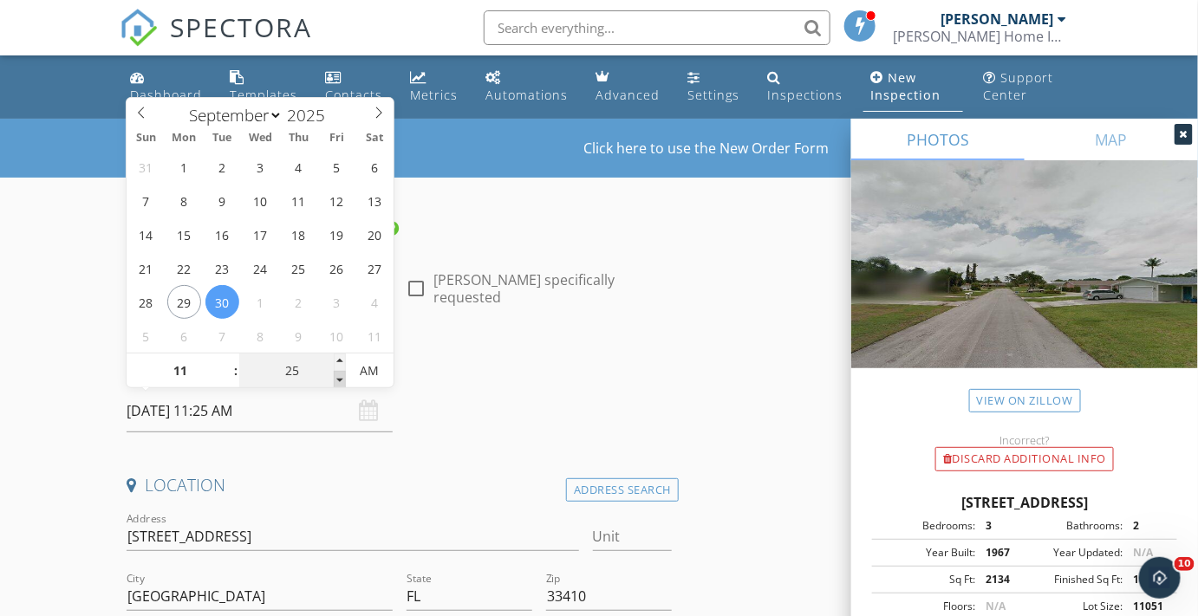
type input "[DATE] 11:20 AM"
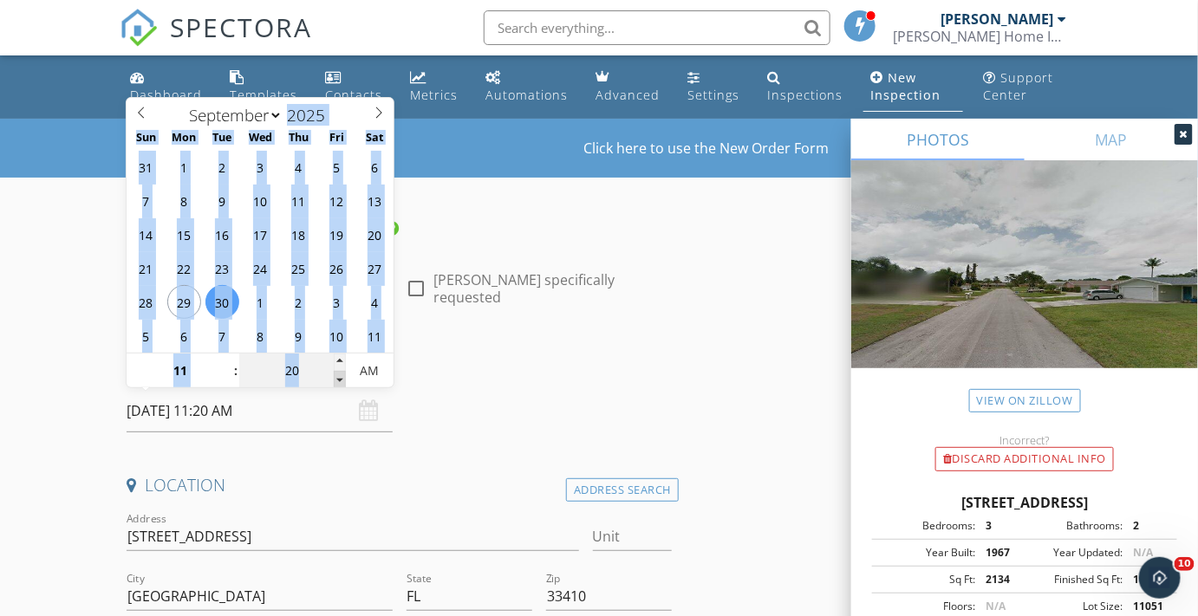
click at [339, 378] on span at bounding box center [340, 379] width 12 height 17
type input "15"
type input "09/30/2025 11:15 AM"
click at [339, 378] on span at bounding box center [340, 379] width 12 height 17
type input "10"
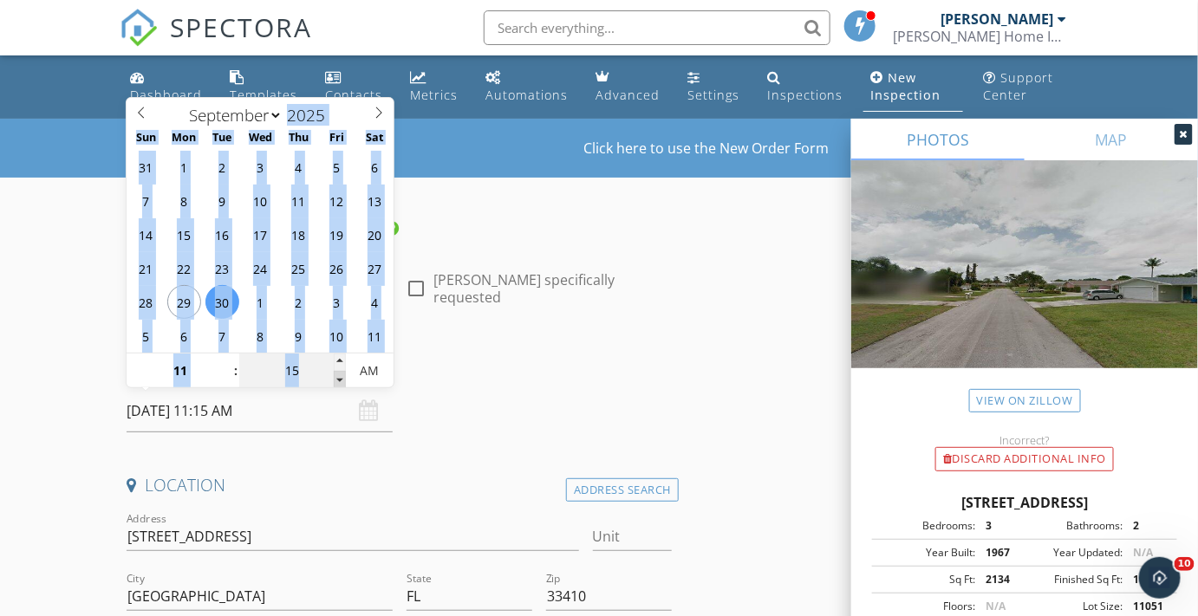
type input "09/30/2025 11:10 AM"
click at [339, 378] on span at bounding box center [340, 379] width 12 height 17
type input "05"
type input "09/30/2025 11:05 AM"
click at [339, 378] on span at bounding box center [340, 379] width 12 height 17
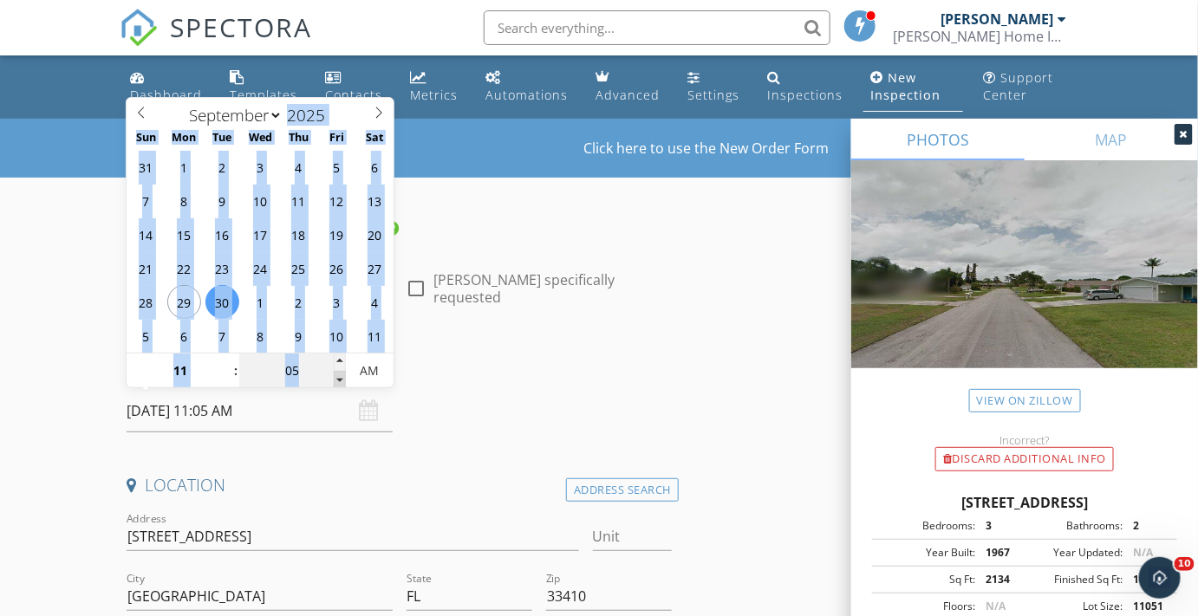
type input "00"
type input "[DATE] 11:00 AM"
click at [339, 378] on span at bounding box center [340, 379] width 12 height 17
type input "10"
type input "55"
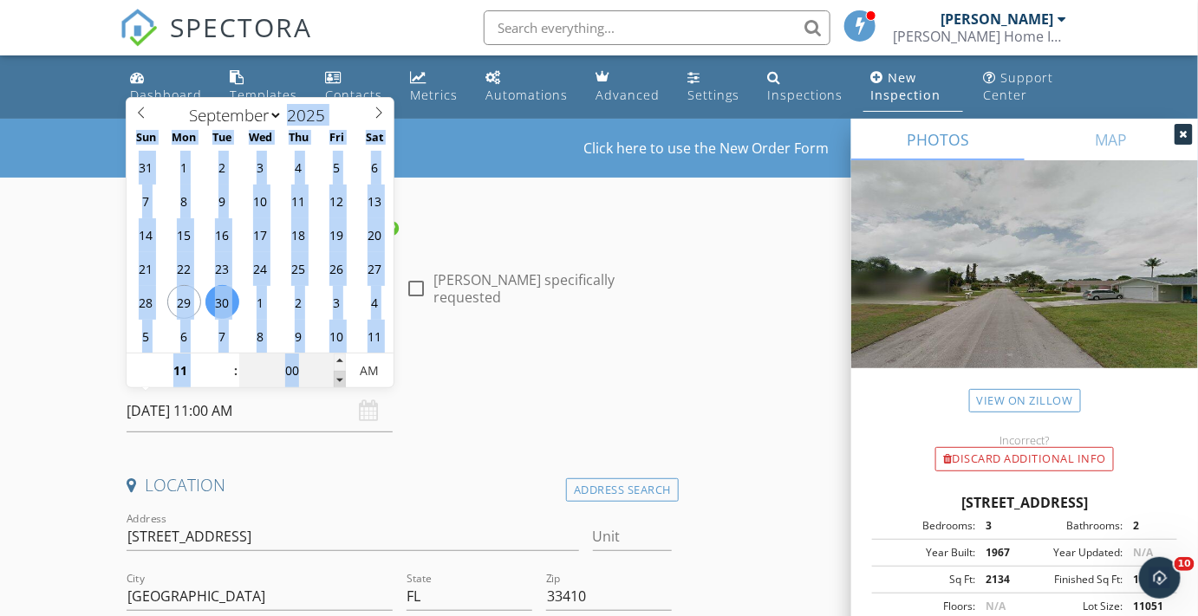
type input "09/30/2025 10:55 AM"
click at [339, 378] on span at bounding box center [340, 379] width 12 height 17
type input "11"
type input "00"
type input "[DATE] 11:00 AM"
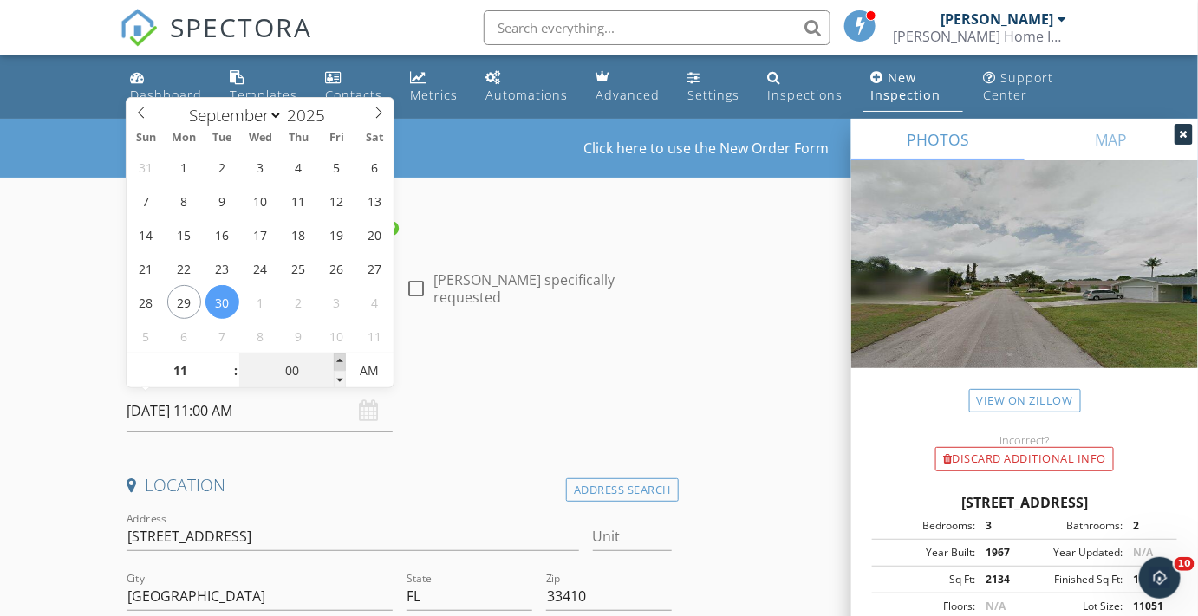
drag, startPoint x: 339, startPoint y: 378, endPoint x: 334, endPoint y: 361, distance: 17.0
click at [334, 361] on span at bounding box center [340, 362] width 12 height 17
click at [511, 389] on div "Date/Time" at bounding box center [399, 372] width 559 height 35
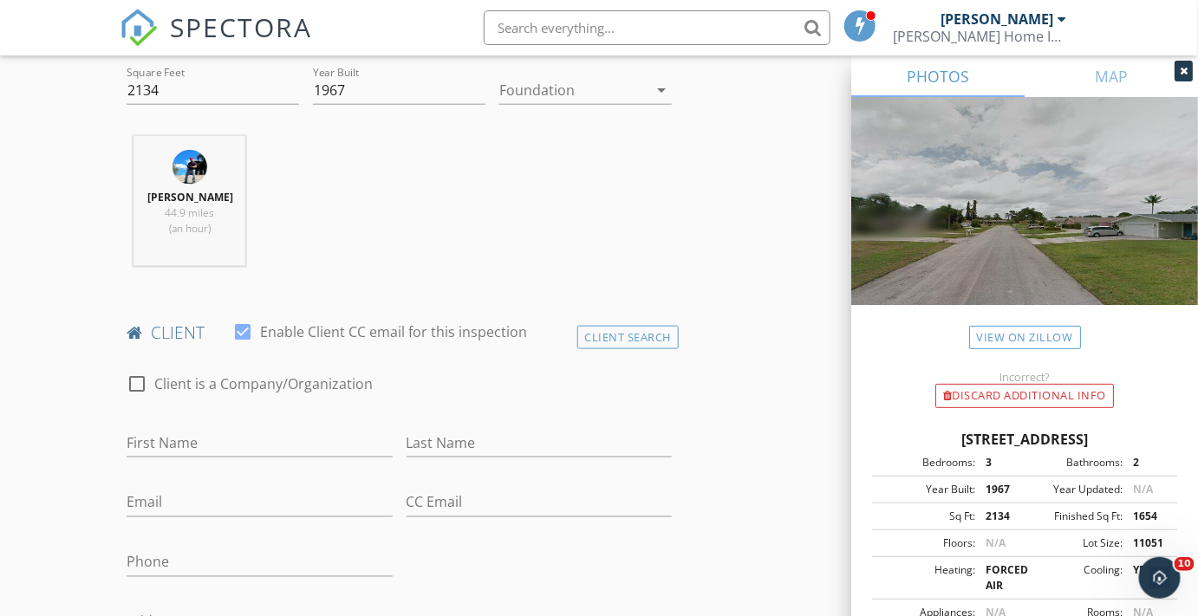
scroll to position [630, 0]
drag, startPoint x: 250, startPoint y: 328, endPoint x: 240, endPoint y: 359, distance: 32.6
click at [250, 328] on div at bounding box center [242, 327] width 29 height 29
checkbox input "false"
click at [178, 445] on input "First Name" at bounding box center [259, 439] width 265 height 29
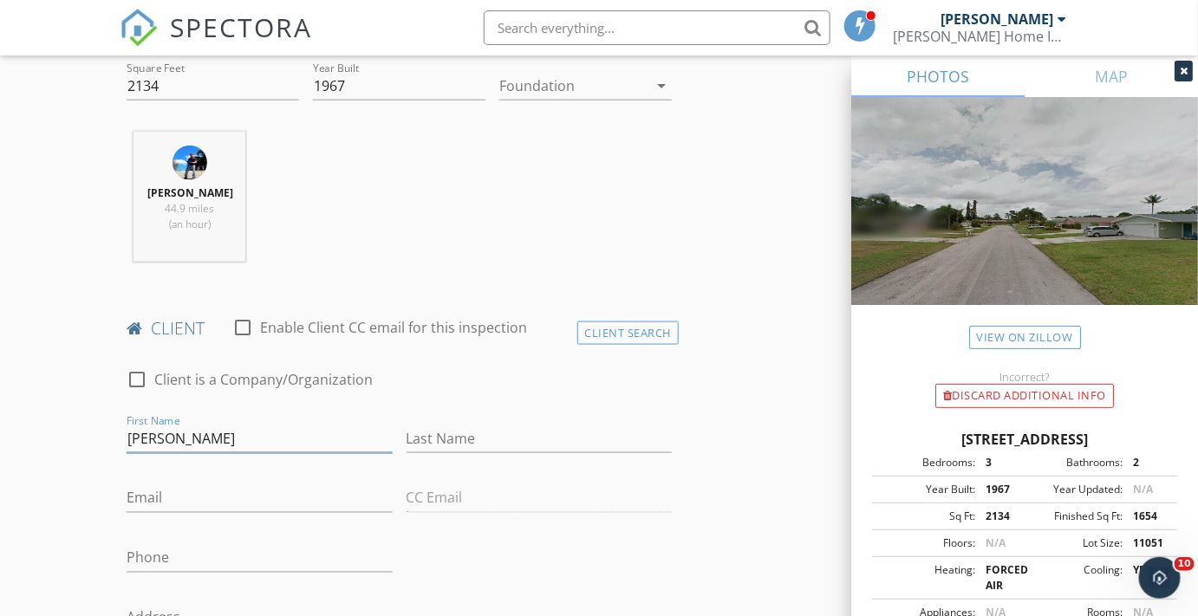
type input "[PERSON_NAME]"
type input "[EMAIL_ADDRESS][DOMAIN_NAME]"
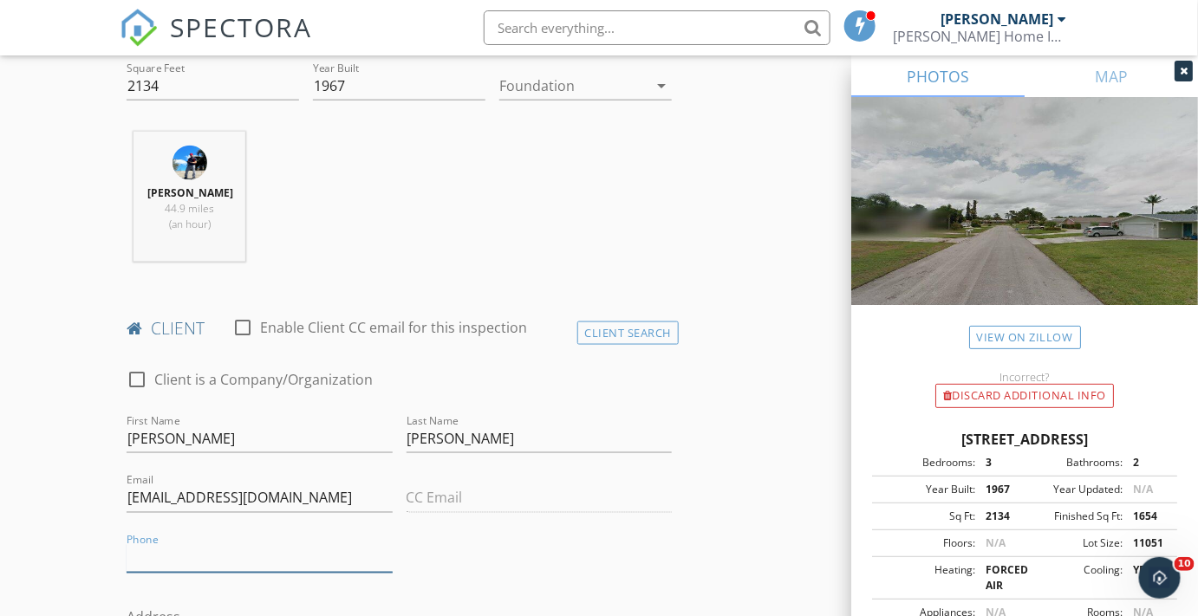
click at [165, 554] on input "Phone" at bounding box center [259, 558] width 265 height 29
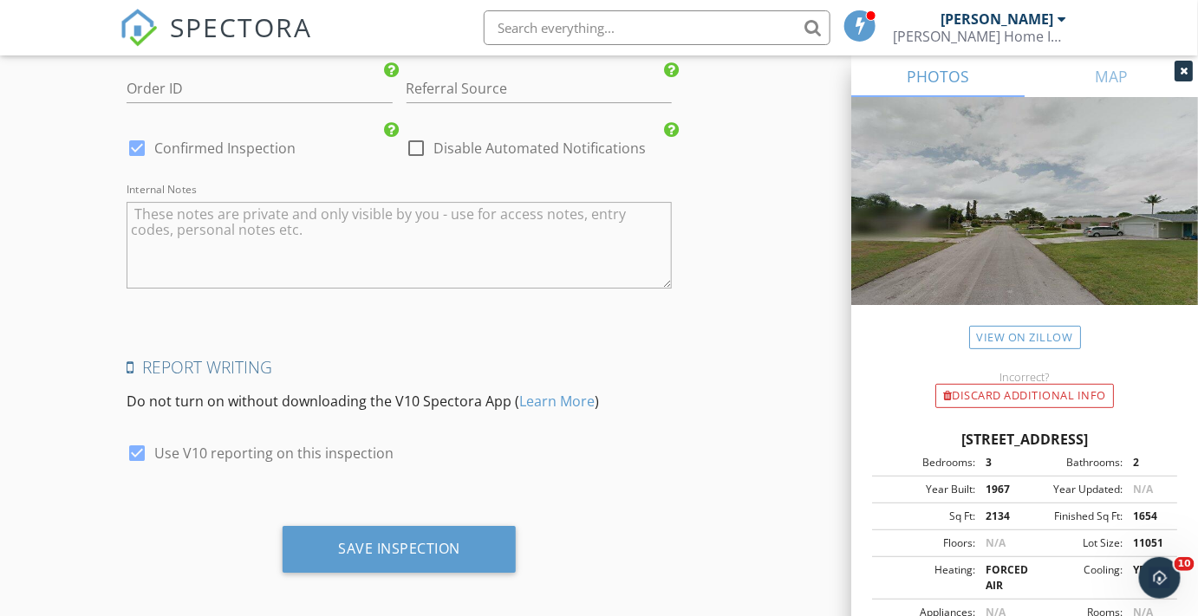
scroll to position [4050, 0]
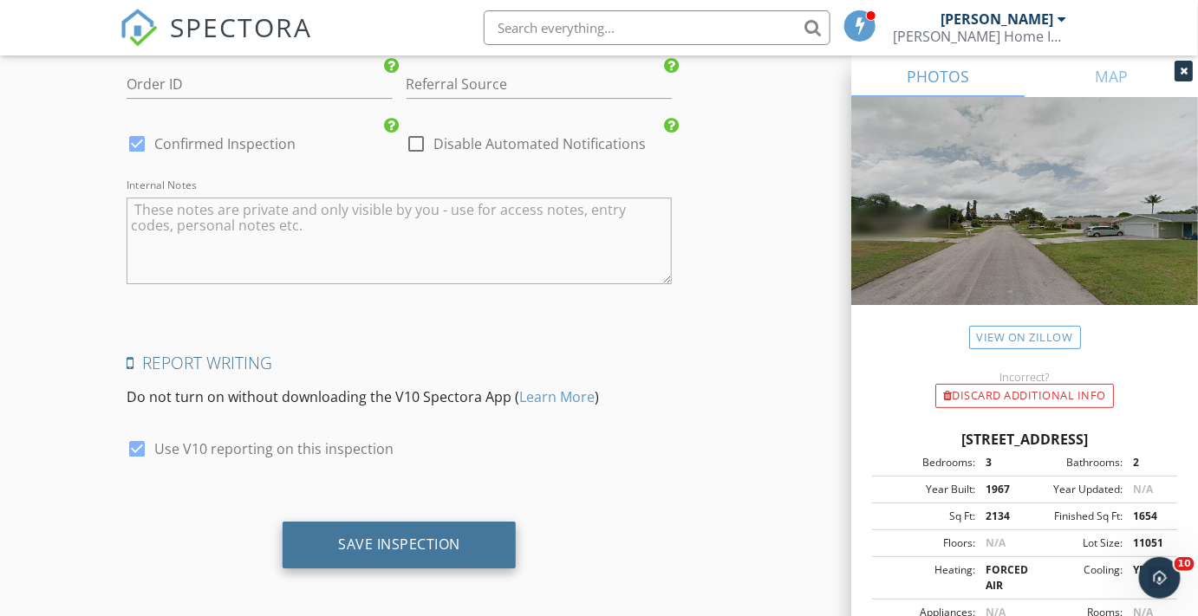
type input "[PHONE_NUMBER]"
click at [409, 536] on div "Save Inspection" at bounding box center [399, 544] width 122 height 17
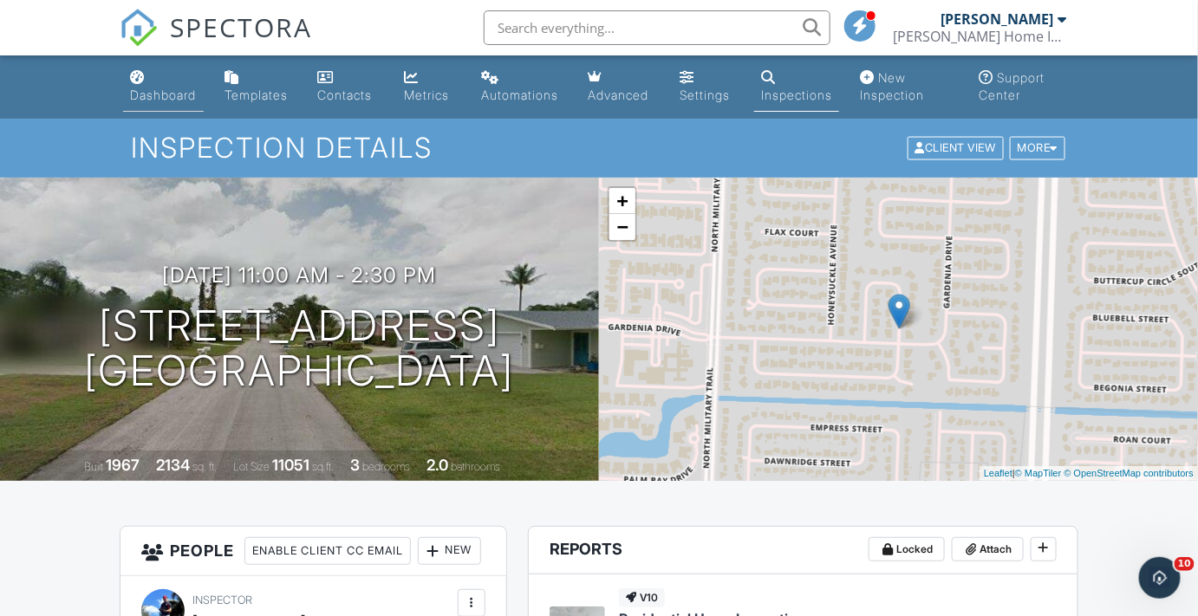
click at [164, 94] on div "Dashboard" at bounding box center [163, 95] width 66 height 15
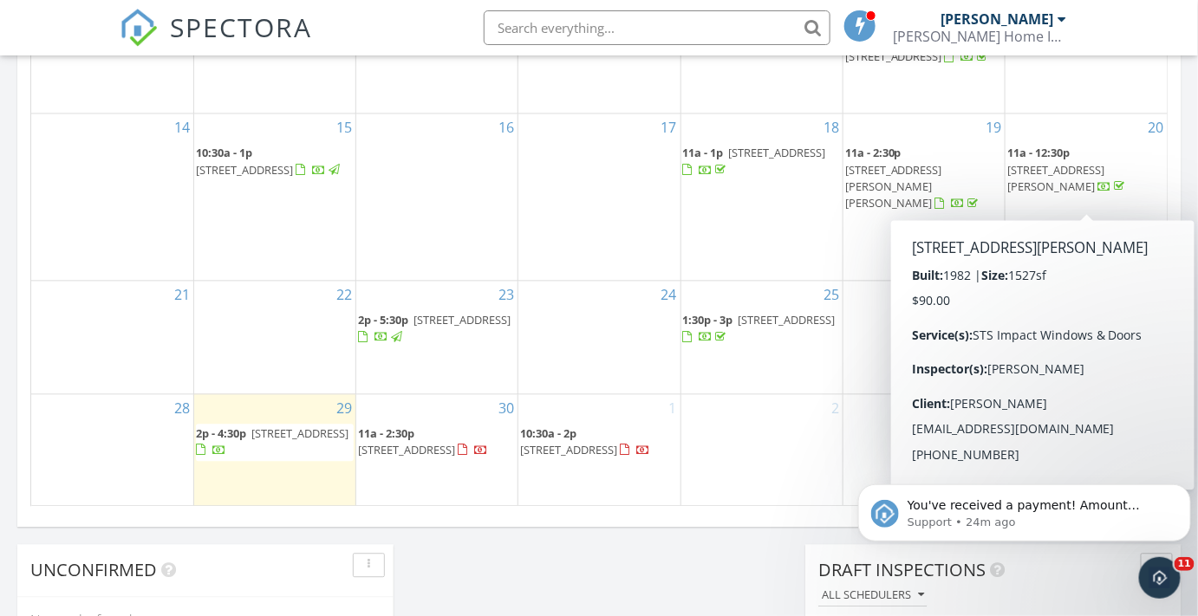
scroll to position [1102, 0]
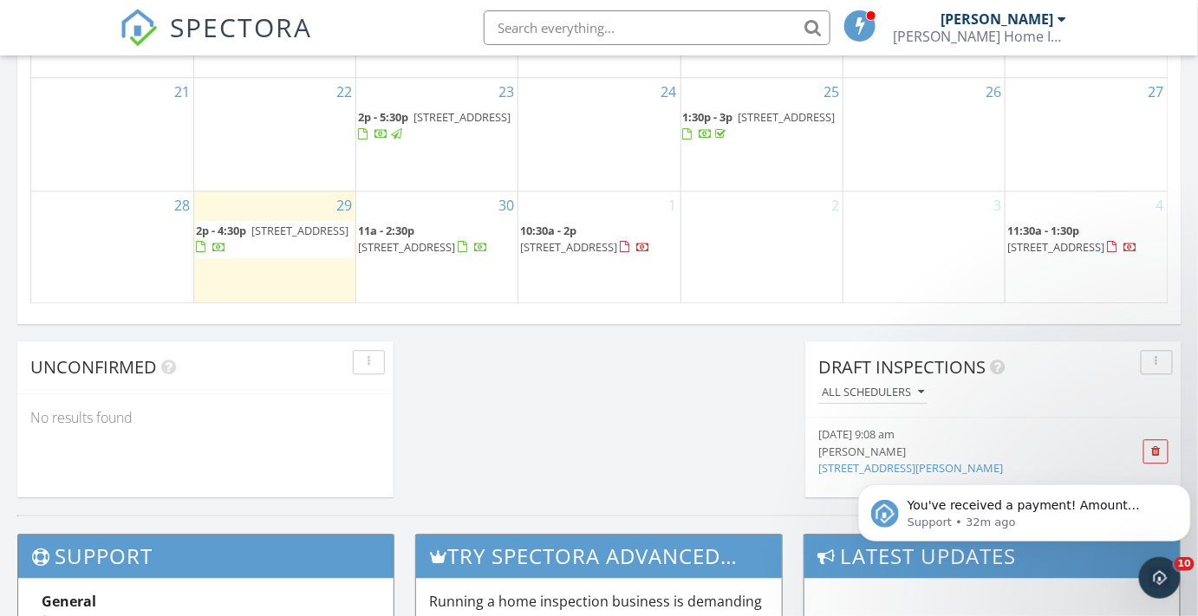
scroll to position [1226, 0]
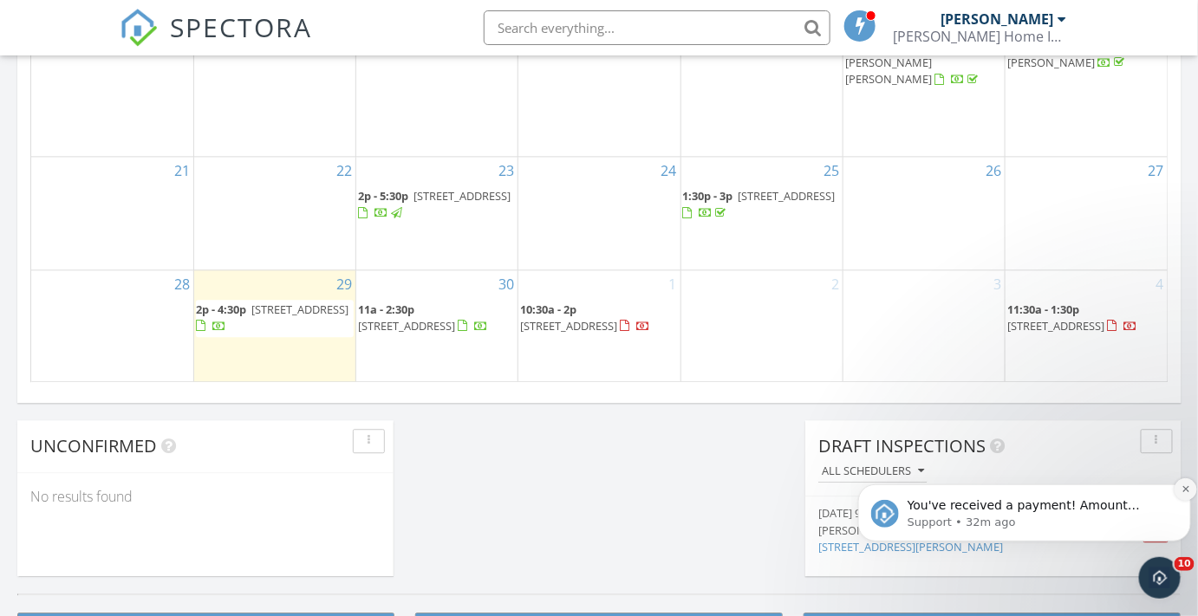
click at [1185, 484] on icon "Dismiss notification" at bounding box center [1185, 489] width 10 height 10
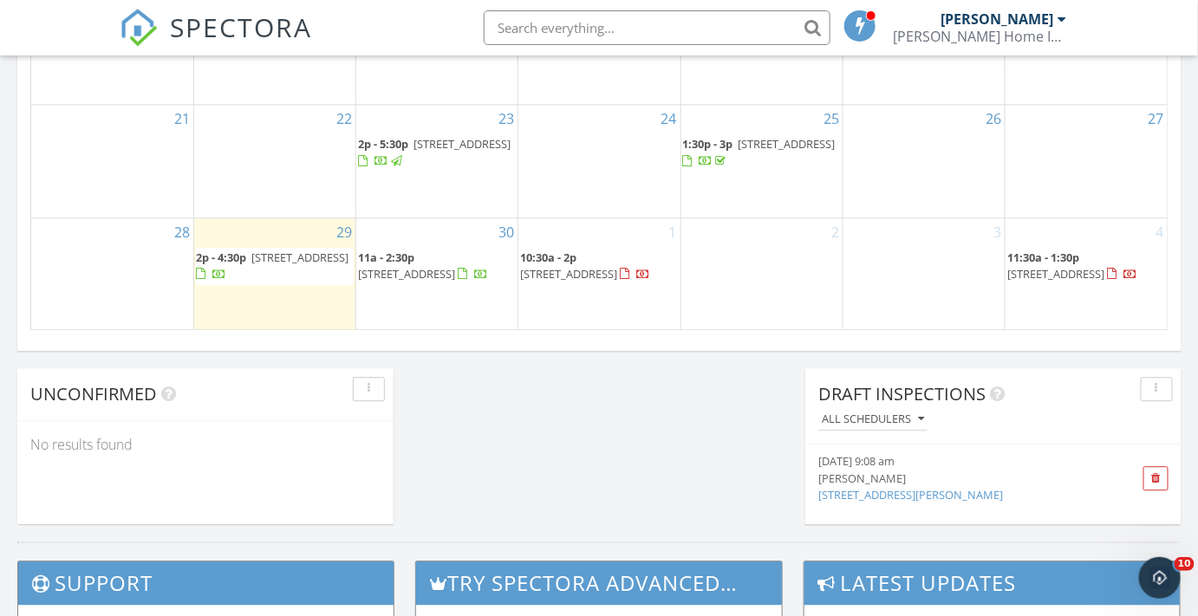
scroll to position [1305, 0]
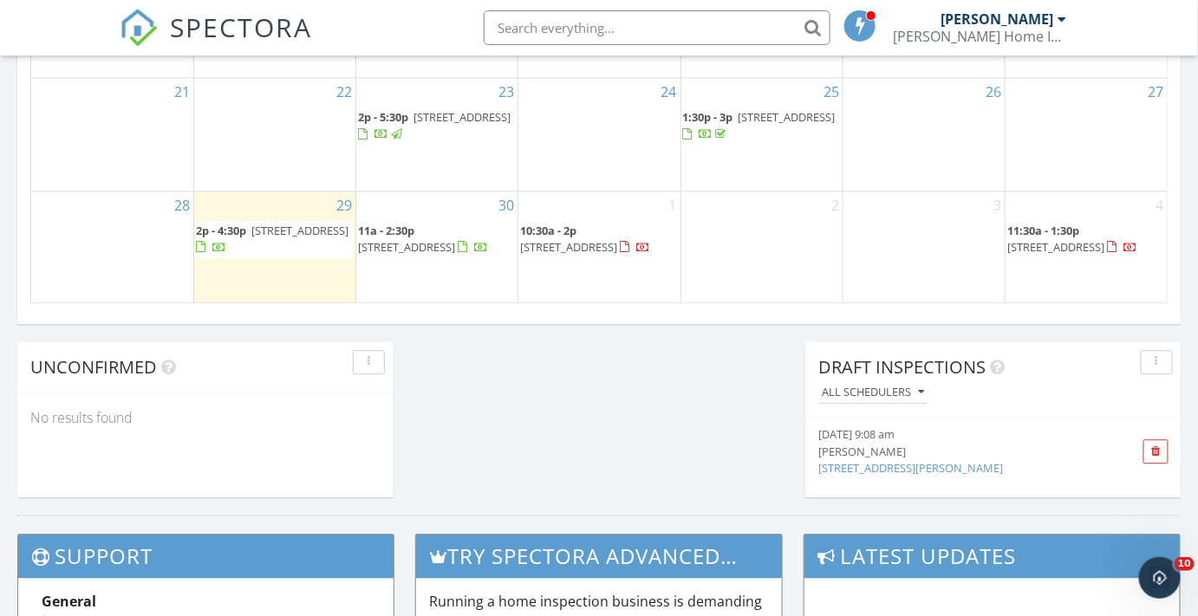
click at [884, 465] on link "6284 Duval Drive, Margate, FL" at bounding box center [910, 468] width 185 height 16
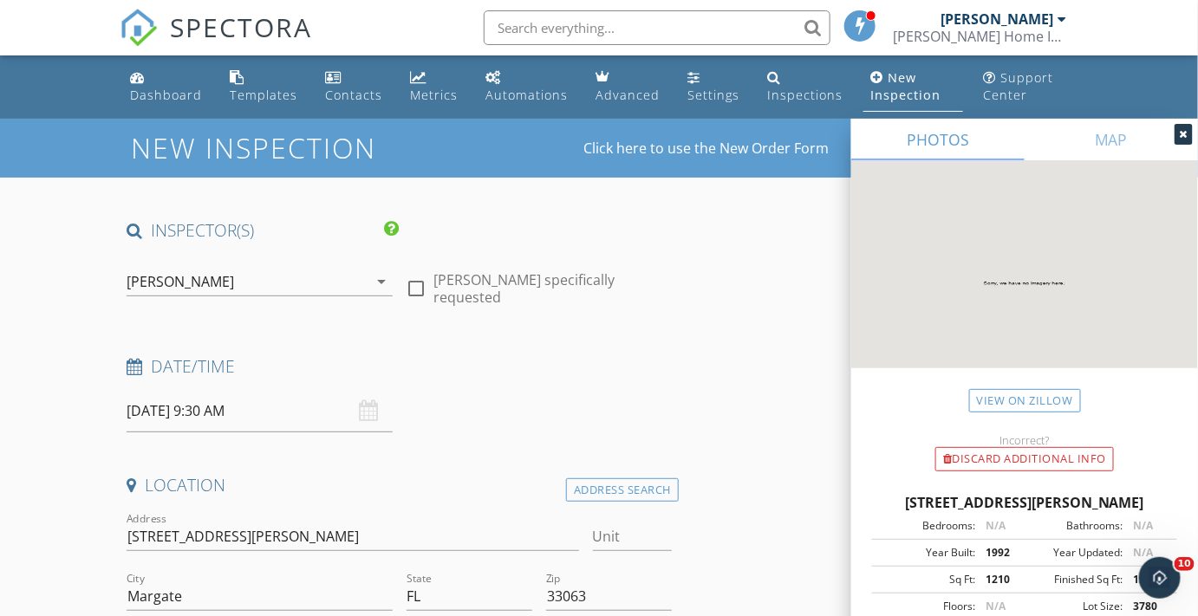
click at [162, 412] on input "09/30/2025 9:30 AM" at bounding box center [259, 411] width 265 height 42
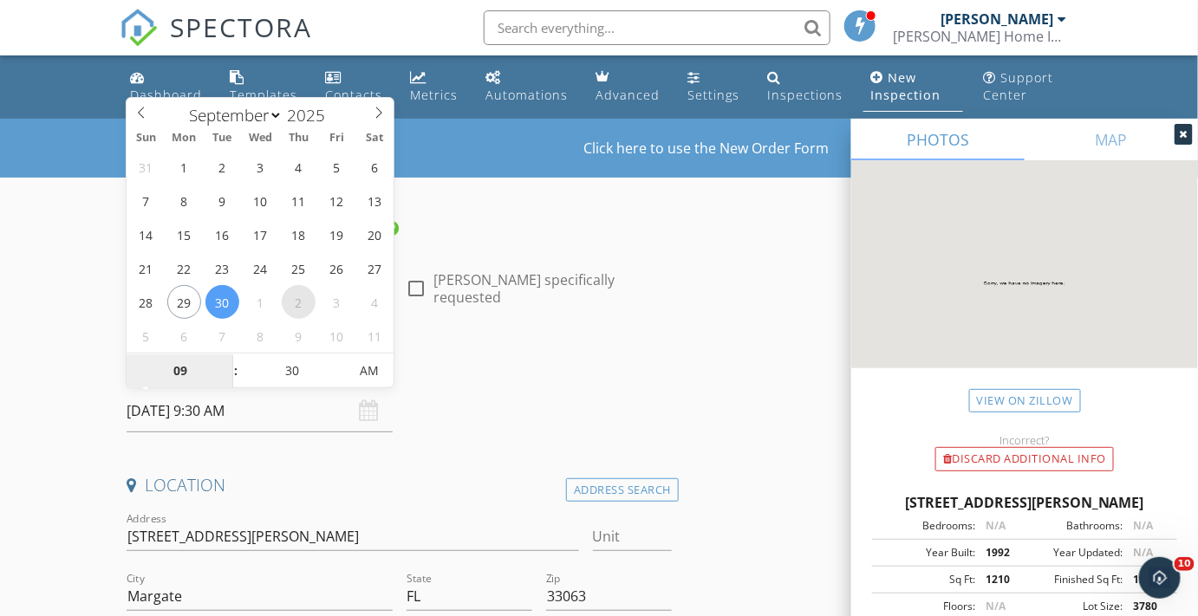
select select "9"
type input "10/02/2025 9:30 AM"
type input "10"
type input "10/02/2025 10:30 AM"
click at [226, 357] on span at bounding box center [227, 362] width 12 height 17
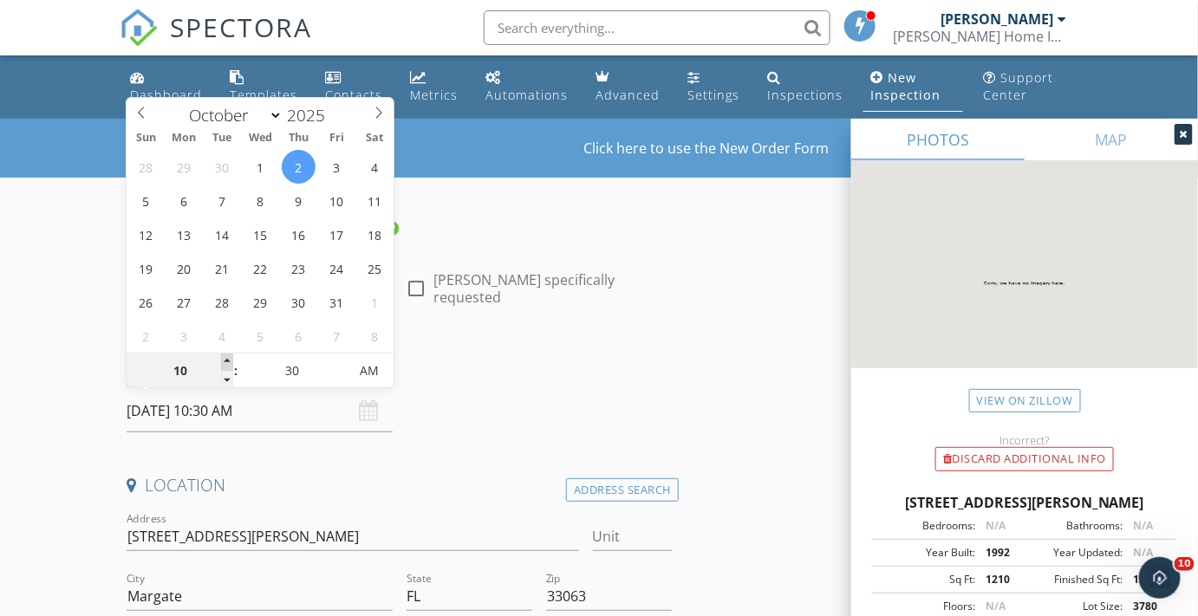
type input "11"
type input "10/02/2025 11:30 AM"
click at [226, 357] on span at bounding box center [227, 362] width 12 height 17
click at [462, 379] on div "Date/Time" at bounding box center [399, 372] width 559 height 35
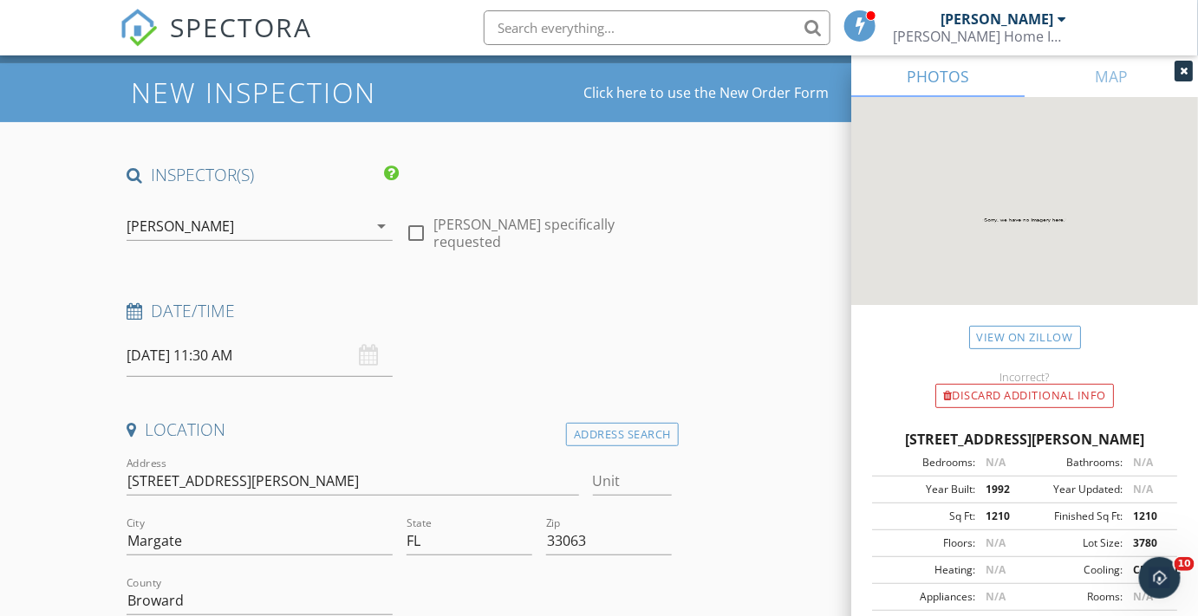
scroll to position [78, 0]
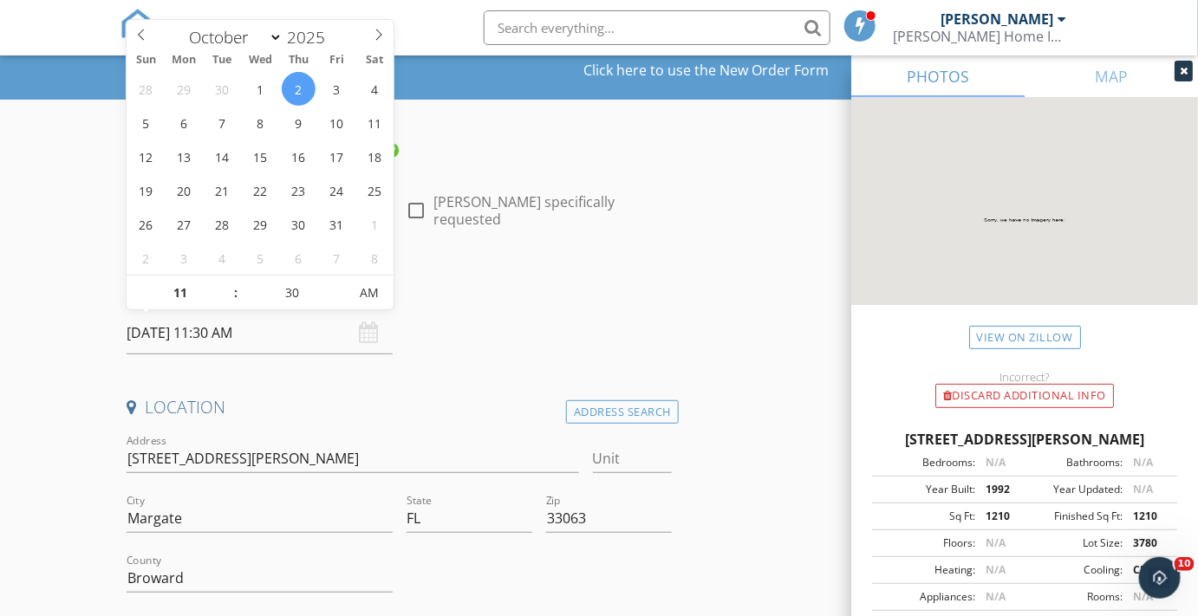
click at [240, 339] on input "10/02/2025 11:30 AM" at bounding box center [259, 333] width 265 height 42
type input "25"
type input "10/02/2025 11:25 AM"
click at [341, 299] on span at bounding box center [340, 301] width 12 height 17
type input "20"
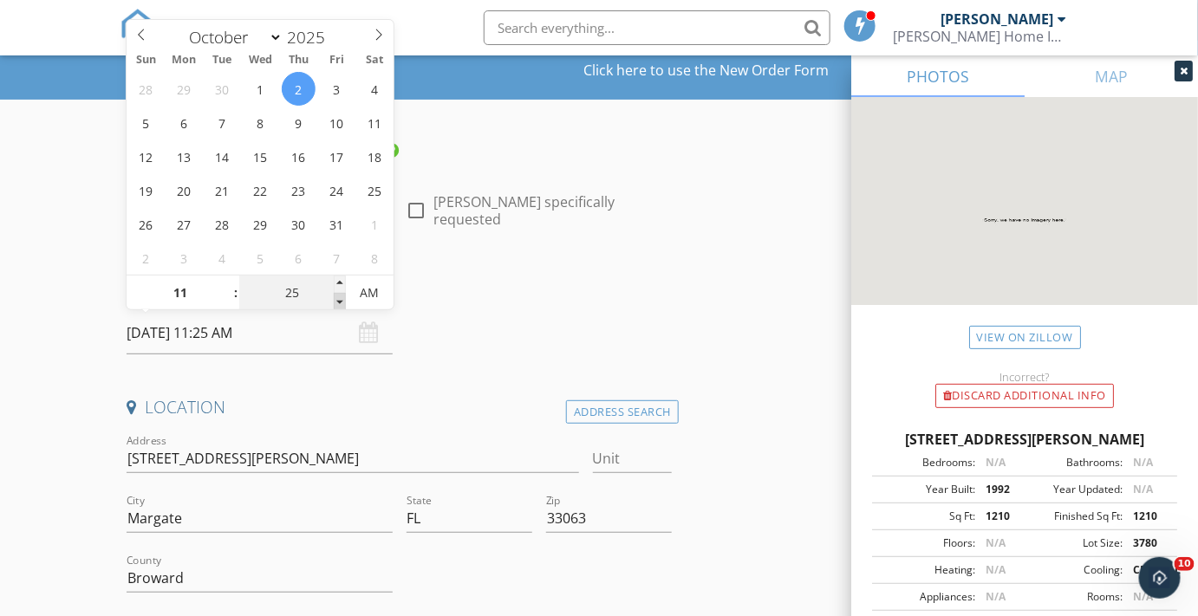
type input "10/02/2025 11:20 AM"
click at [341, 299] on span at bounding box center [340, 301] width 12 height 17
type input "15"
type input "10/02/2025 11:15 AM"
click at [341, 299] on span at bounding box center [340, 301] width 12 height 17
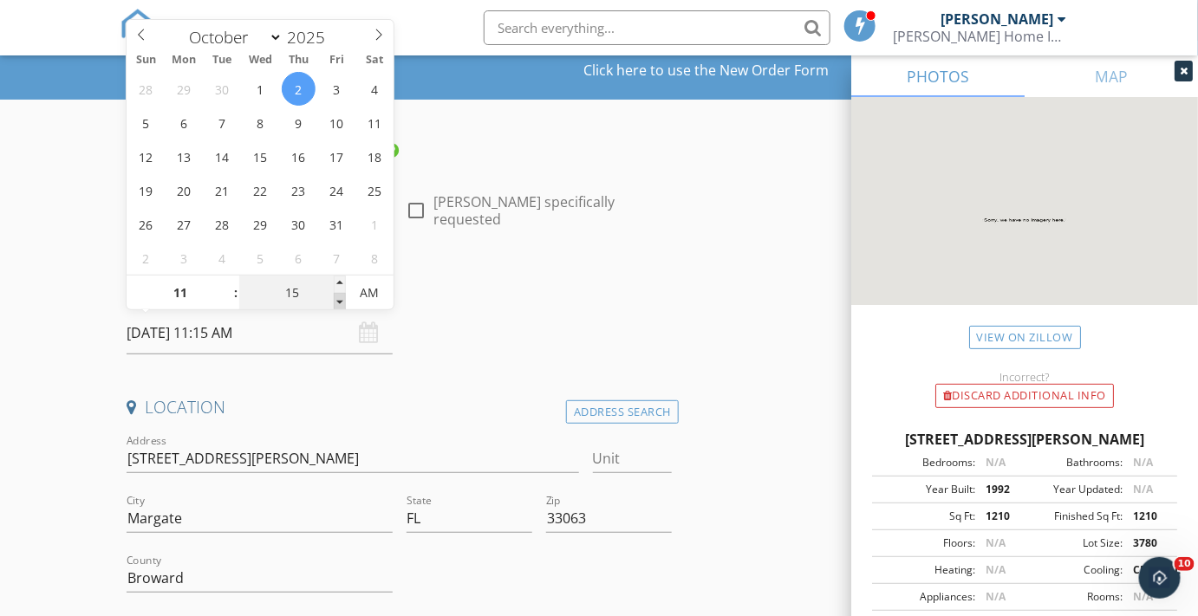
type input "10"
type input "10/02/2025 11:10 AM"
click at [341, 299] on span at bounding box center [340, 301] width 12 height 17
type input "05"
type input "10/02/2025 11:05 AM"
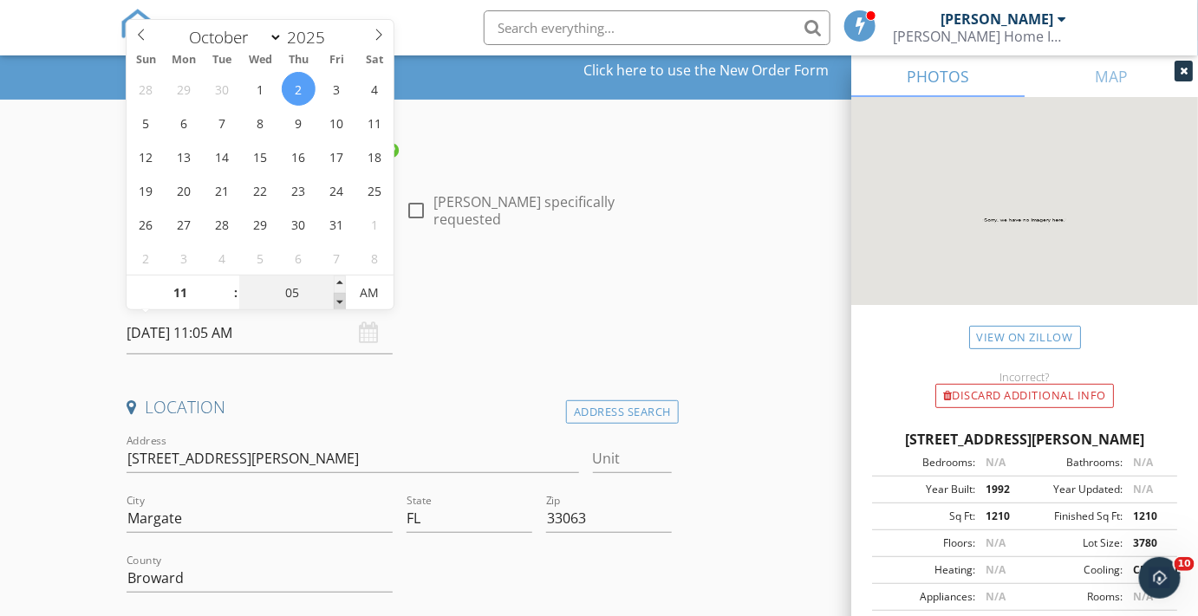
click at [341, 299] on span at bounding box center [340, 301] width 12 height 17
type input "00"
type input "10/02/2025 11:00 AM"
click at [341, 299] on span at bounding box center [340, 301] width 12 height 17
click at [468, 296] on h4 "Date/Time" at bounding box center [399, 288] width 545 height 23
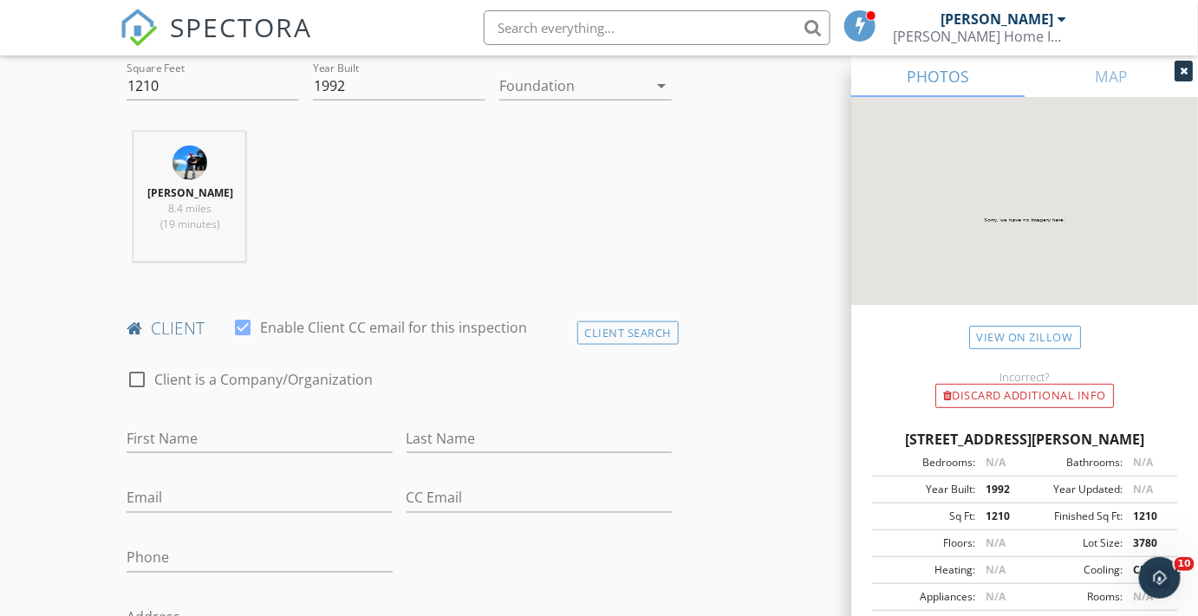
scroll to position [709, 0]
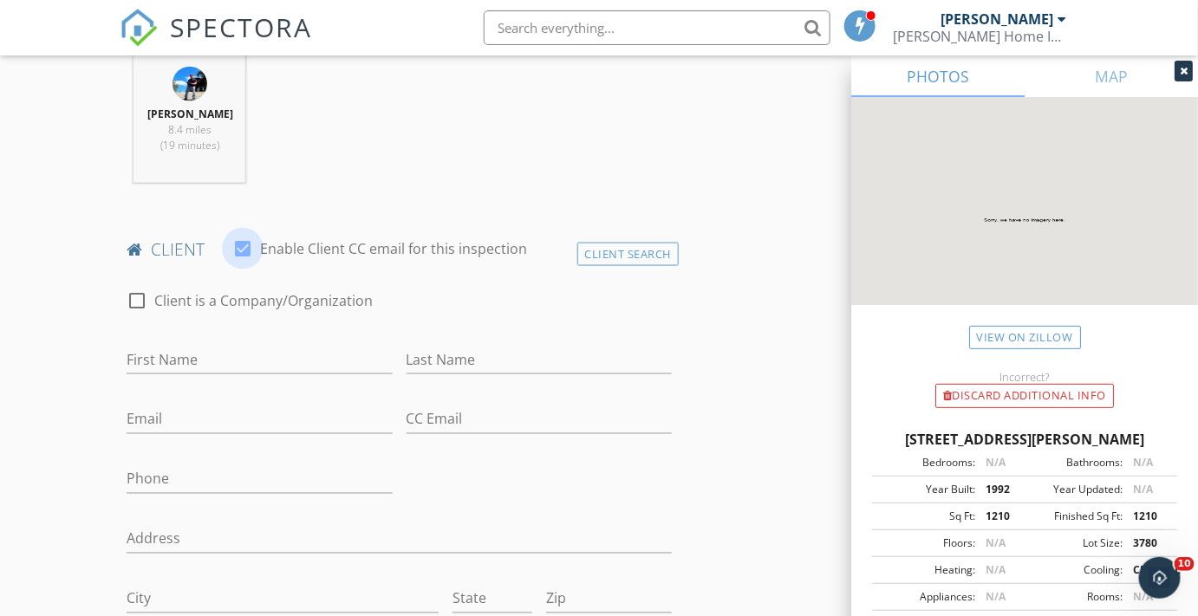
click at [246, 247] on div at bounding box center [242, 248] width 29 height 29
checkbox input "false"
click at [174, 357] on input "First Name" at bounding box center [259, 360] width 265 height 29
type input "Chris"
type input "Oteri"
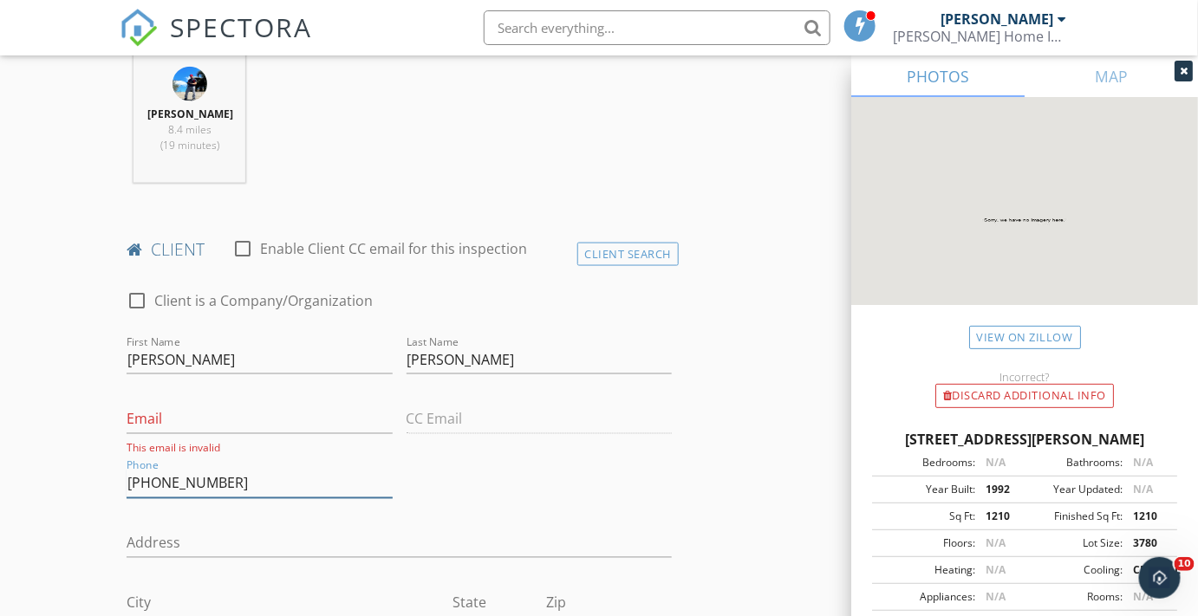
type input "508-958-1929"
click at [136, 422] on input "Email" at bounding box center [259, 420] width 265 height 29
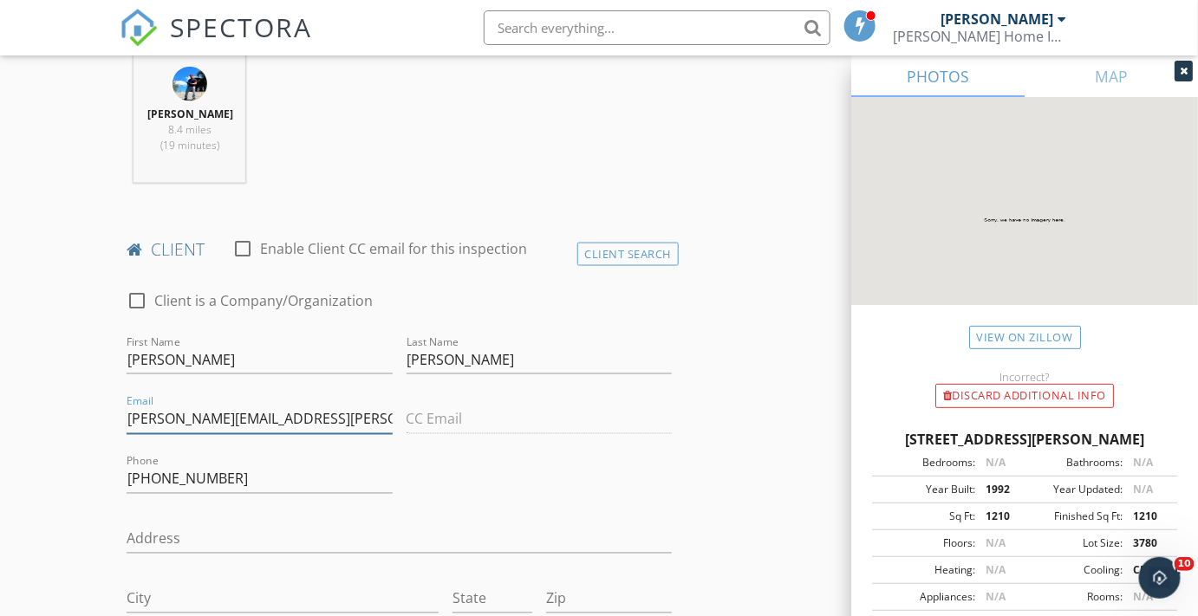
type input "Christopher.oteri@gmail.com"
click at [176, 357] on input "Chris" at bounding box center [259, 360] width 265 height 29
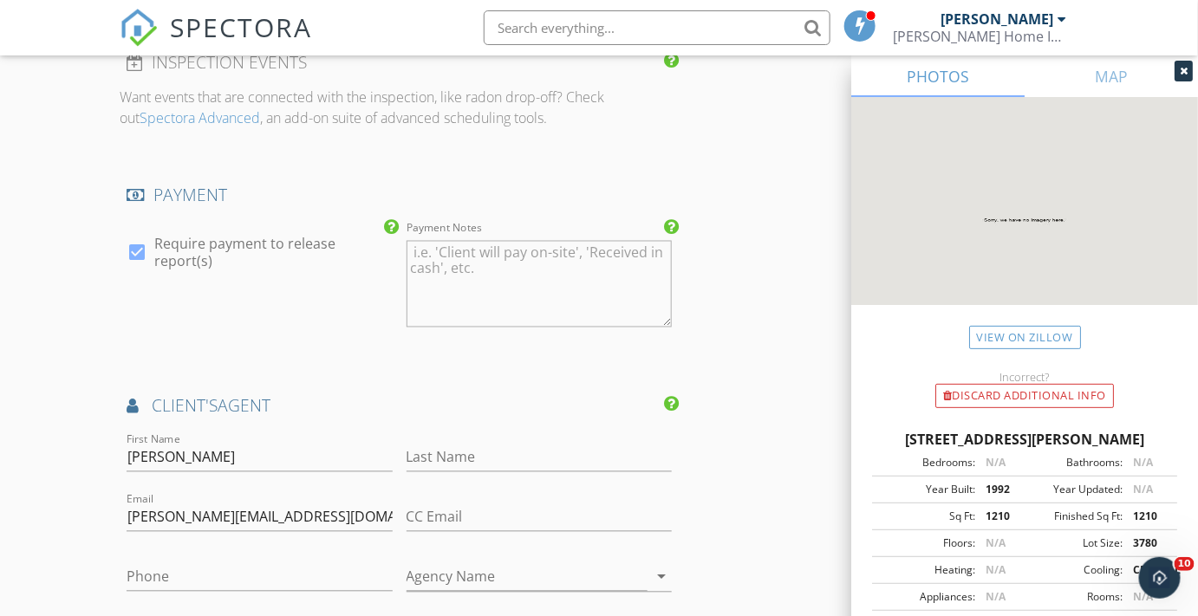
scroll to position [3151, 0]
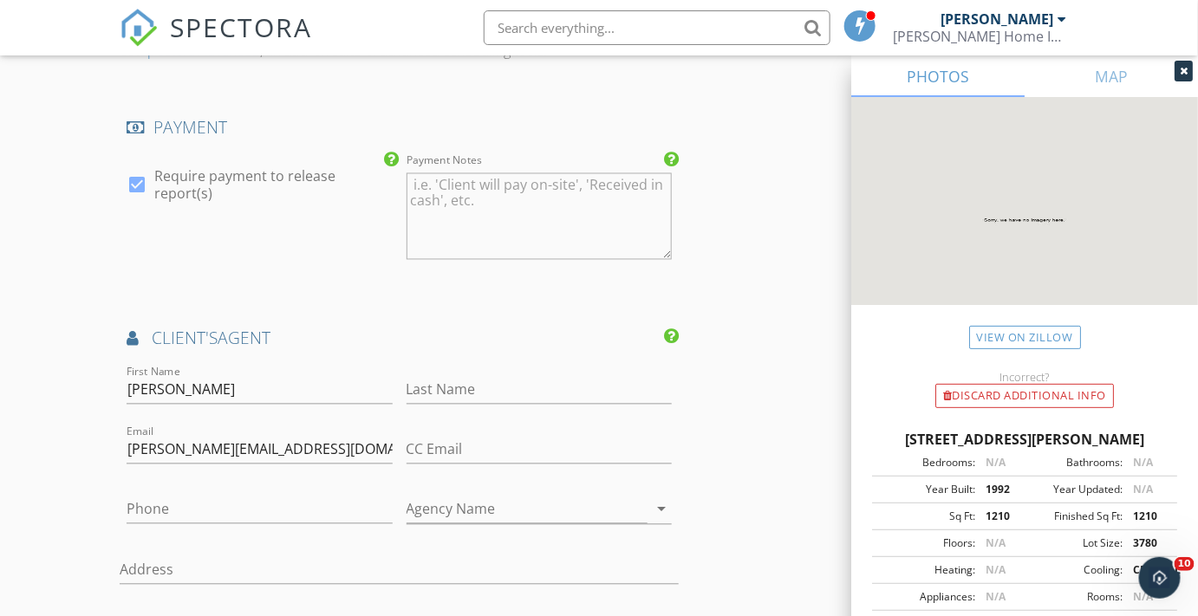
type input "Christopher"
drag, startPoint x: 178, startPoint y: 384, endPoint x: 249, endPoint y: 385, distance: 71.1
click at [249, 385] on input "Peter Marcucilli" at bounding box center [259, 390] width 265 height 29
click at [462, 383] on input "Last Name" at bounding box center [538, 390] width 265 height 29
paste input "Marcucilli"
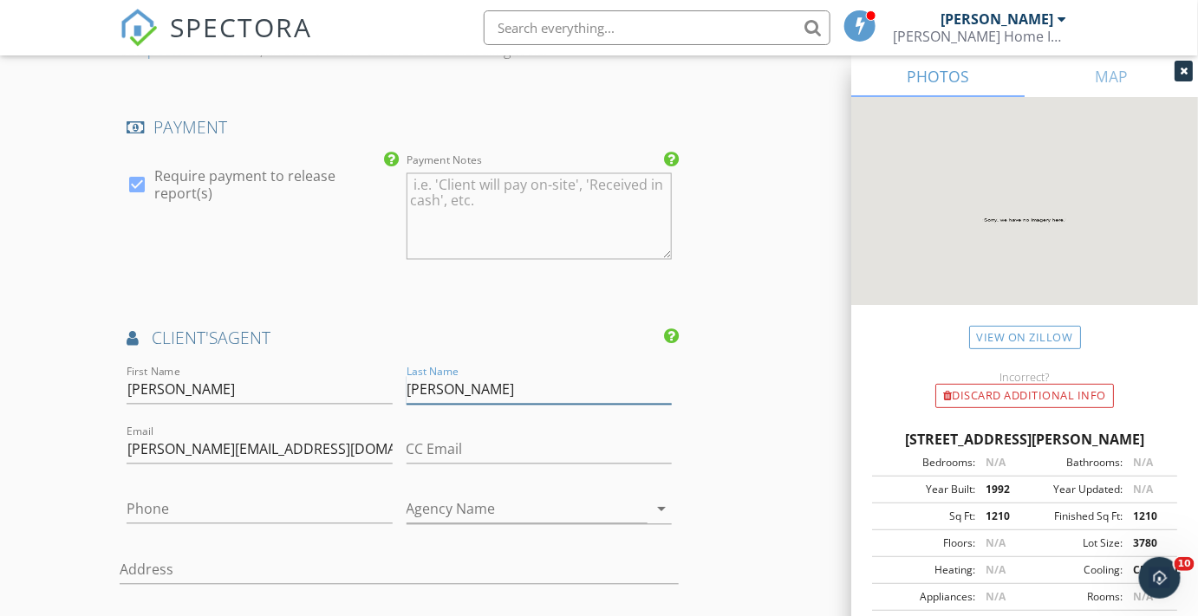
type input "Marcucilli"
click at [256, 389] on input "Peter Marcucilli" at bounding box center [259, 390] width 265 height 29
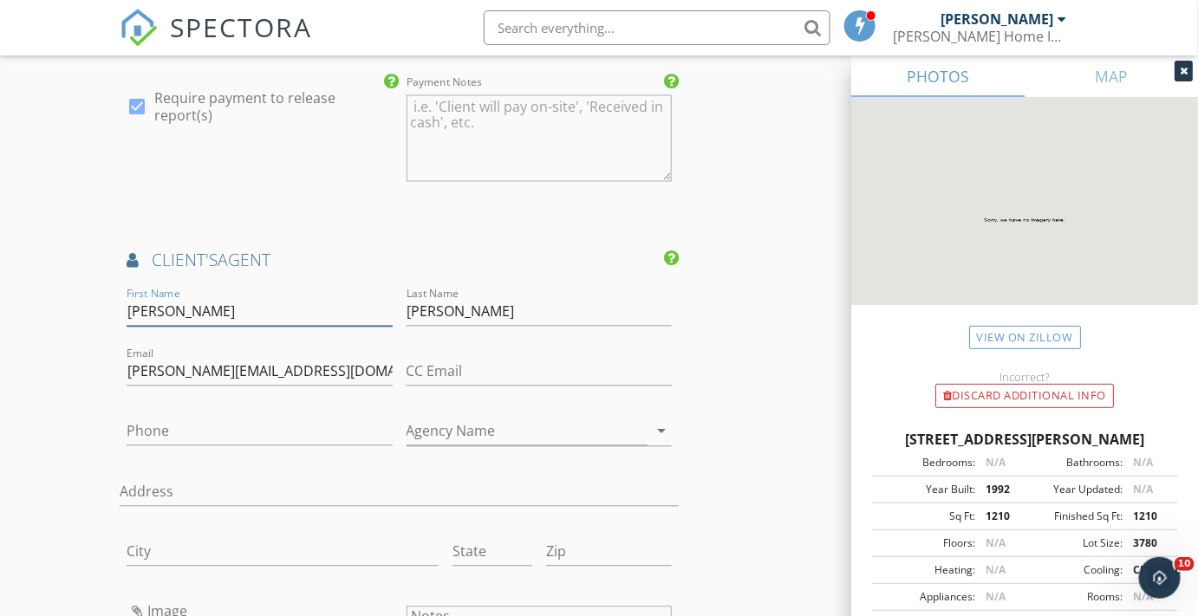
scroll to position [3230, 0]
type input "Peter"
click at [177, 431] on input "Phone" at bounding box center [259, 431] width 265 height 29
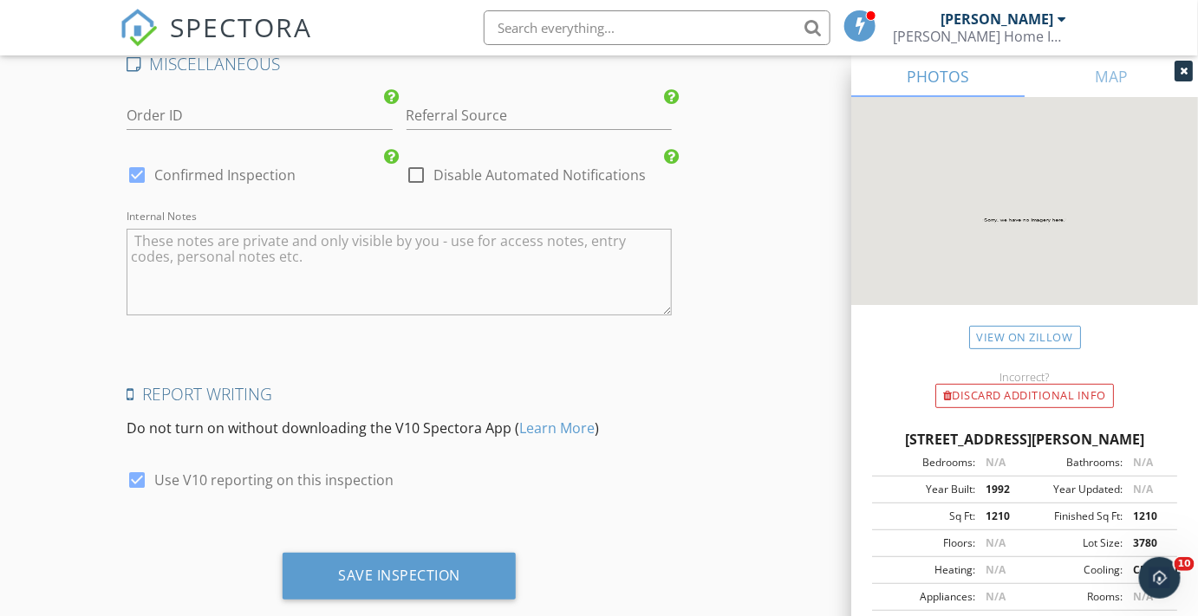
scroll to position [4286, 0]
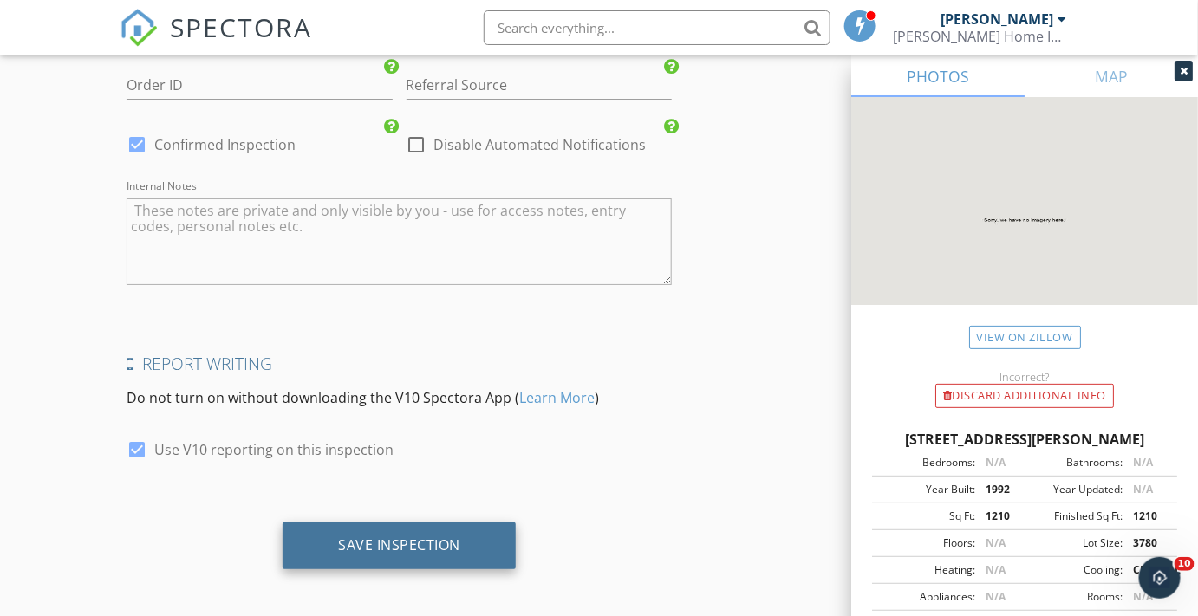
type input "954-826-0261"
click at [386, 547] on div "Save Inspection" at bounding box center [398, 546] width 233 height 47
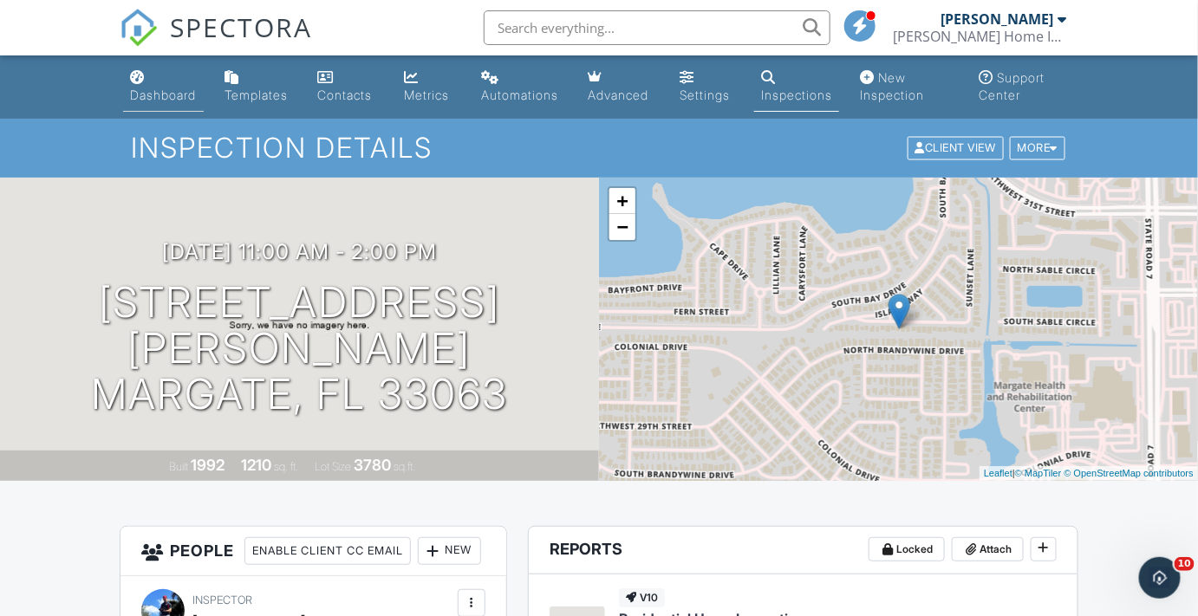
click at [166, 102] on link "Dashboard" at bounding box center [163, 86] width 81 height 49
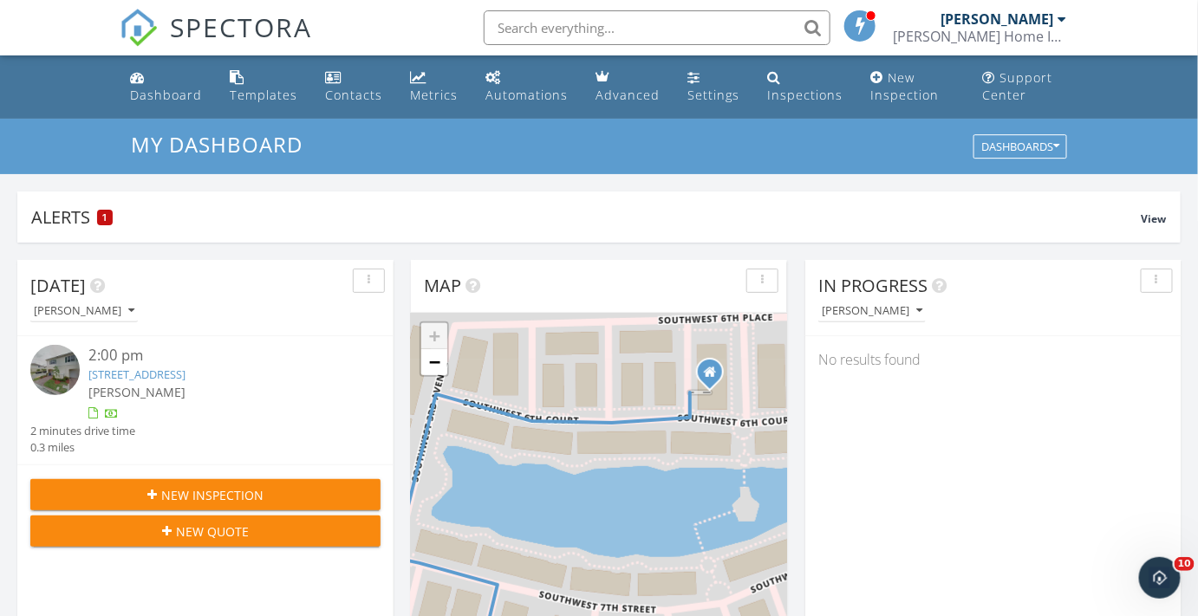
click at [137, 374] on link "[STREET_ADDRESS]" at bounding box center [136, 375] width 97 height 16
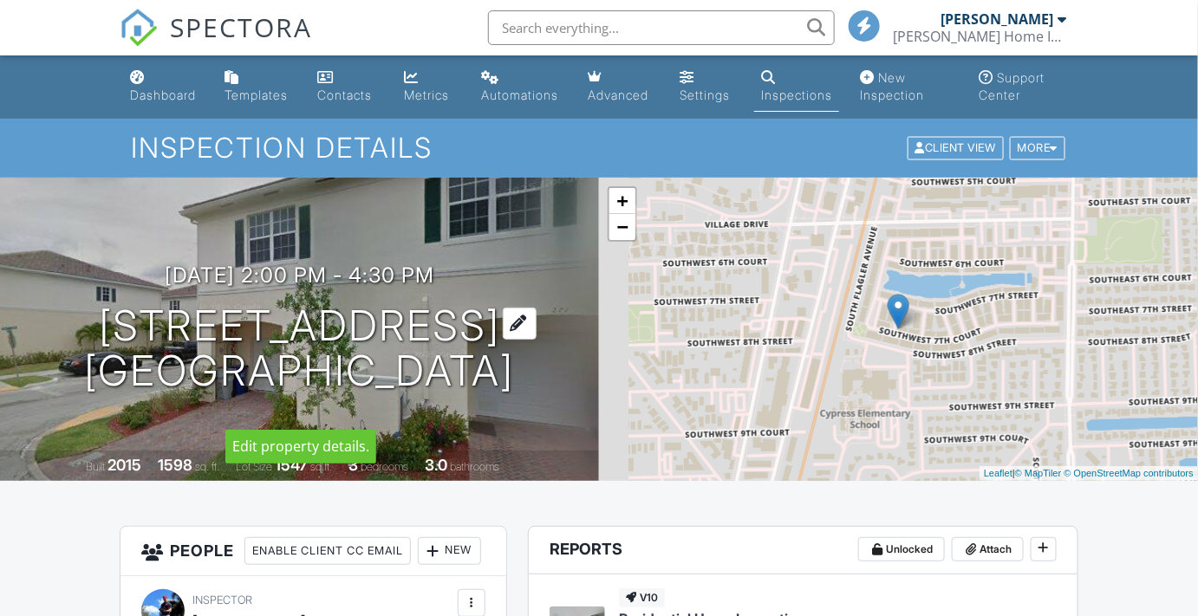
drag, startPoint x: 102, startPoint y: 298, endPoint x: 393, endPoint y: 399, distance: 307.2
click at [393, 395] on h1 "[STREET_ADDRESS] [GEOGRAPHIC_DATA]" at bounding box center [300, 349] width 430 height 92
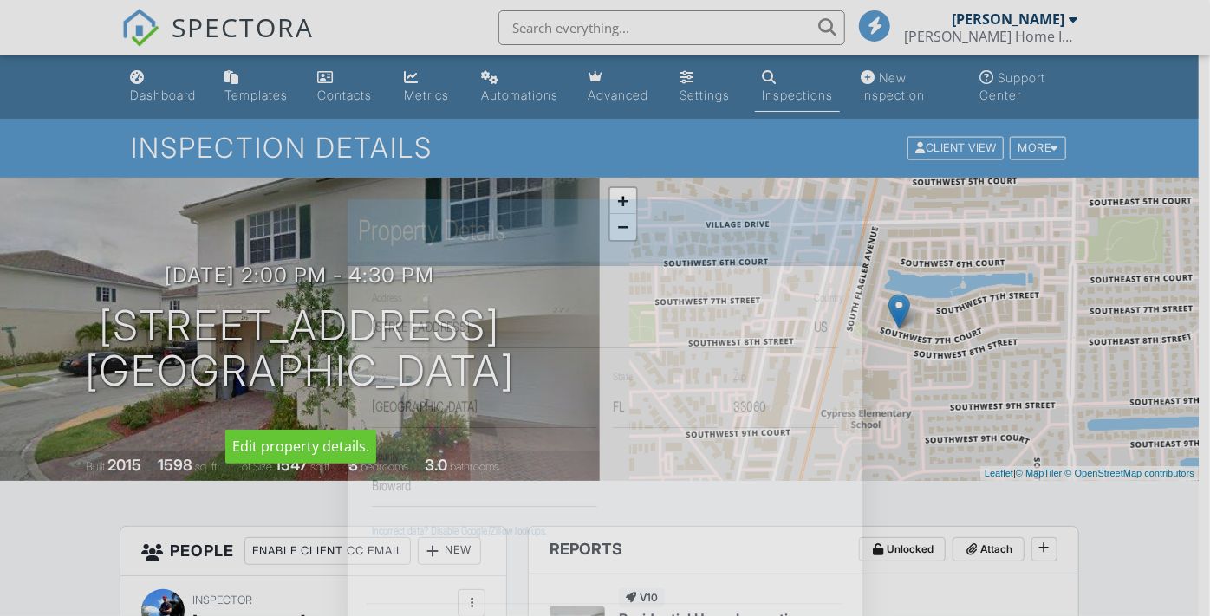
copy h1 "[STREET_ADDRESS]"
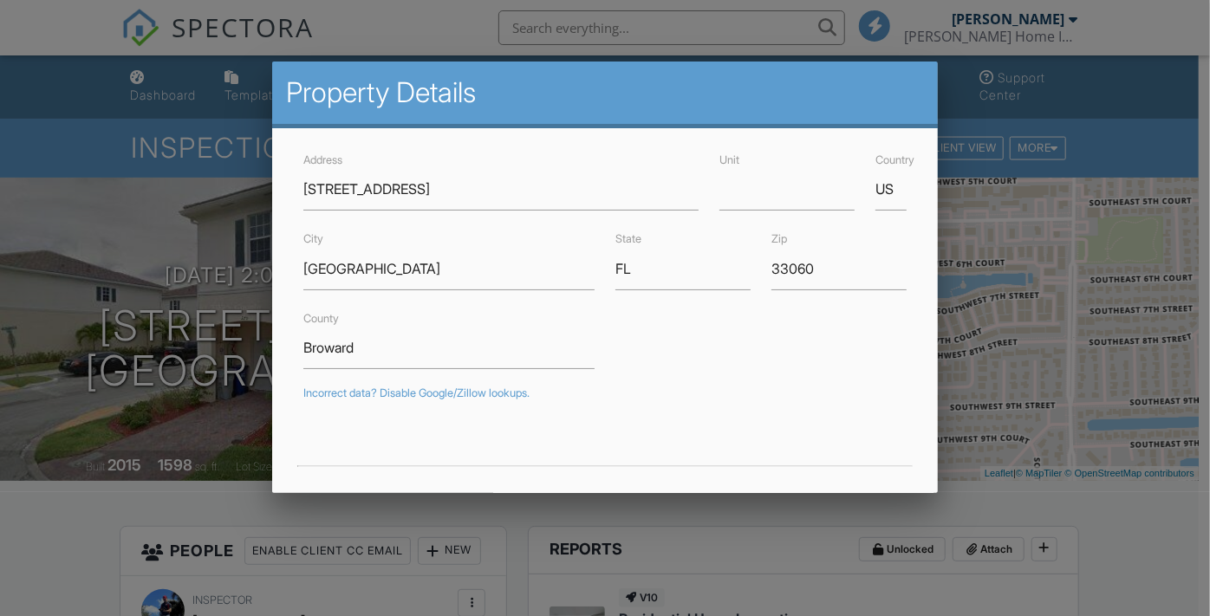
click at [1036, 367] on div at bounding box center [605, 298] width 1210 height 770
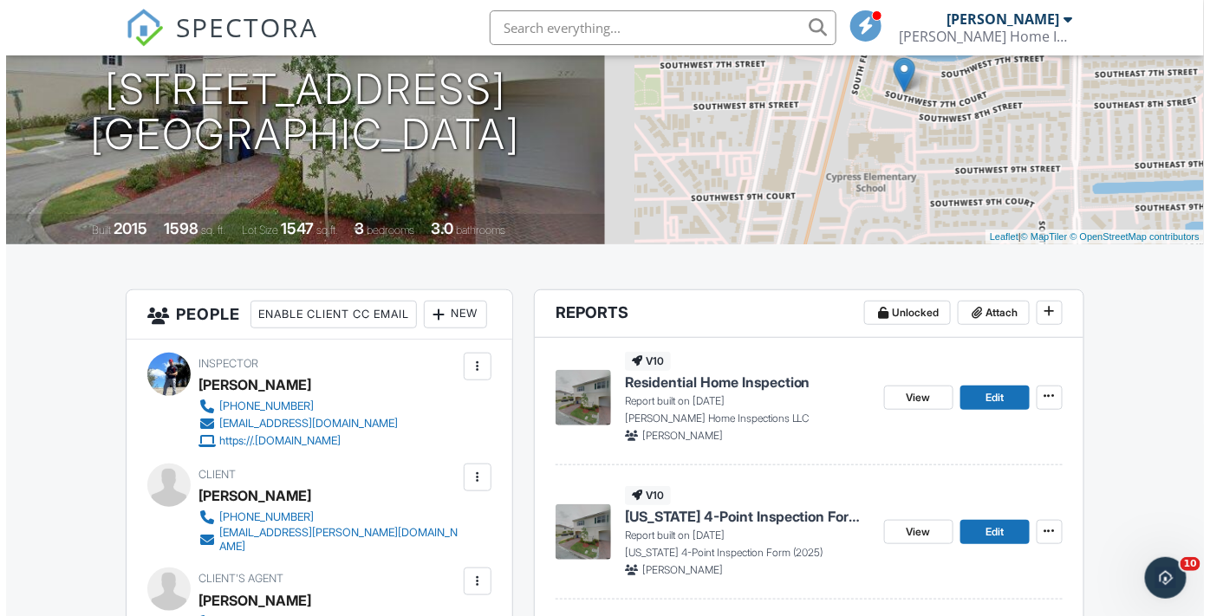
scroll to position [236, 0]
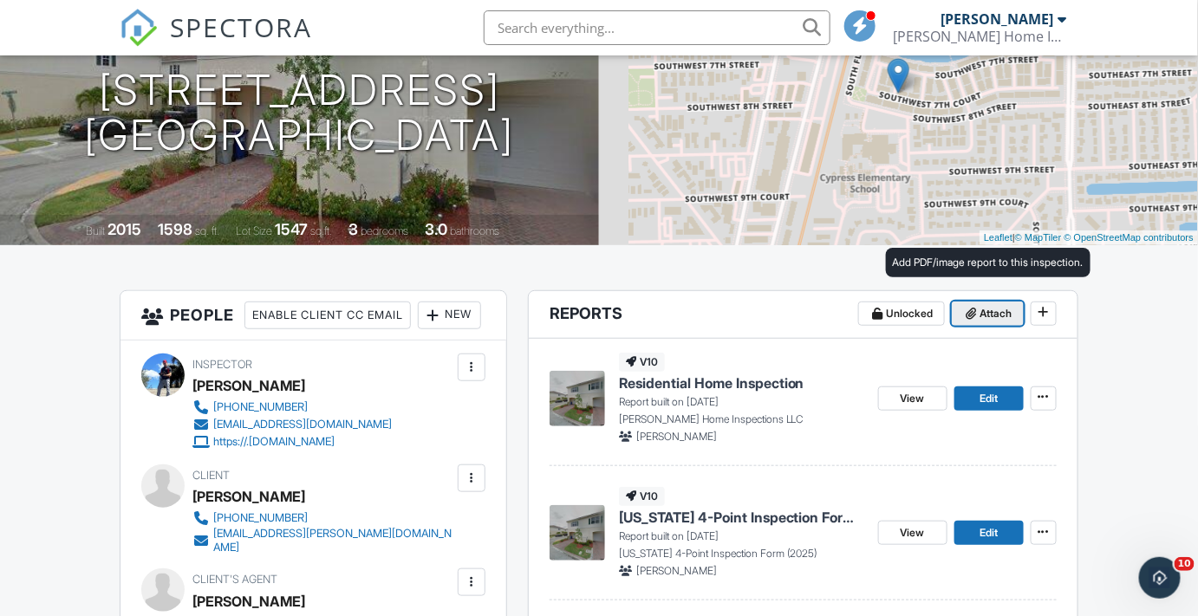
click at [997, 314] on span "Attach" at bounding box center [996, 313] width 32 height 17
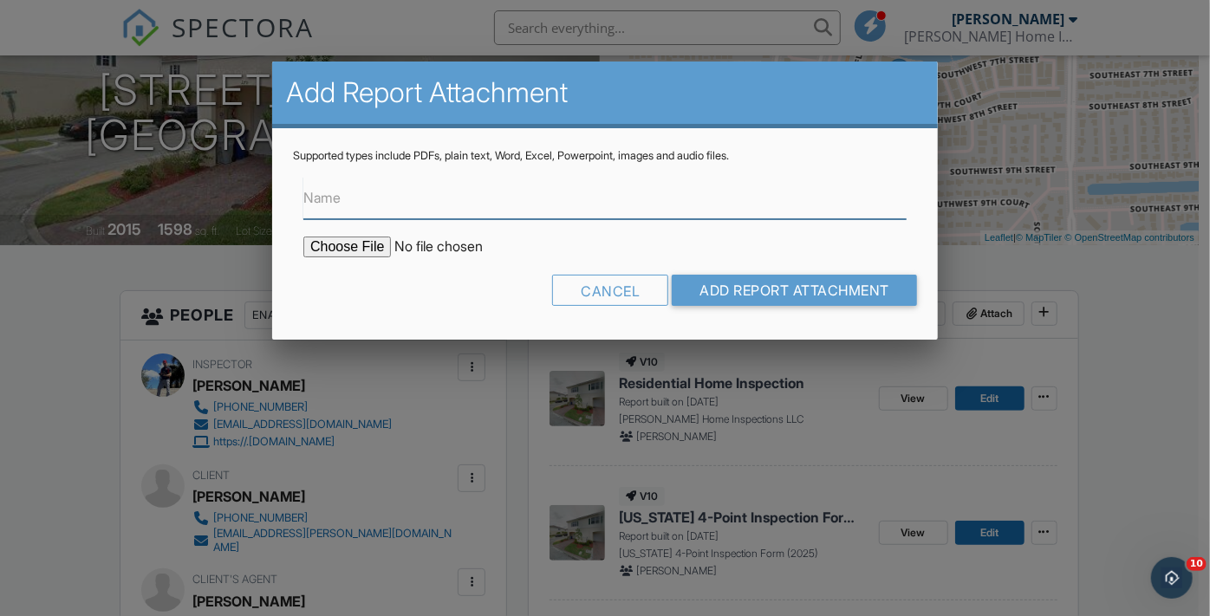
click at [360, 209] on input "Name" at bounding box center [604, 198] width 603 height 42
type input "BUILDFAX PERMIT DETAILS"
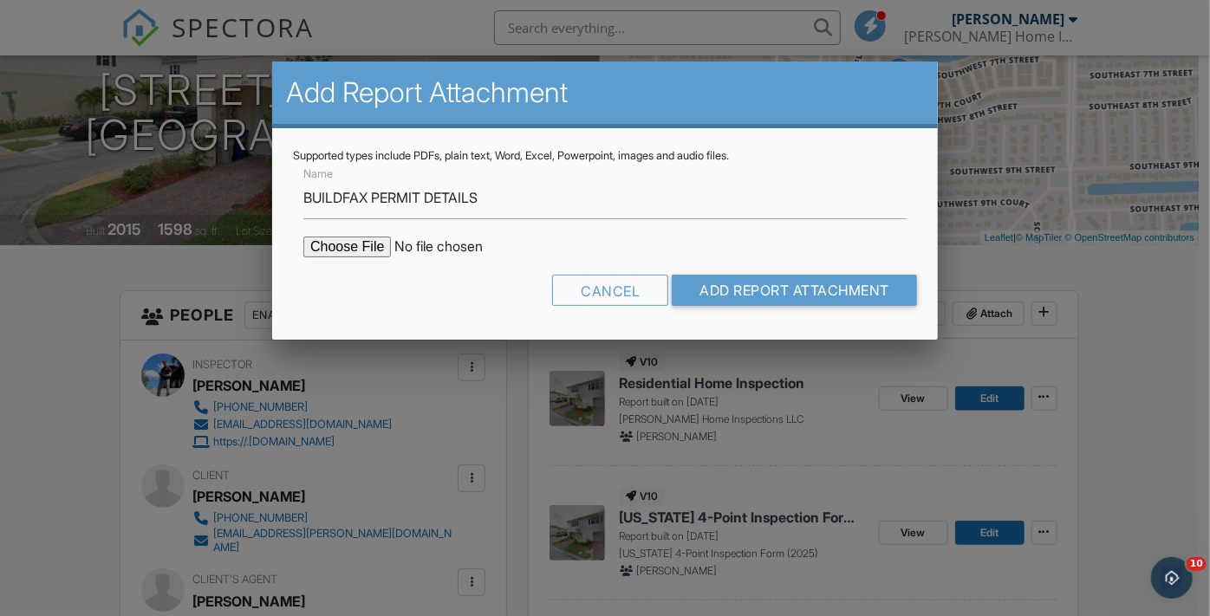
click at [358, 250] on input "file" at bounding box center [450, 247] width 295 height 21
type input "C:\fakepath\BUILD FAX- 275 SW 7th Court.pdf"
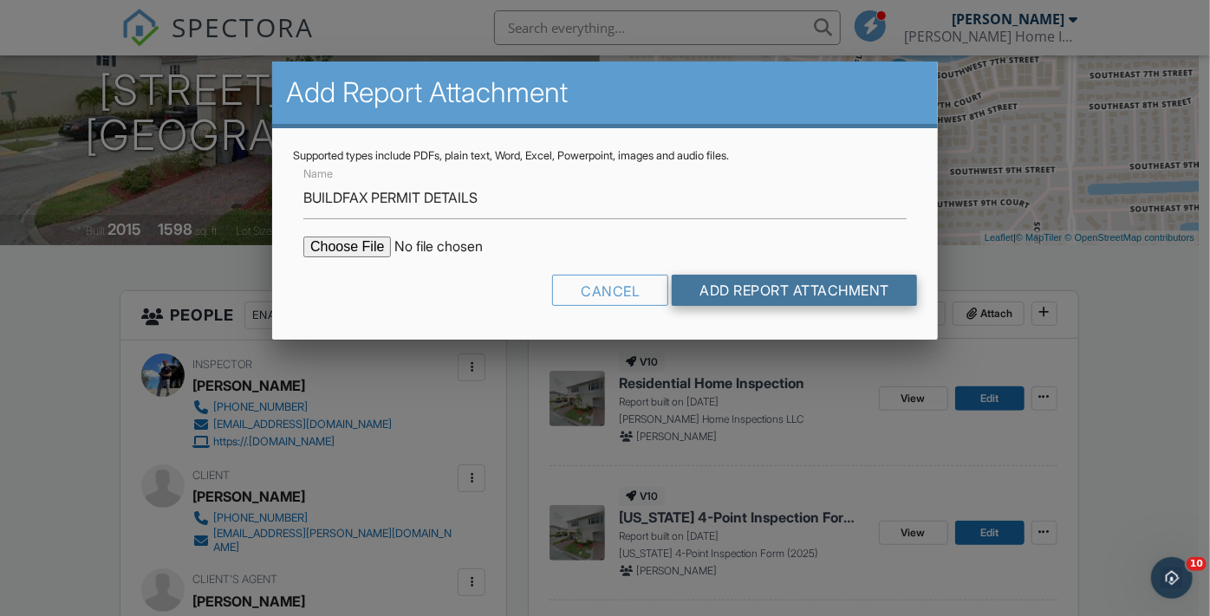
click at [756, 288] on input "Add Report Attachment" at bounding box center [794, 290] width 245 height 31
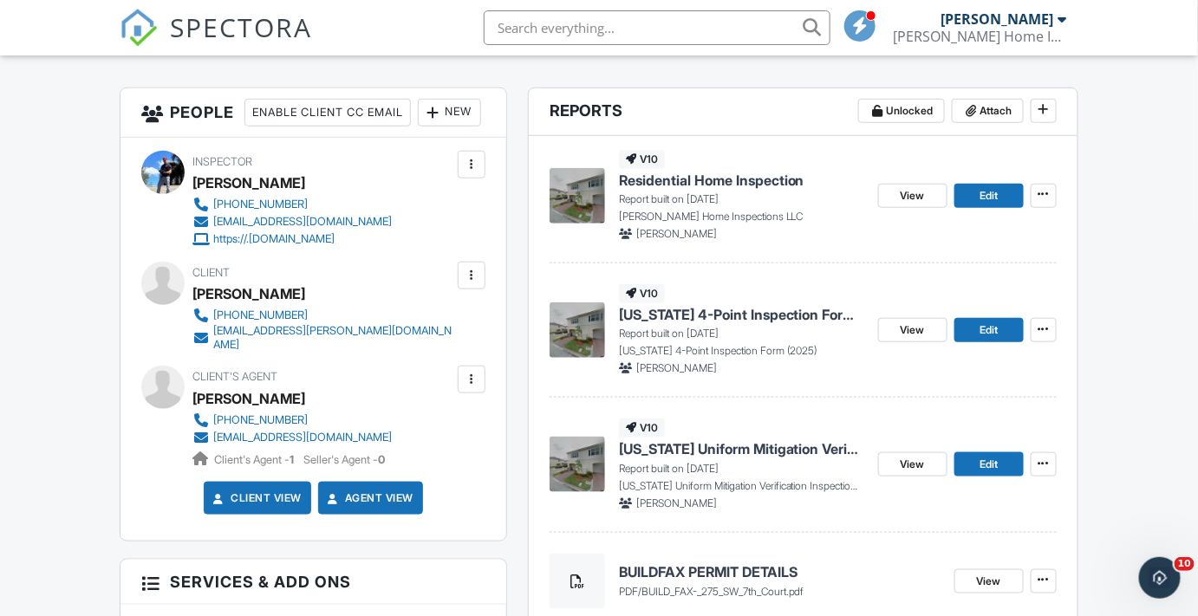
scroll to position [315, 0]
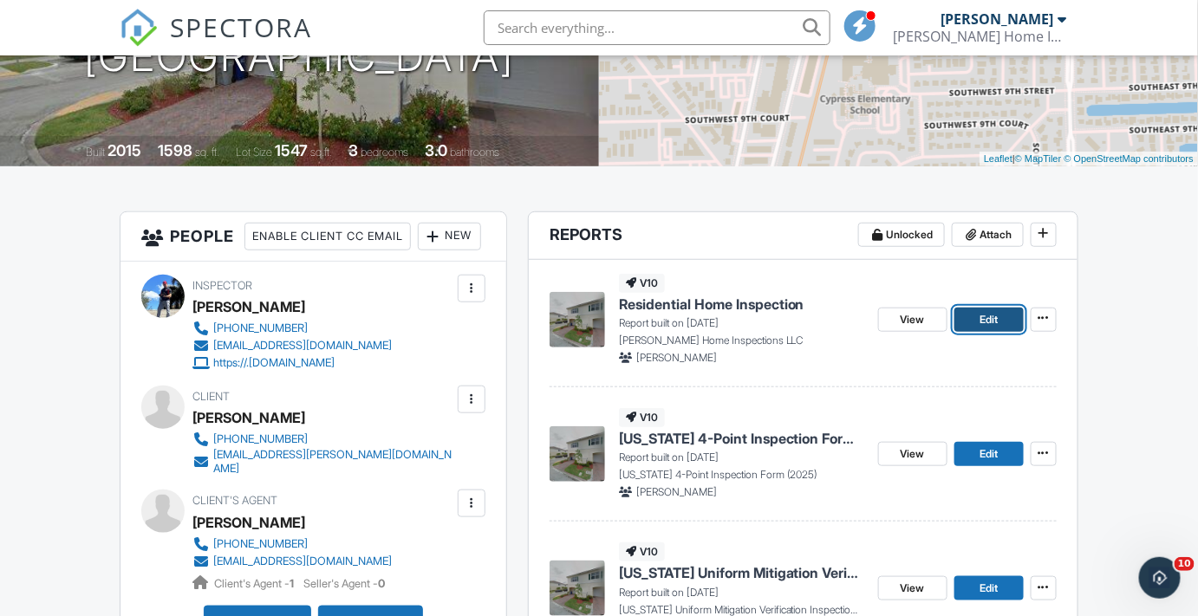
click at [985, 320] on span "Edit" at bounding box center [988, 319] width 18 height 17
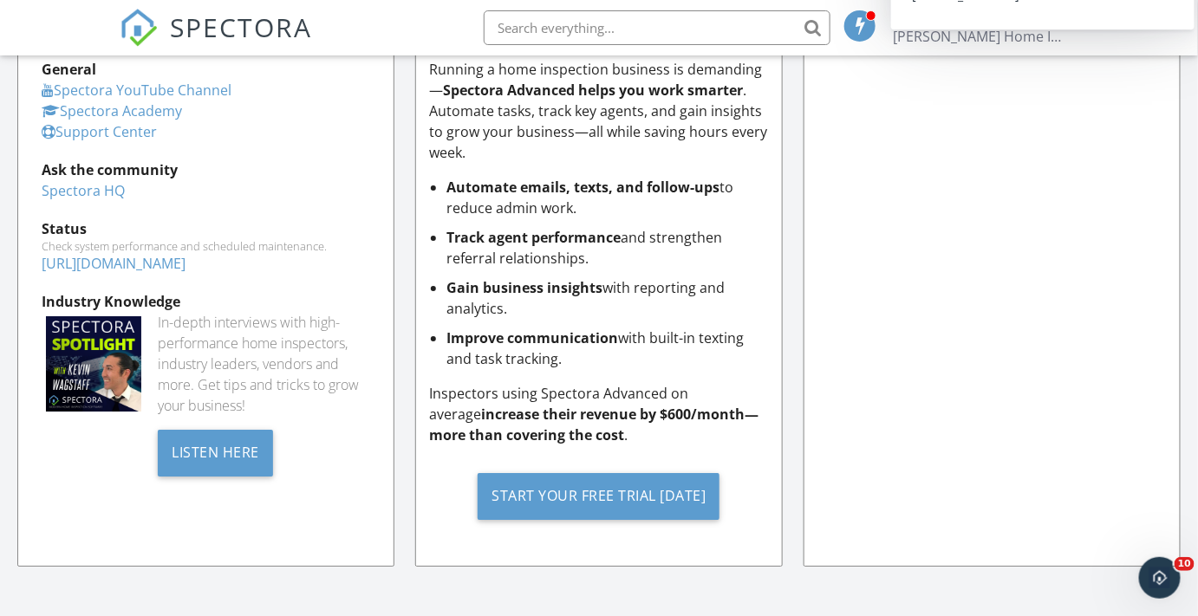
scroll to position [1127, 0]
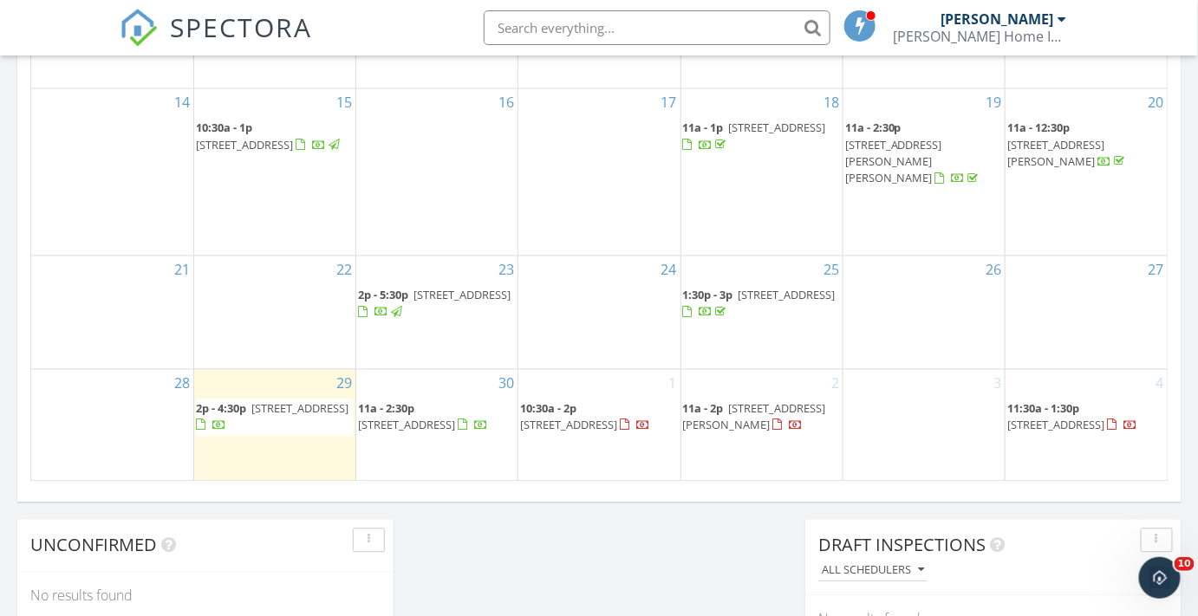
click at [445, 417] on span "[STREET_ADDRESS]" at bounding box center [406, 425] width 97 height 16
